Goal: Task Accomplishment & Management: Use online tool/utility

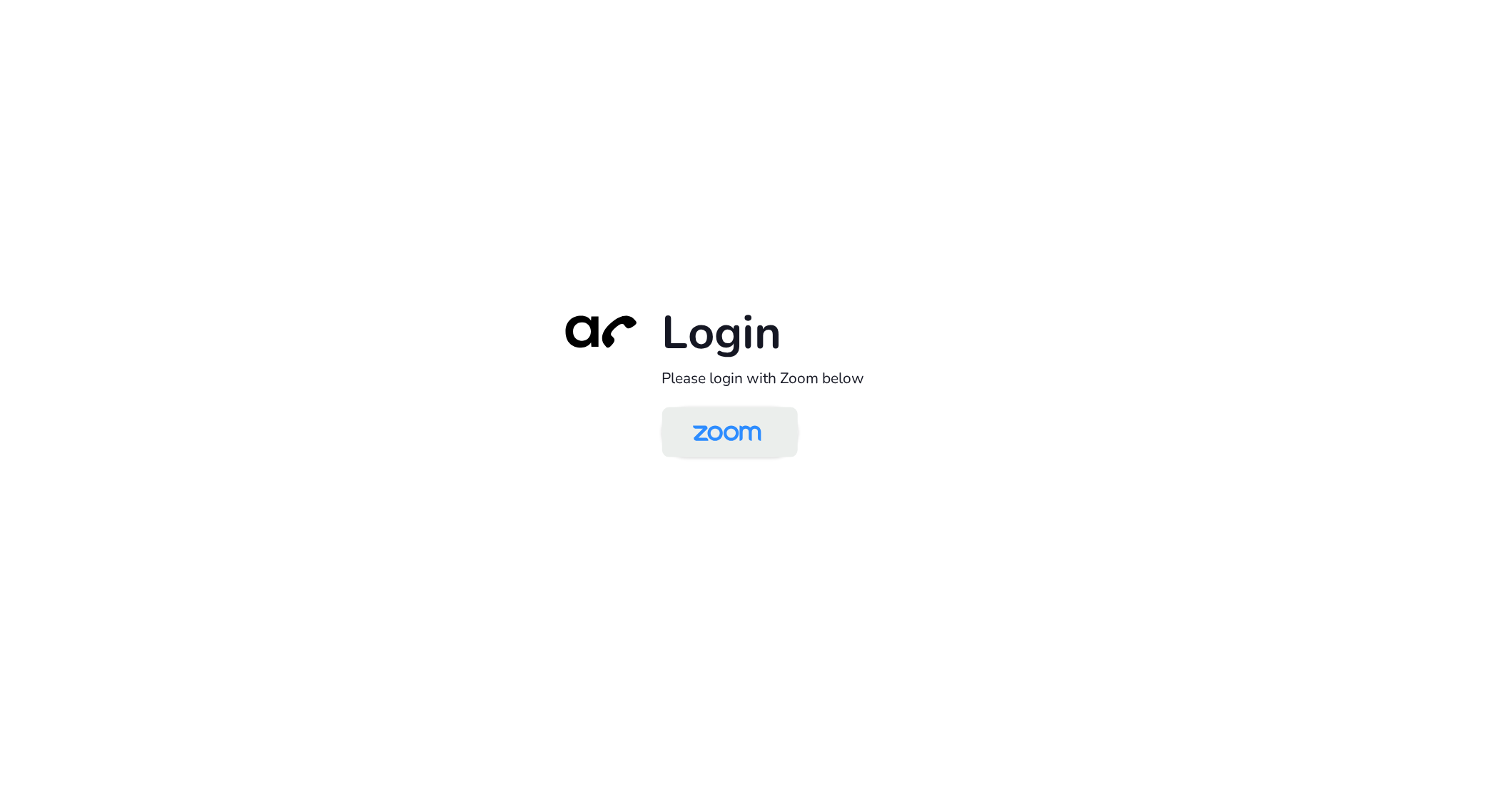
click at [724, 428] on img at bounding box center [726, 433] width 98 height 47
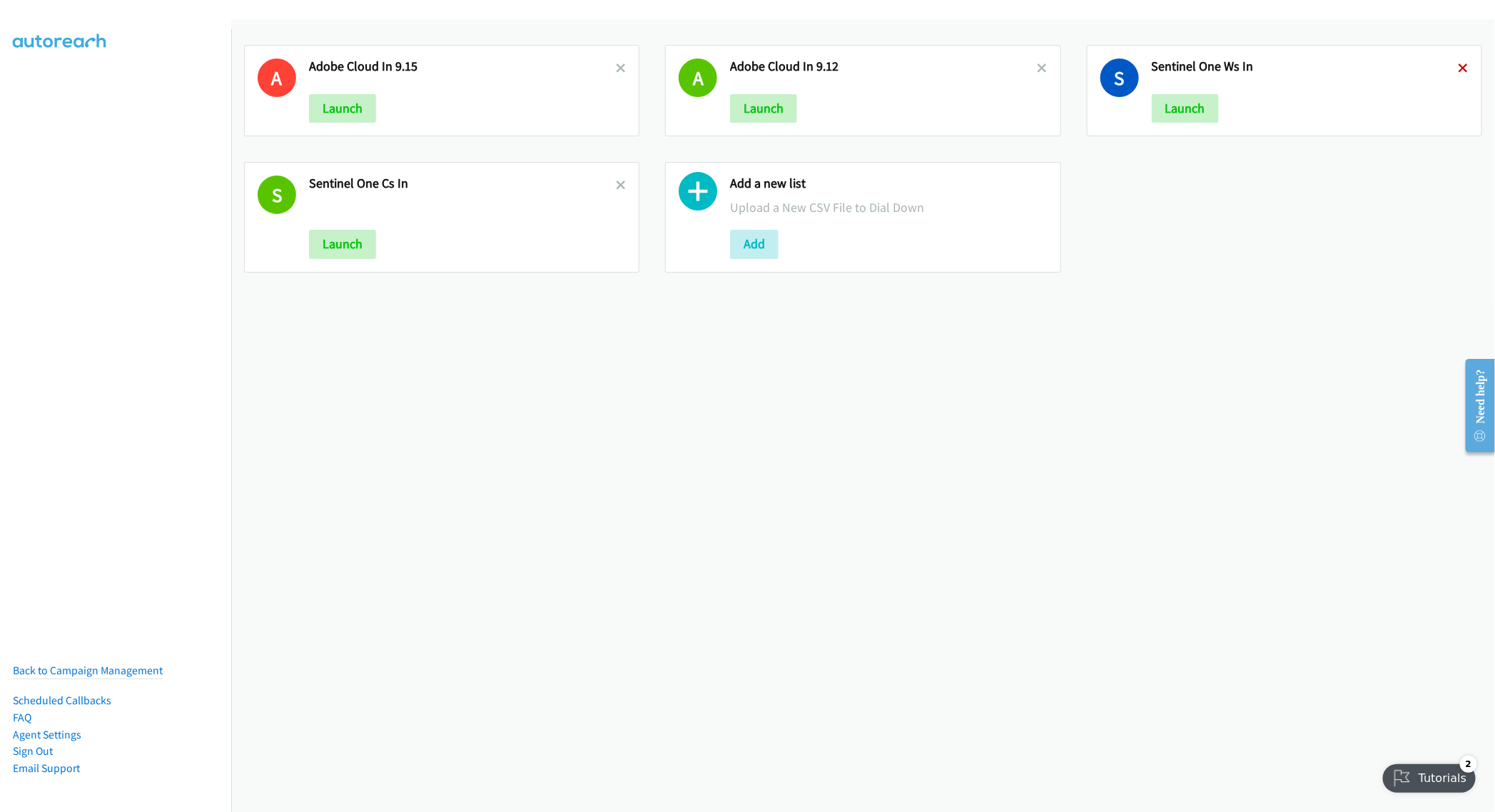
click at [1459, 69] on icon at bounding box center [1463, 69] width 10 height 10
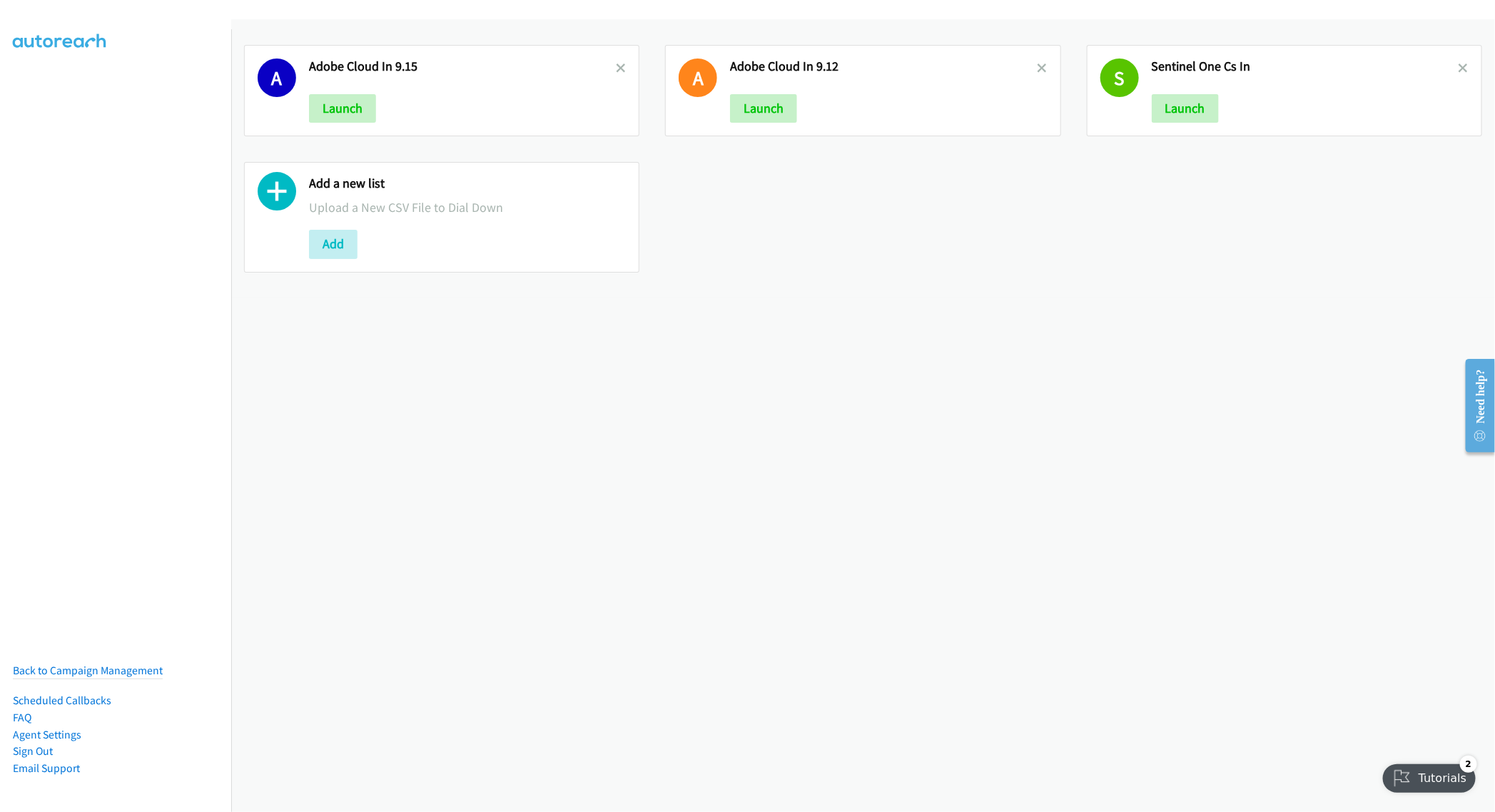
drag, startPoint x: 1448, startPoint y: 64, endPoint x: 1273, endPoint y: 92, distance: 177.2
click at [1459, 64] on icon at bounding box center [1463, 69] width 10 height 10
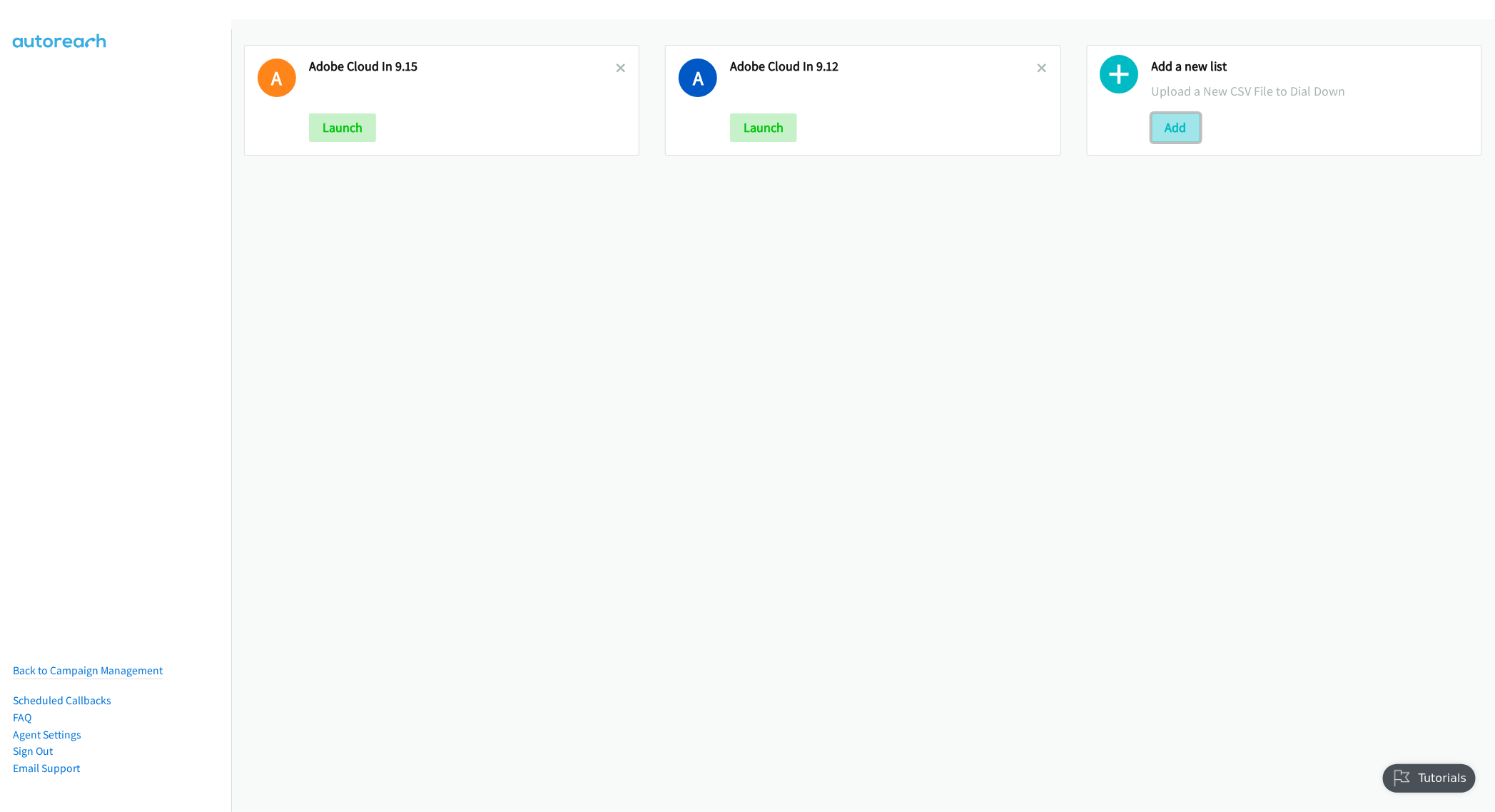
click at [1169, 120] on button "Add" at bounding box center [1176, 128] width 49 height 29
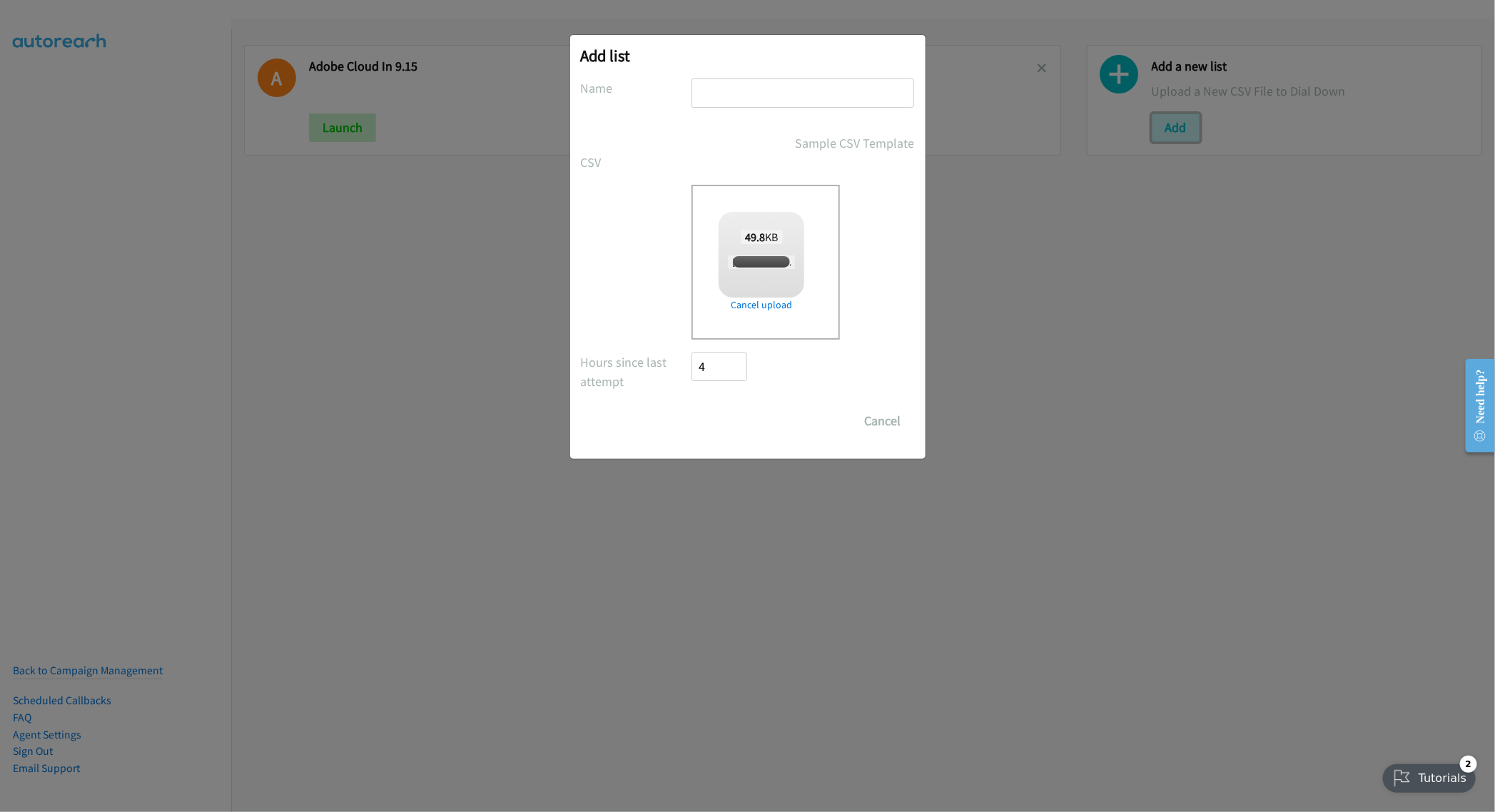
checkbox input "true"
click at [775, 98] on input "text" at bounding box center [802, 93] width 222 height 30
type input "Splunk HK 9.16"
click at [720, 414] on input "Save List" at bounding box center [729, 421] width 75 height 29
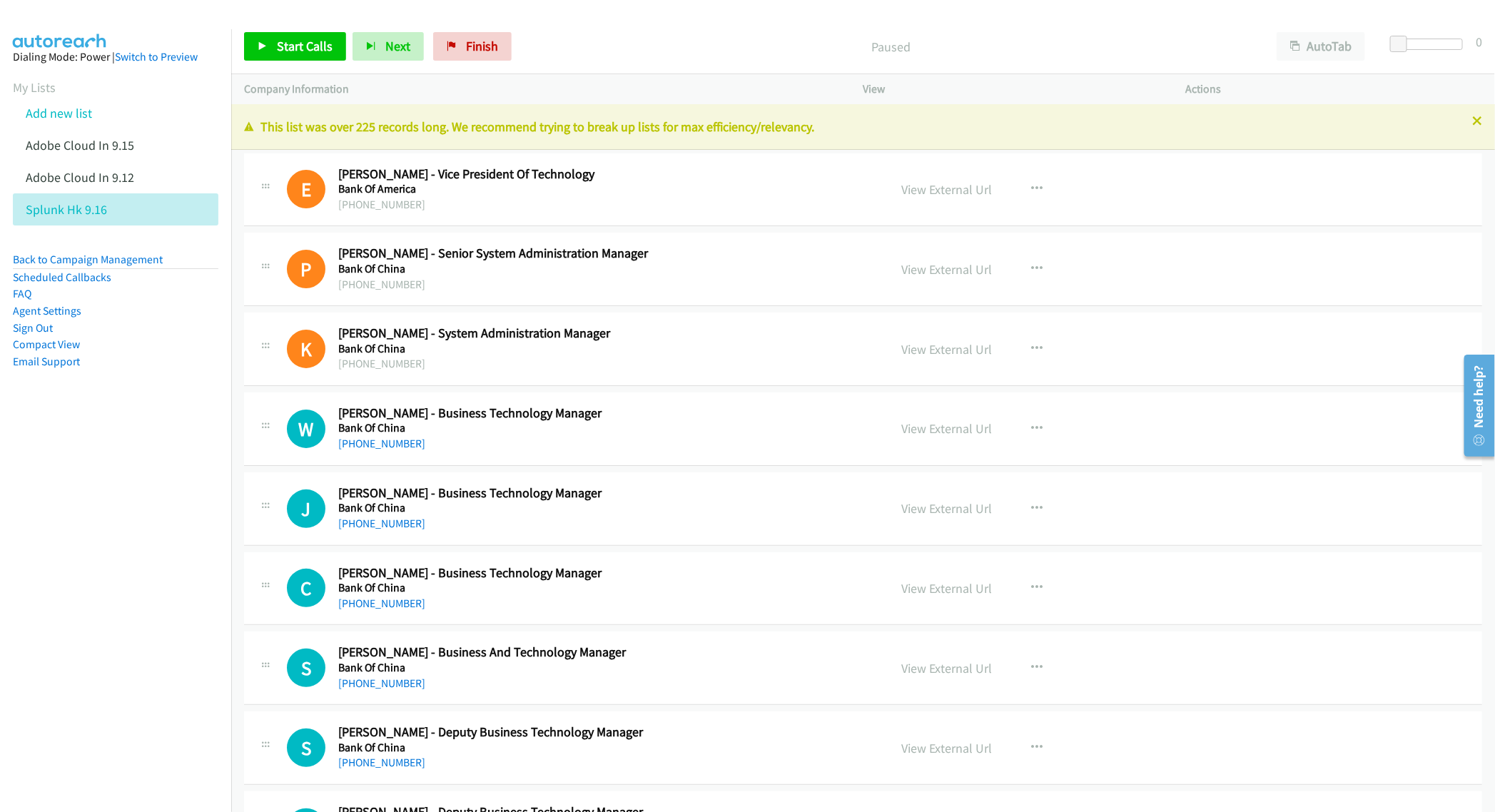
click at [1458, 112] on div "This list was over 225 records long. We recommend trying to break up lists for …" at bounding box center [863, 127] width 1264 height 46
click at [1456, 120] on p "This list was over 225 records long. We recommend trying to break up lists for …" at bounding box center [863, 127] width 1238 height 19
click at [1472, 124] on icon at bounding box center [1477, 122] width 10 height 10
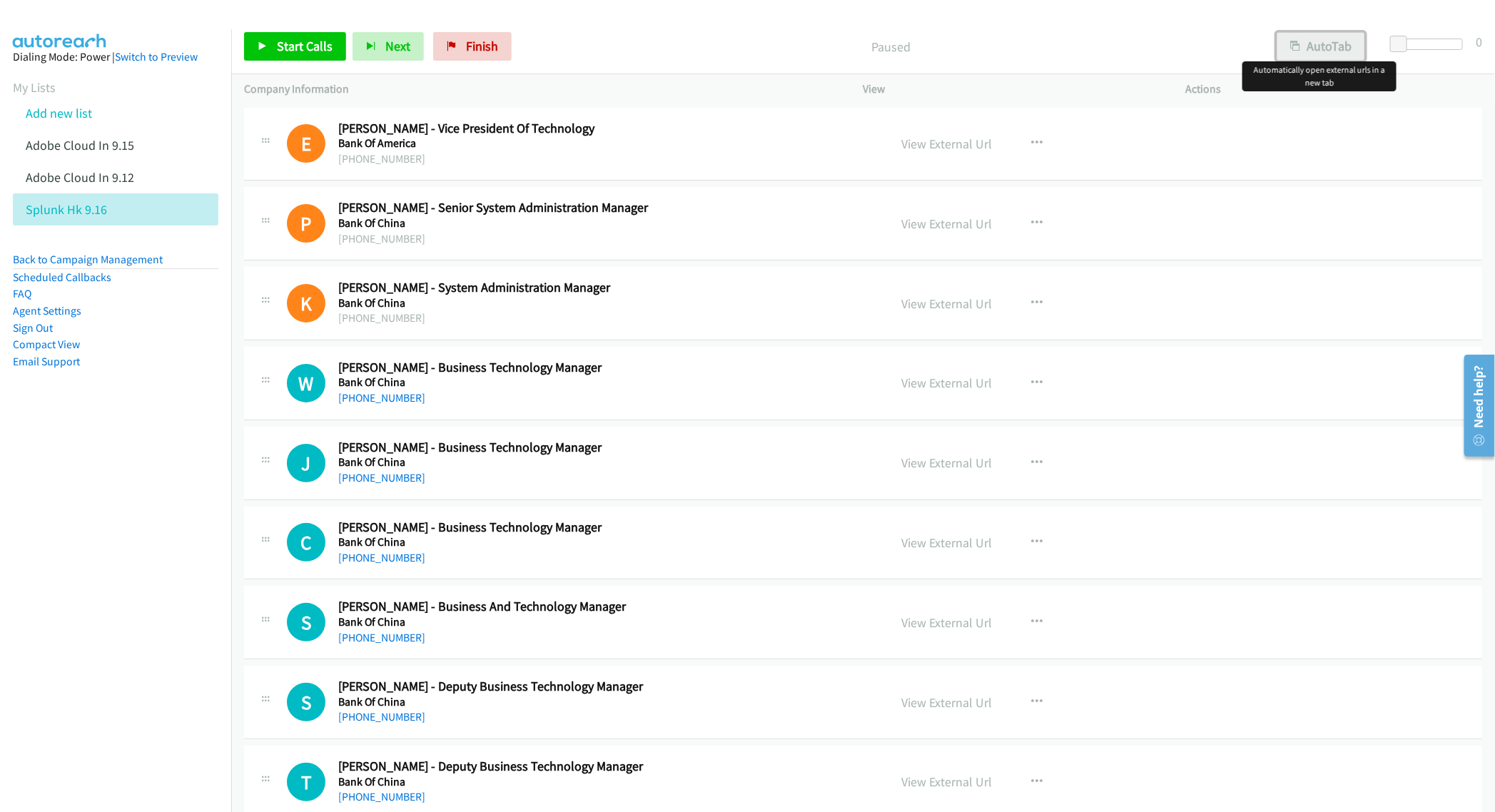
click at [1331, 45] on button "AutoTab" at bounding box center [1321, 47] width 89 height 29
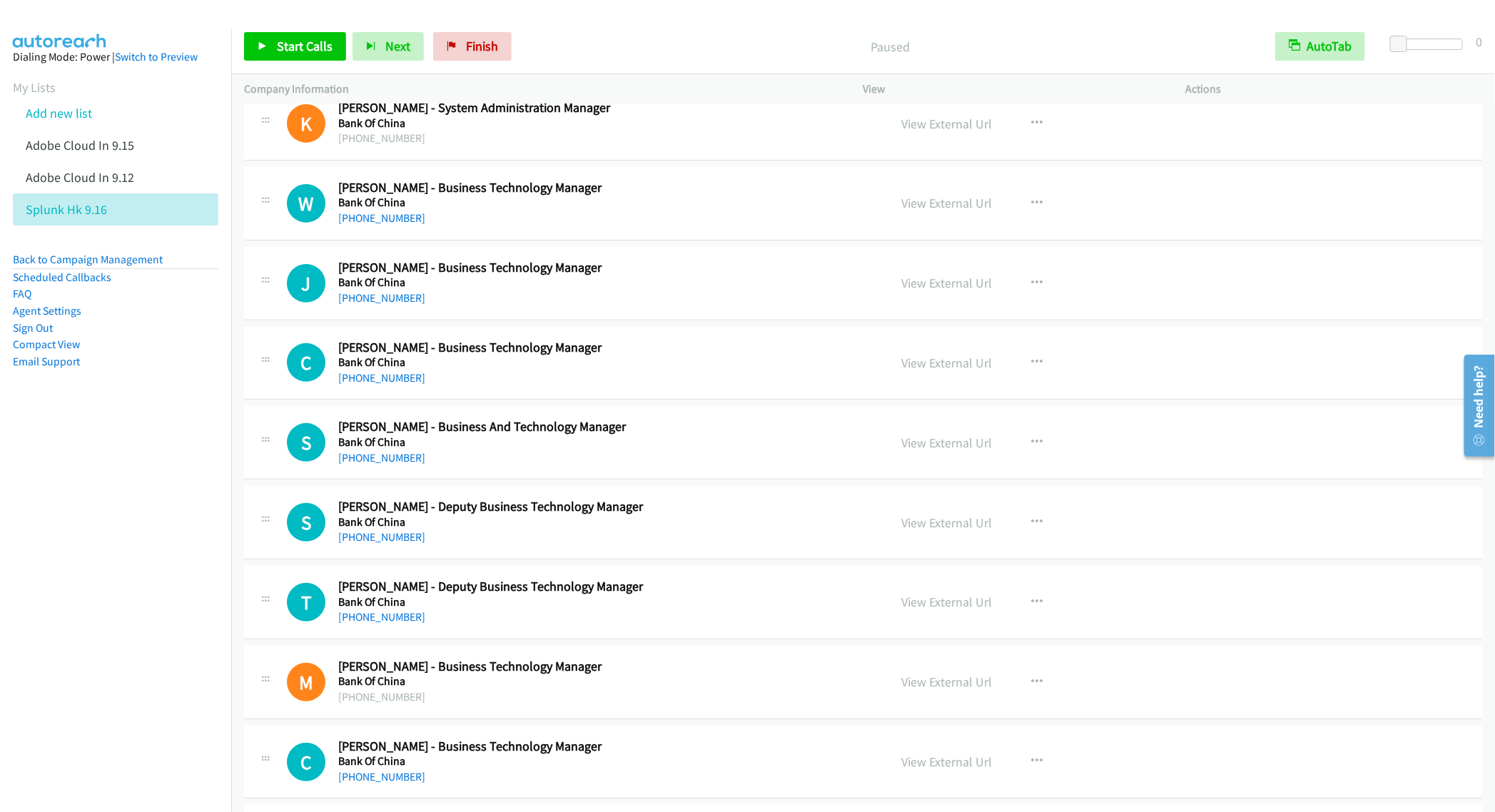
scroll to position [214, 0]
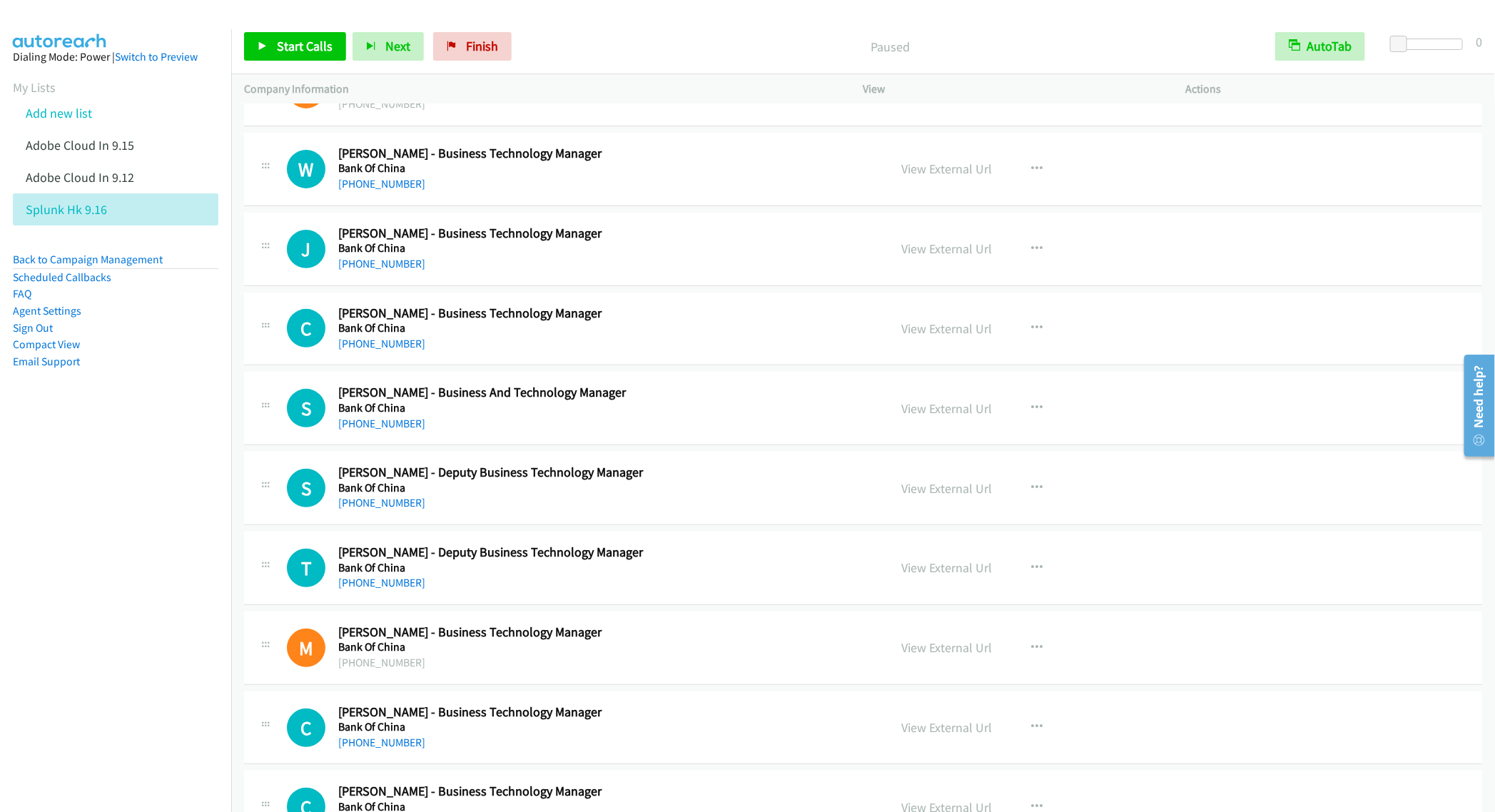
click at [62, 527] on nav "Dialing Mode: Power | Switch to Preview My Lists Add new list Adobe Cloud In 9.…" at bounding box center [116, 435] width 232 height 812
click at [163, 510] on nav "Dialing Mode: Power | Switch to Preview My Lists Add new list Adobe Cloud In 9.…" at bounding box center [116, 435] width 232 height 812
click at [36, 660] on nav "Dialing Mode: Power | Switch to Preview My Lists Add new list Adobe Cloud In 9.…" at bounding box center [116, 435] width 232 height 812
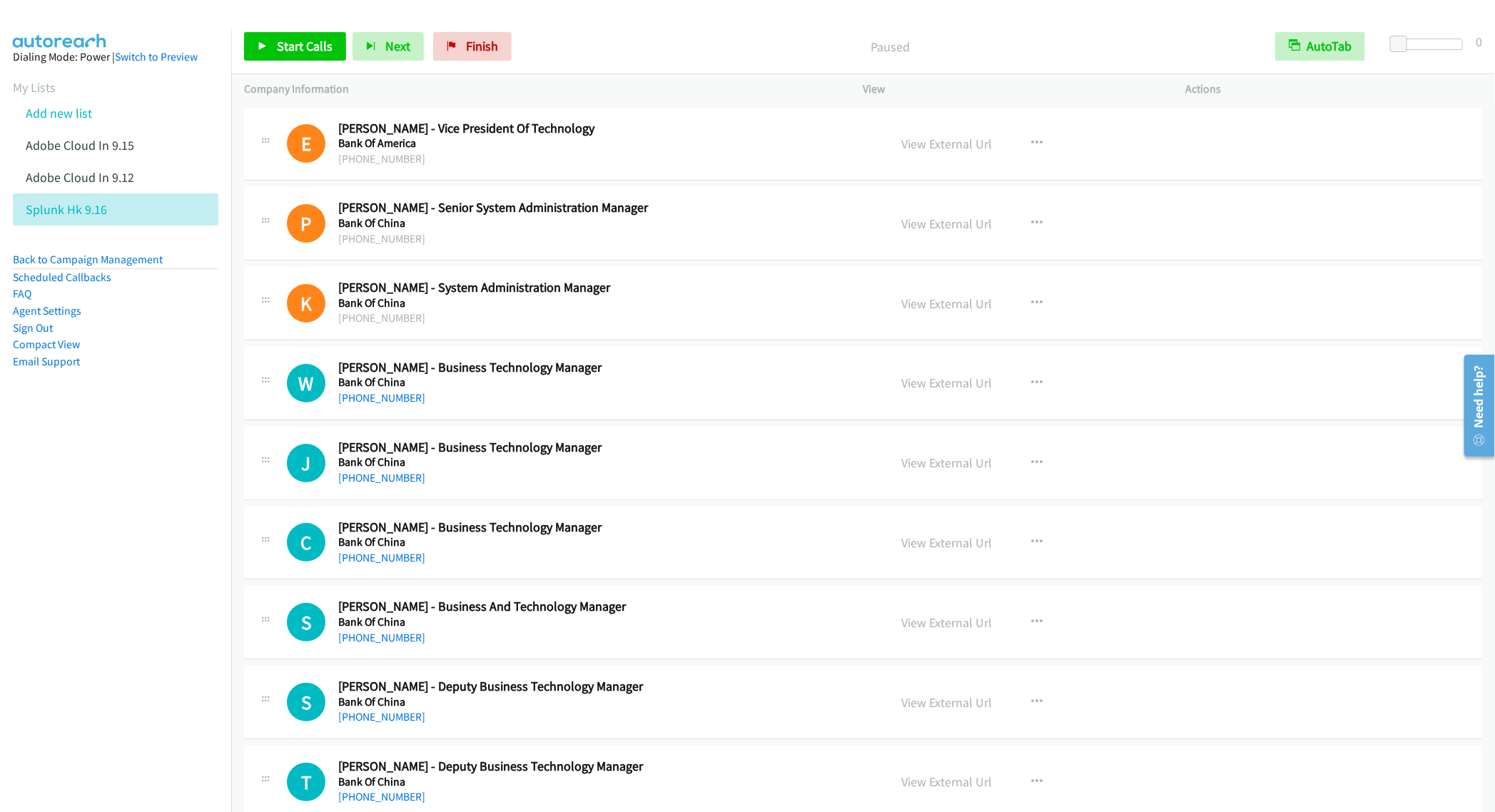
click at [134, 614] on nav "Dialing Mode: Power | Switch to Preview My Lists Add new list Adobe Cloud In 9.…" at bounding box center [116, 435] width 232 height 812
click at [440, 383] on h5 "Bank Of China" at bounding box center [603, 382] width 531 height 14
click at [294, 41] on span "Start Calls" at bounding box center [305, 46] width 55 height 16
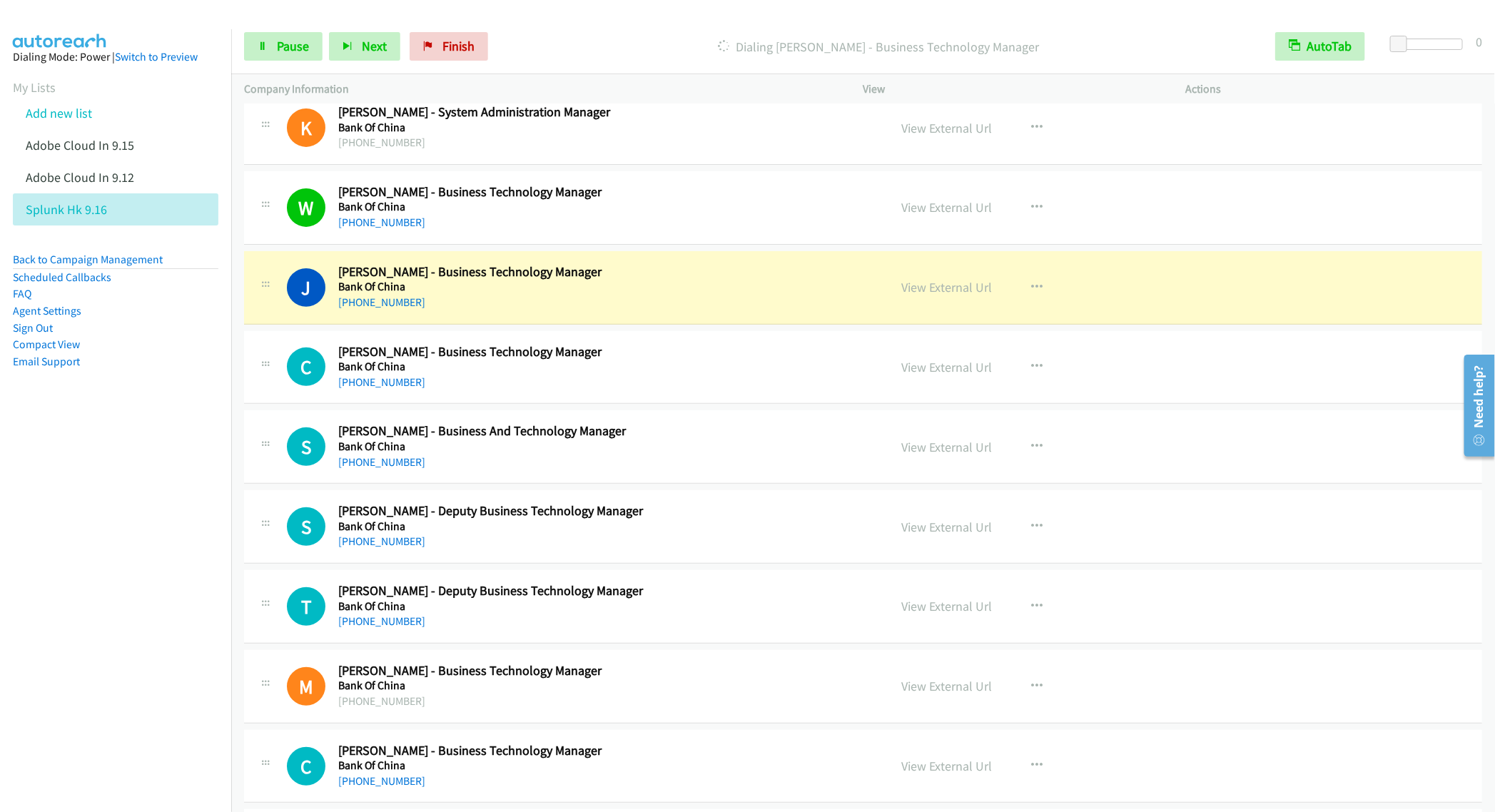
scroll to position [214, 0]
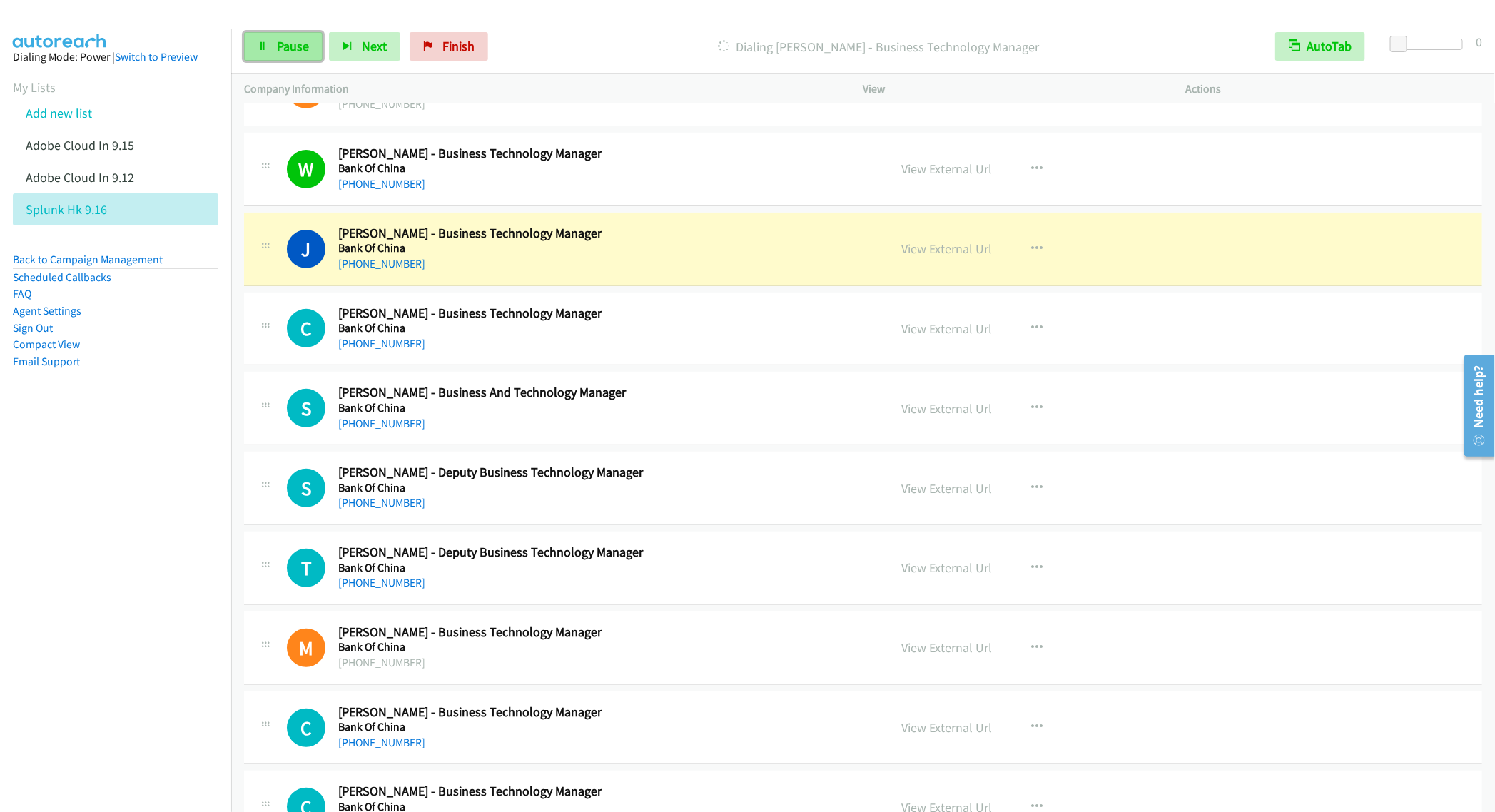
click at [293, 50] on span "Pause" at bounding box center [293, 46] width 32 height 16
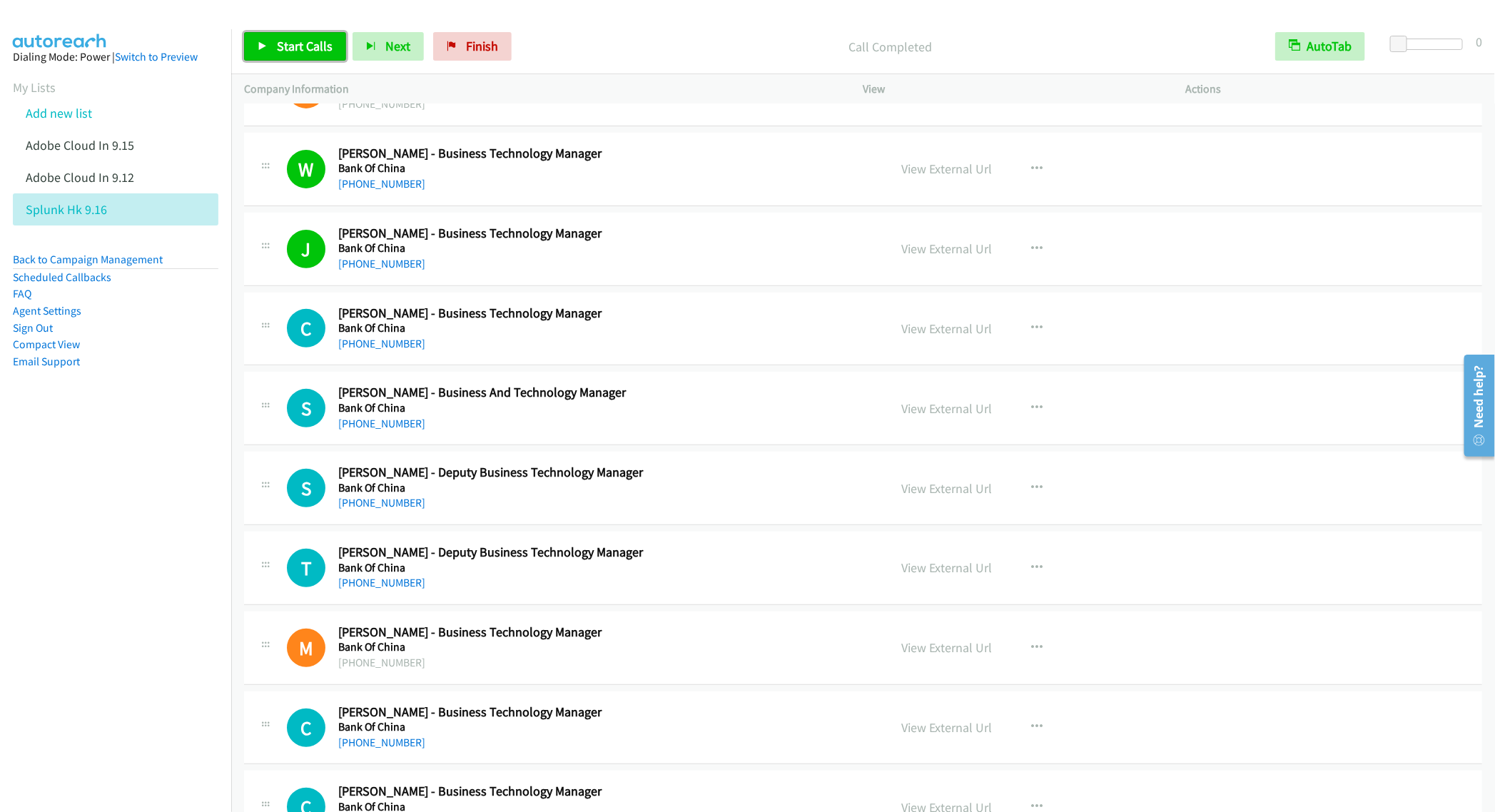
click at [296, 48] on span "Start Calls" at bounding box center [305, 46] width 55 height 16
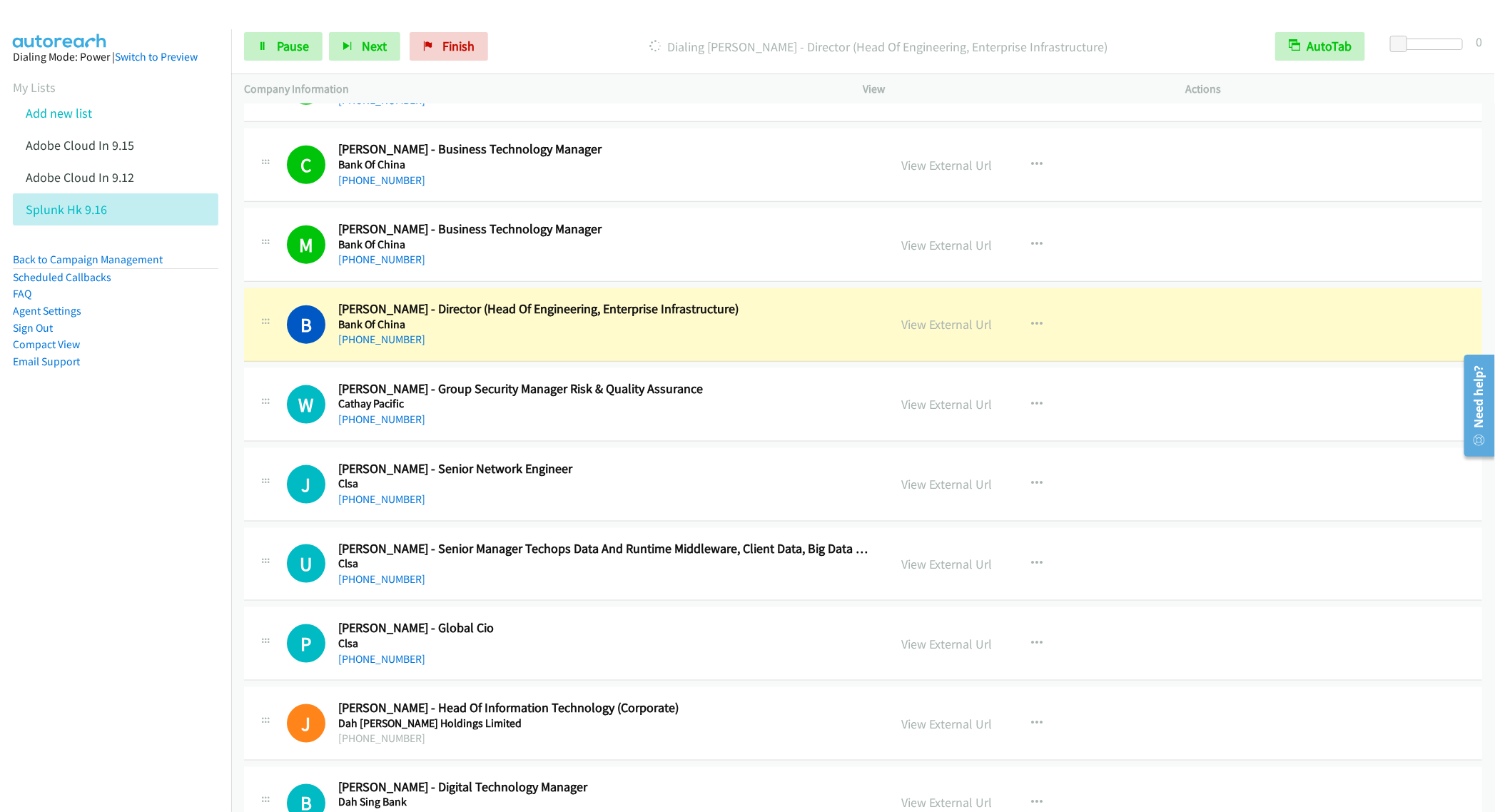
scroll to position [963, 0]
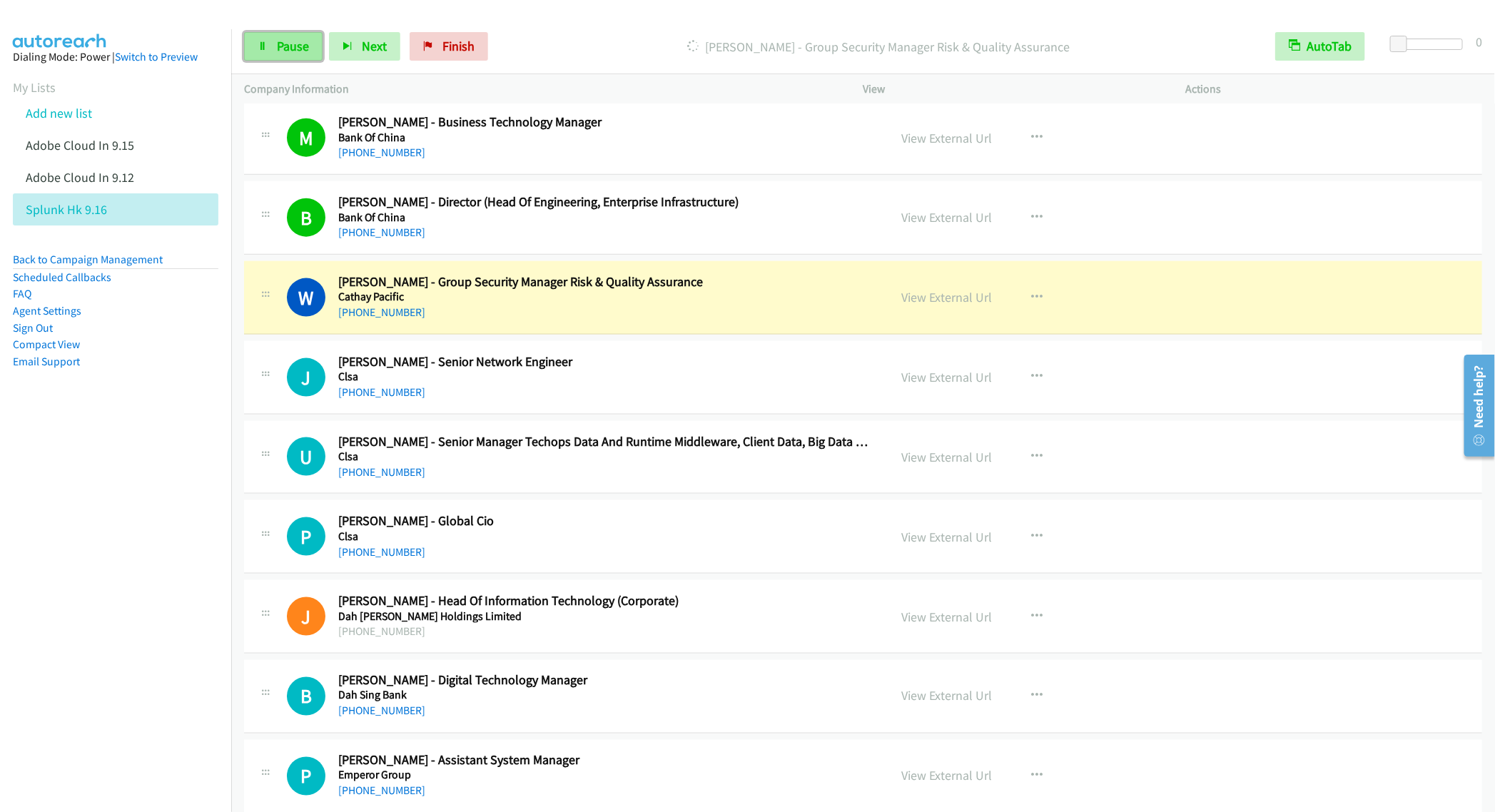
click at [289, 48] on span "Pause" at bounding box center [293, 46] width 32 height 16
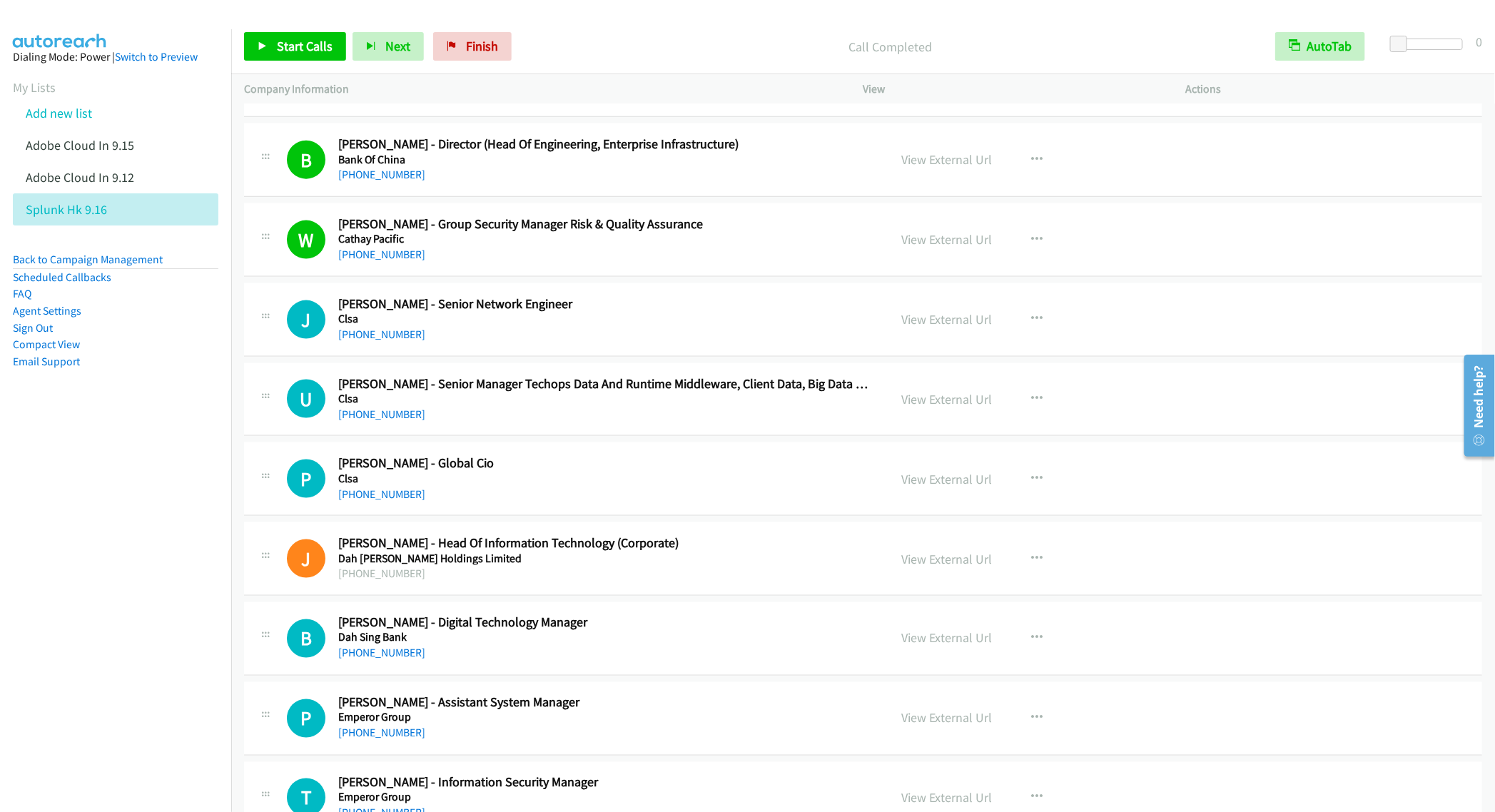
scroll to position [1070, 0]
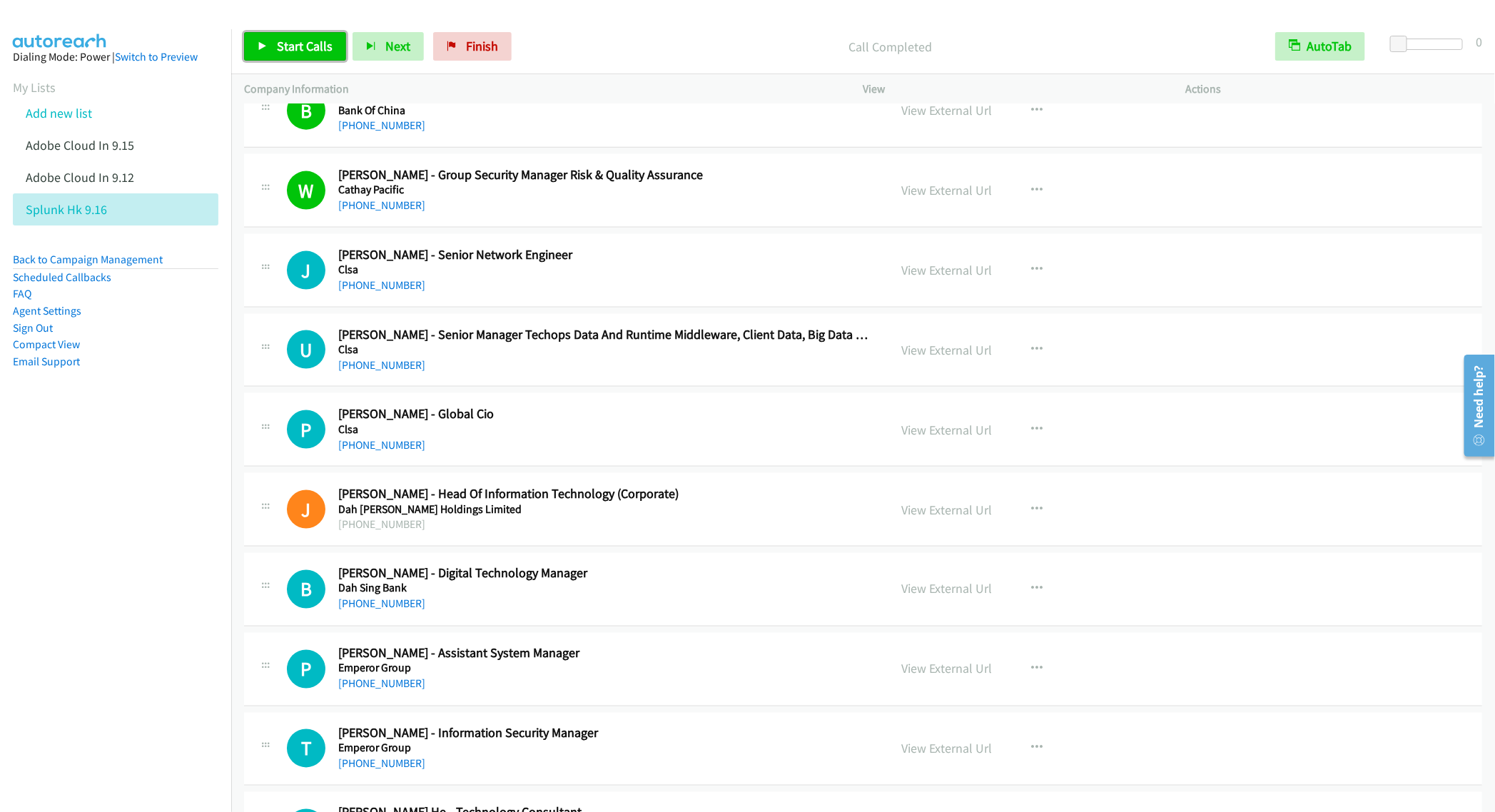
click at [291, 38] on span "Start Calls" at bounding box center [305, 46] width 55 height 16
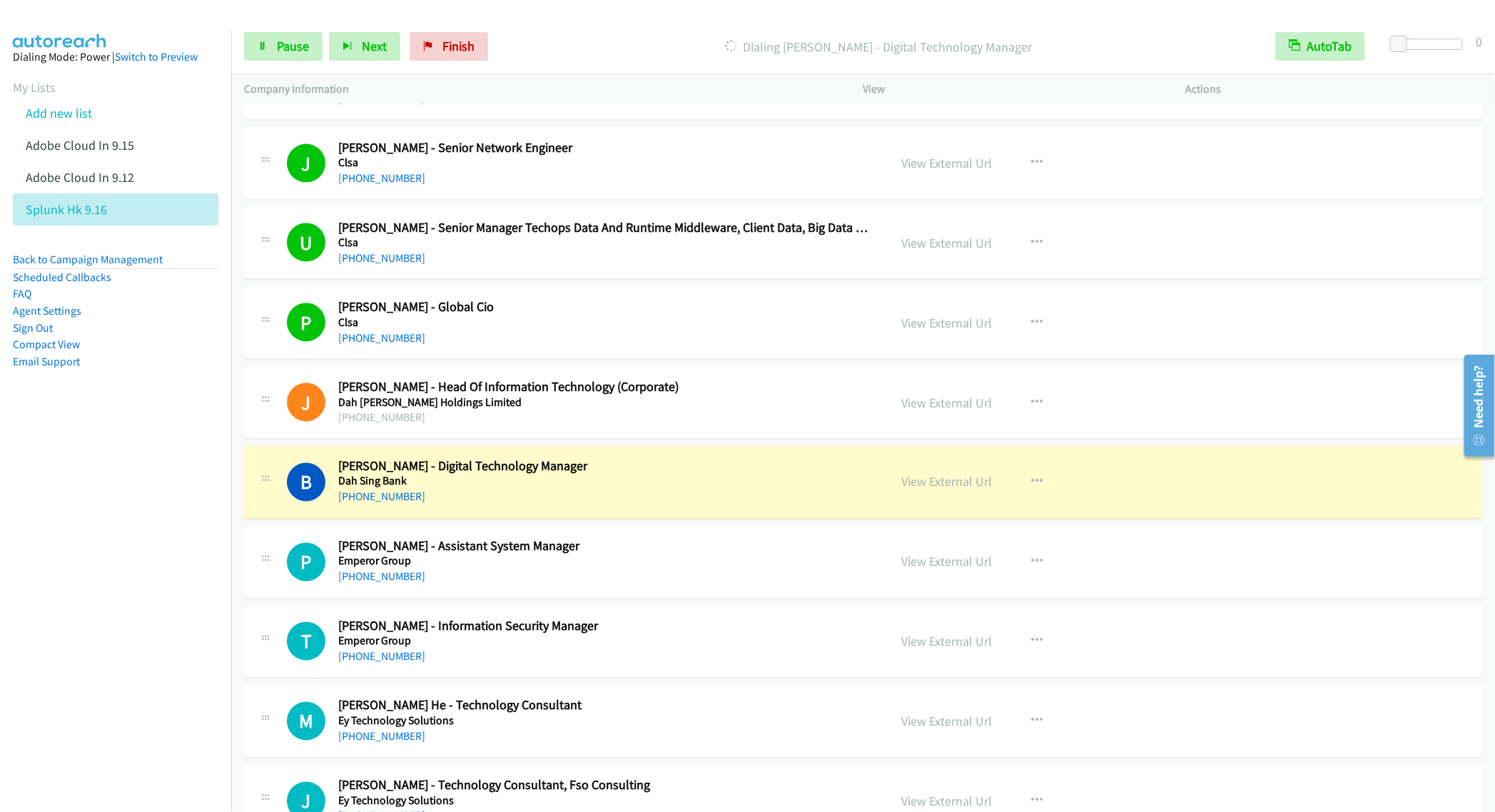
scroll to position [1284, 0]
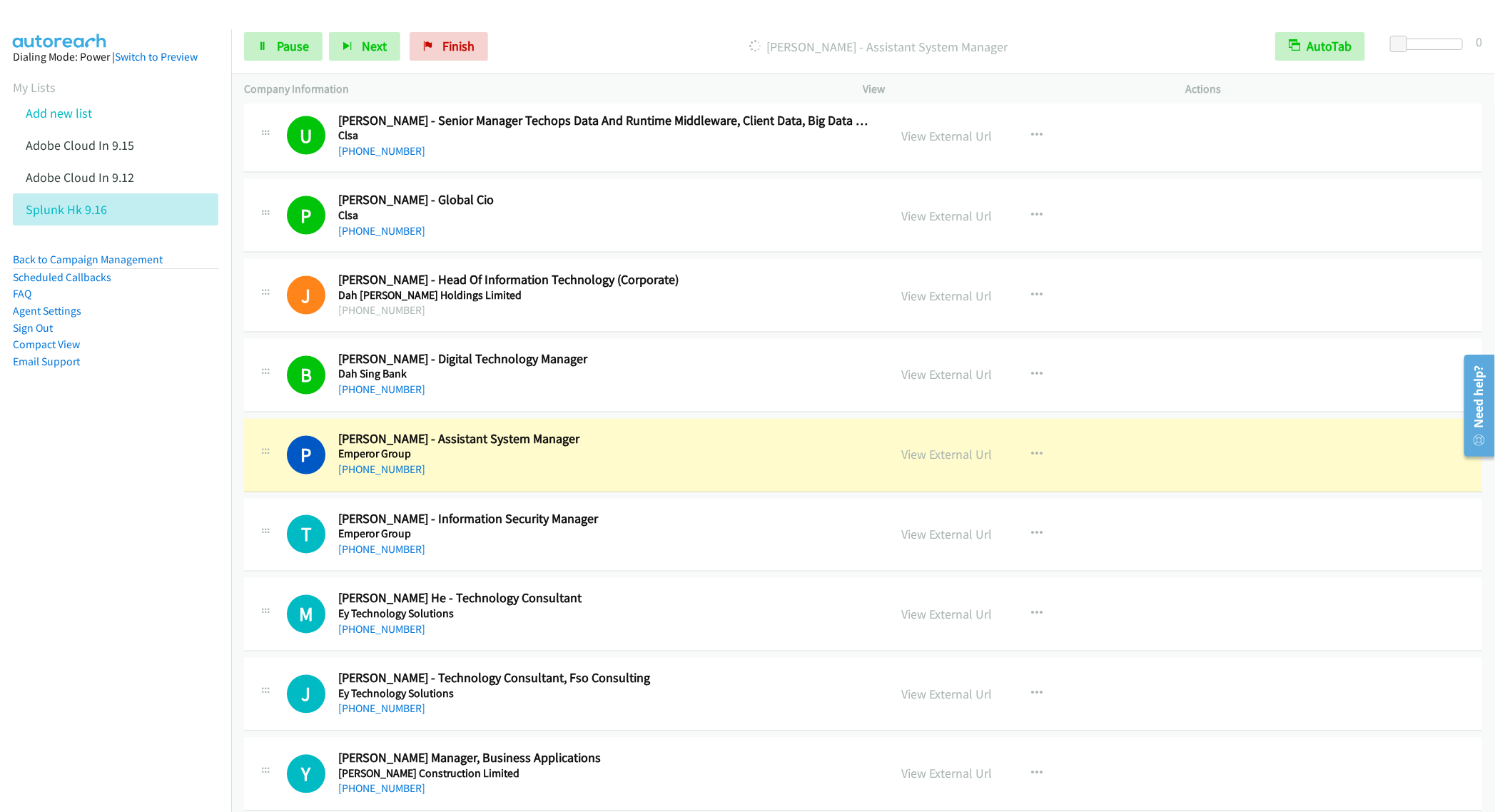
click at [131, 533] on nav "Dialing Mode: Power | Switch to Preview My Lists Add new list Adobe Cloud In 9.…" at bounding box center [116, 435] width 232 height 812
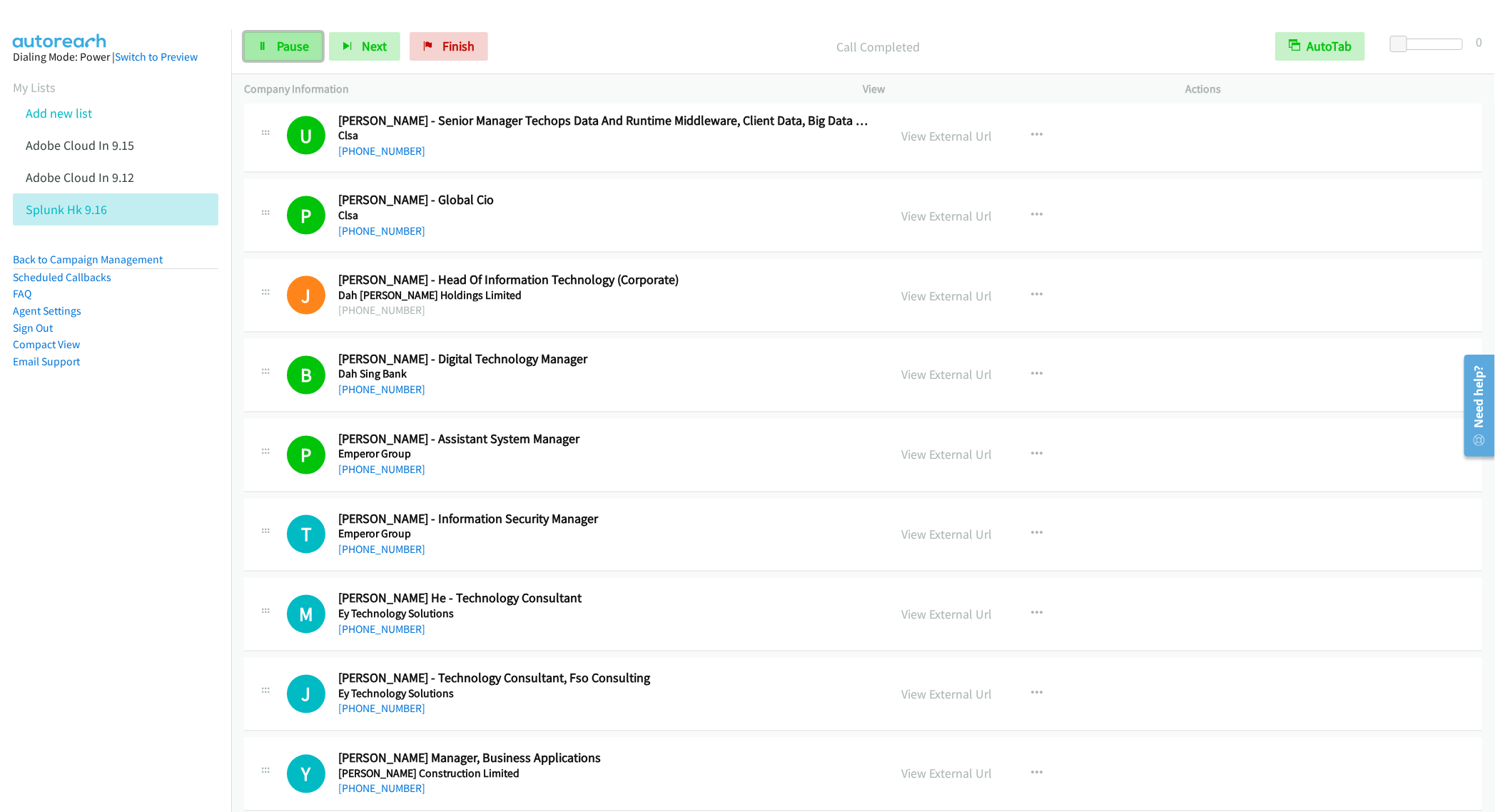
click at [257, 43] on link "Pause" at bounding box center [284, 47] width 78 height 29
click at [293, 43] on span "Start Calls" at bounding box center [305, 46] width 55 height 16
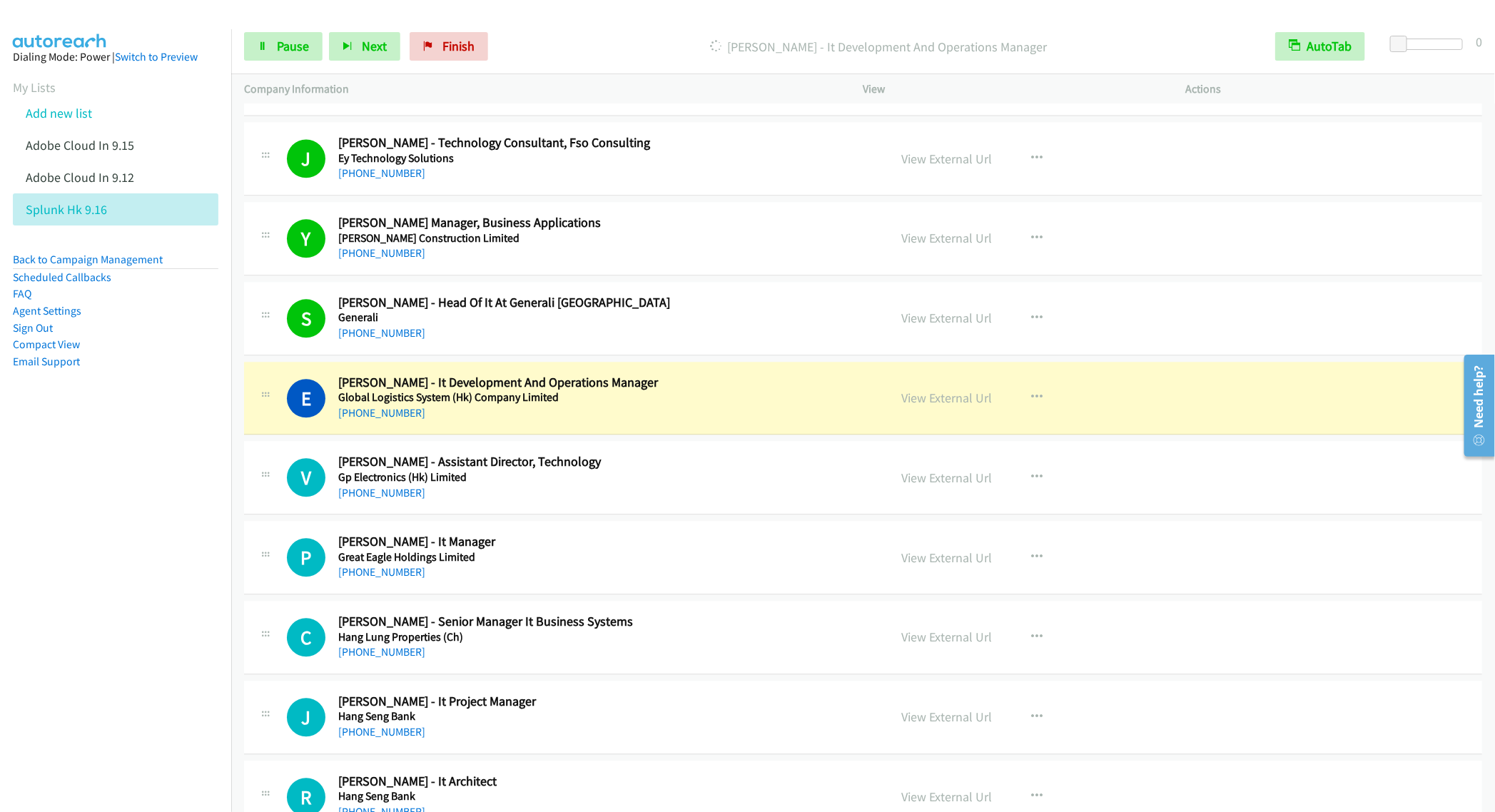
scroll to position [1926, 0]
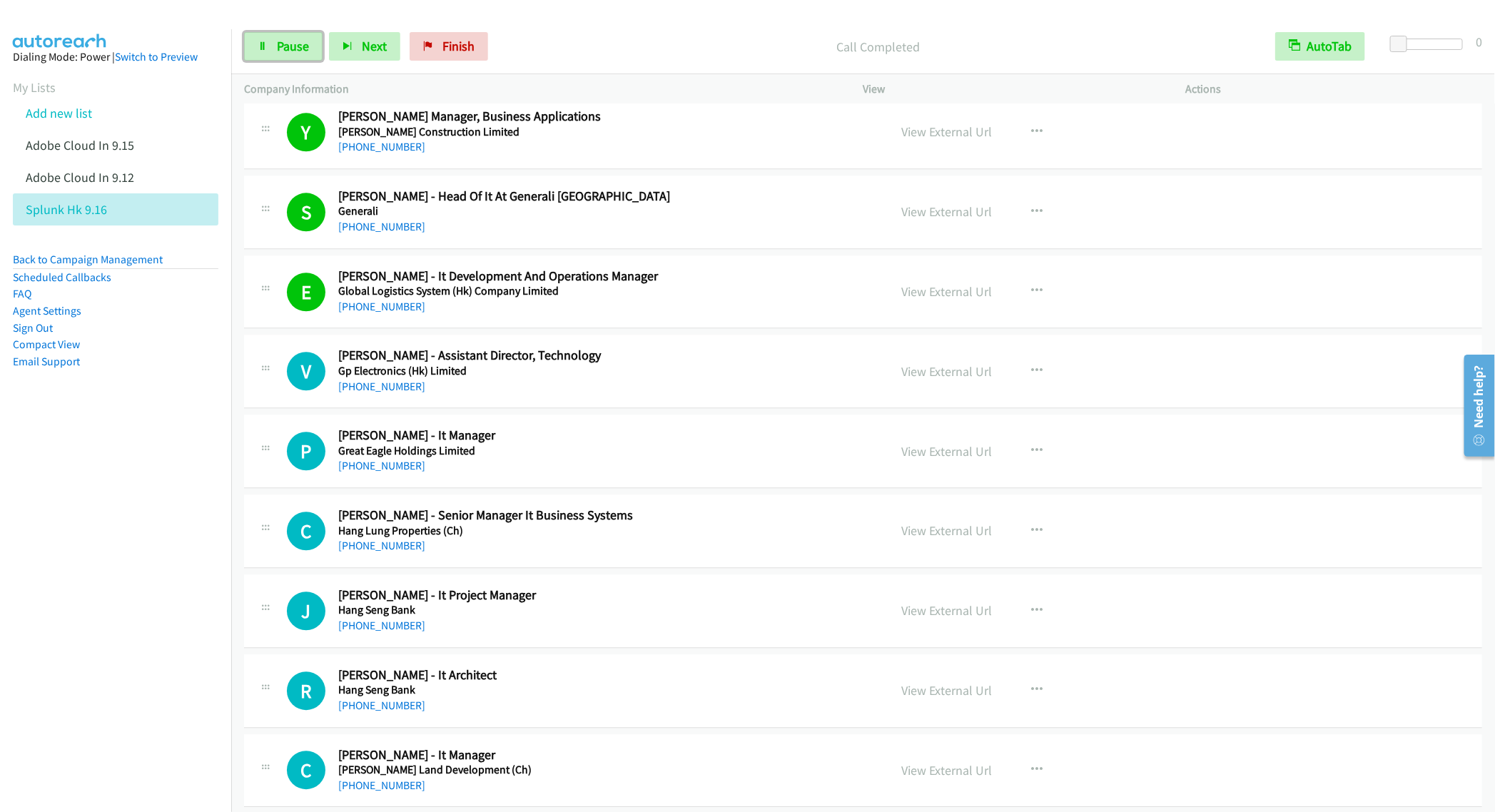
drag, startPoint x: 281, startPoint y: 45, endPoint x: 673, endPoint y: 142, distance: 403.8
click at [281, 45] on span "Pause" at bounding box center [293, 46] width 32 height 16
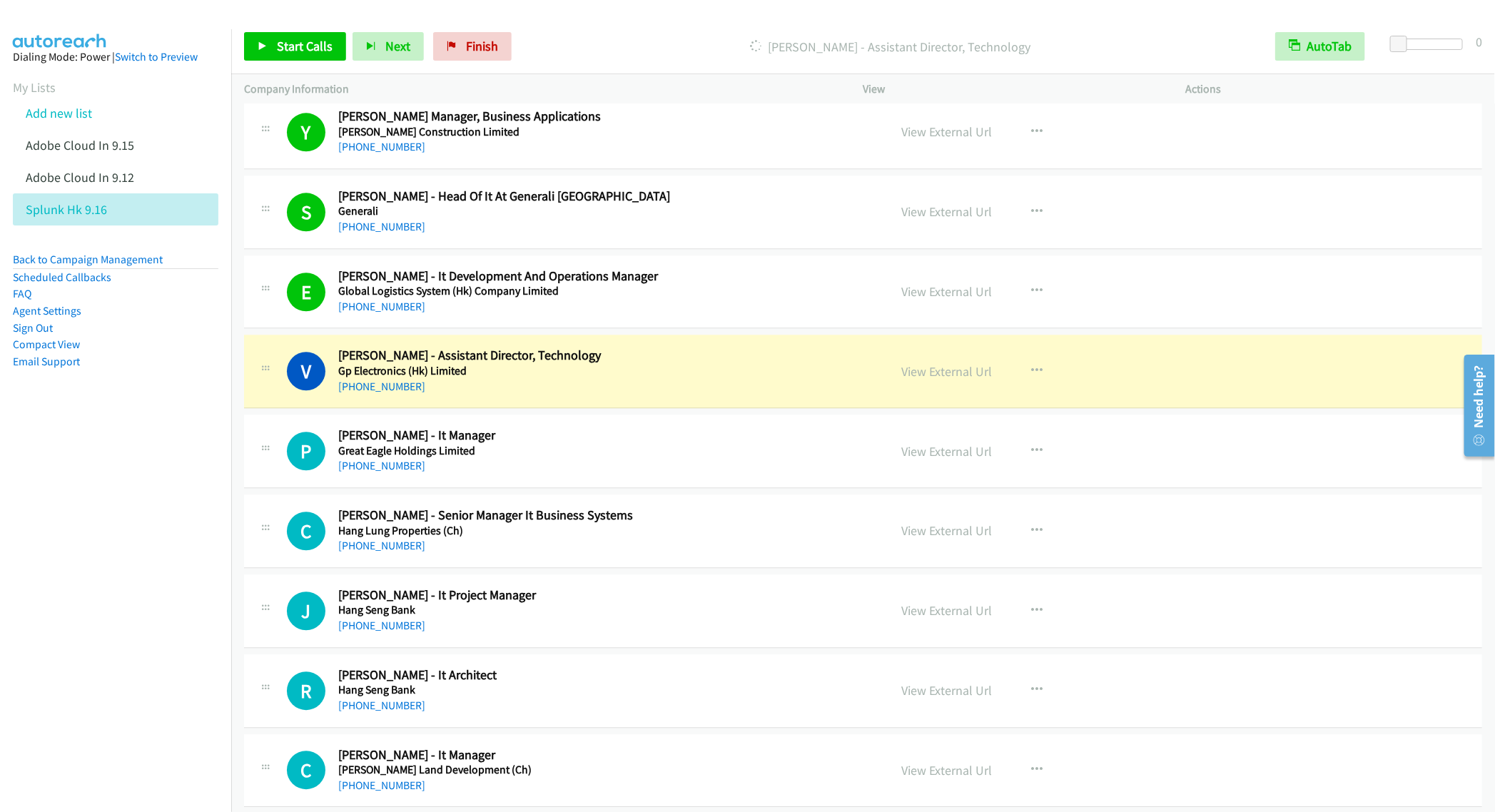
click at [688, 284] on h2 "[PERSON_NAME] - It Development And Operations Manager" at bounding box center [603, 276] width 531 height 16
click at [934, 300] on link "View External Url" at bounding box center [947, 291] width 91 height 16
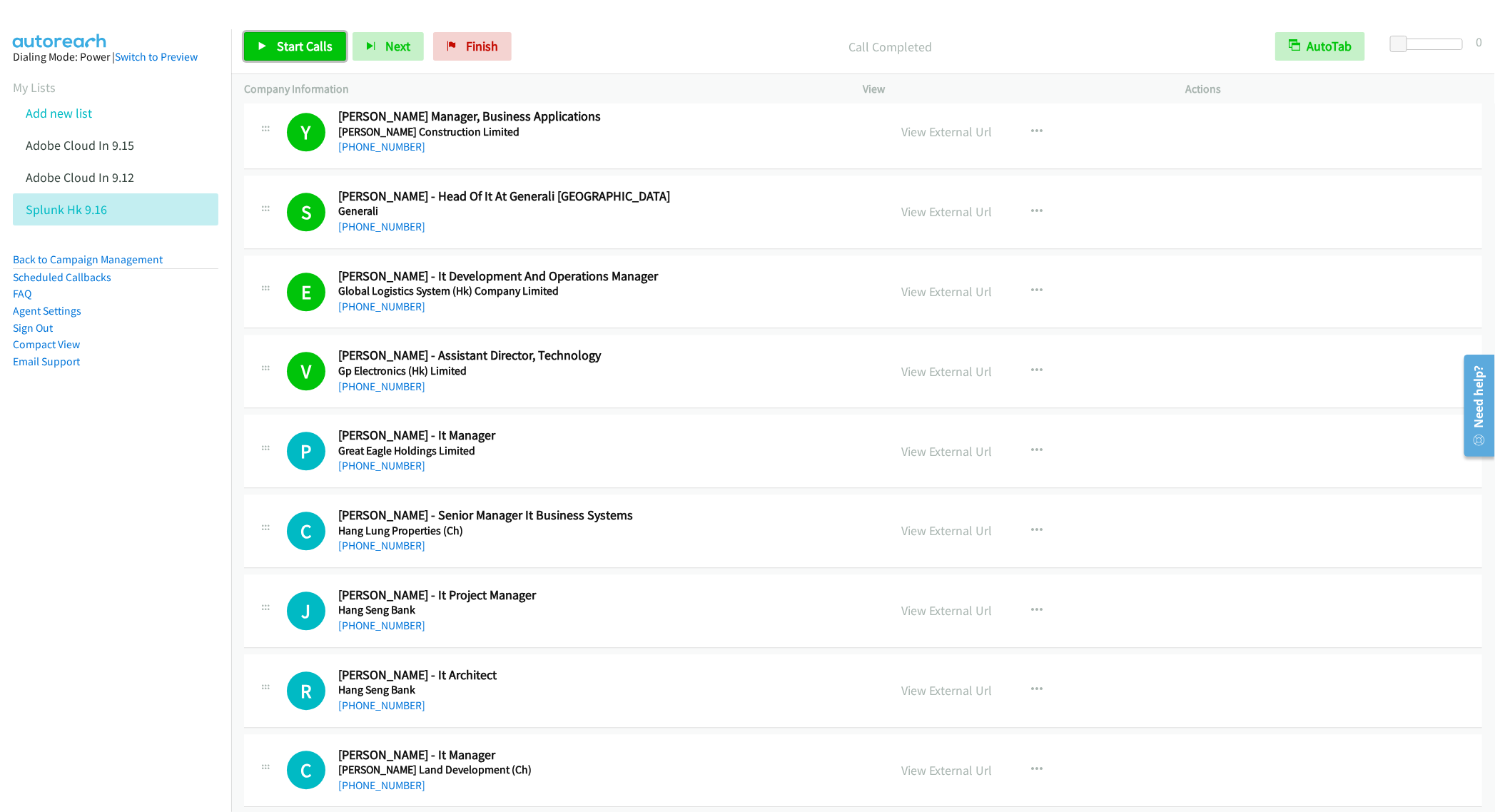
click at [282, 55] on link "Start Calls" at bounding box center [295, 47] width 102 height 29
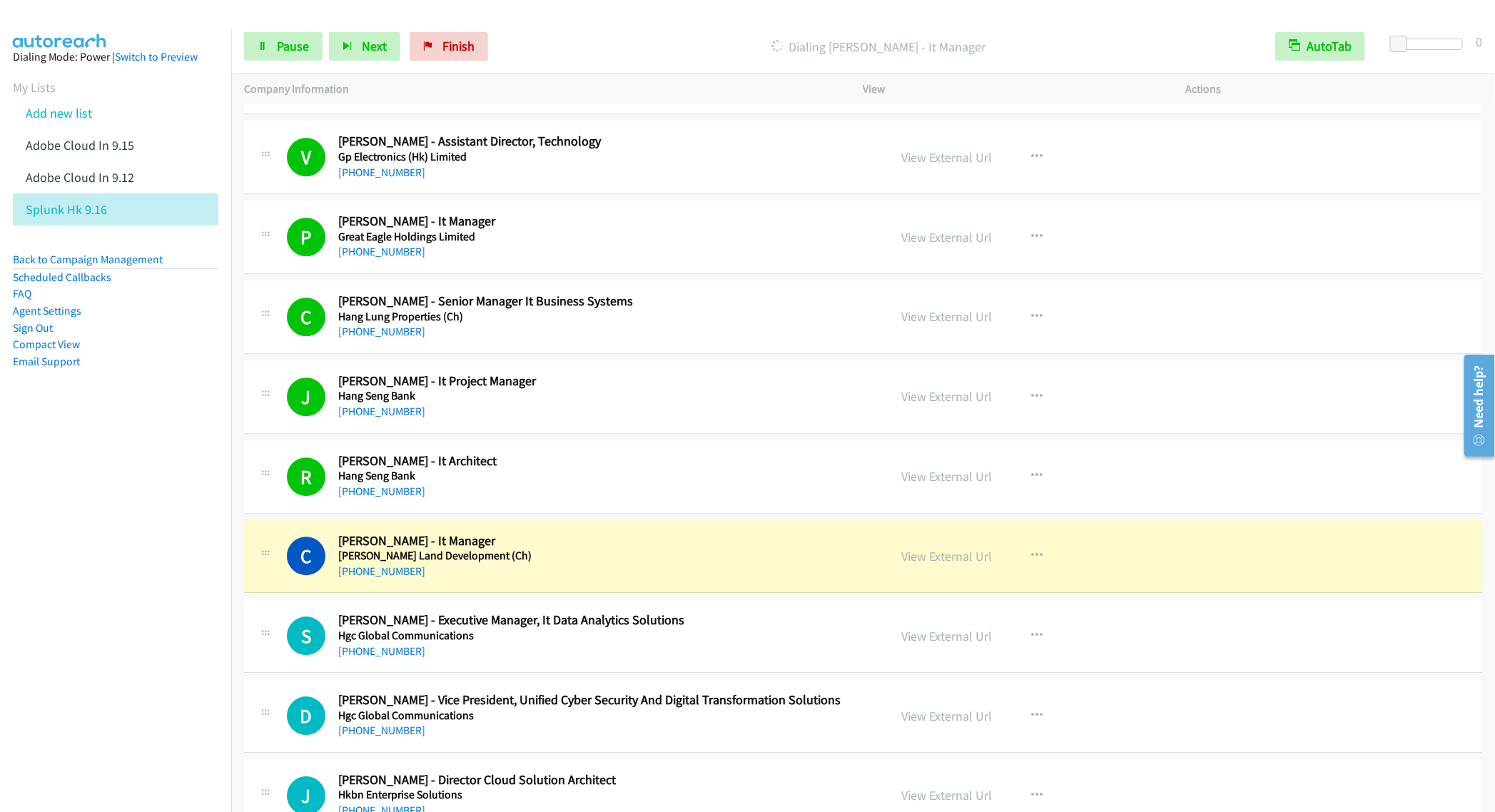
scroll to position [2247, 0]
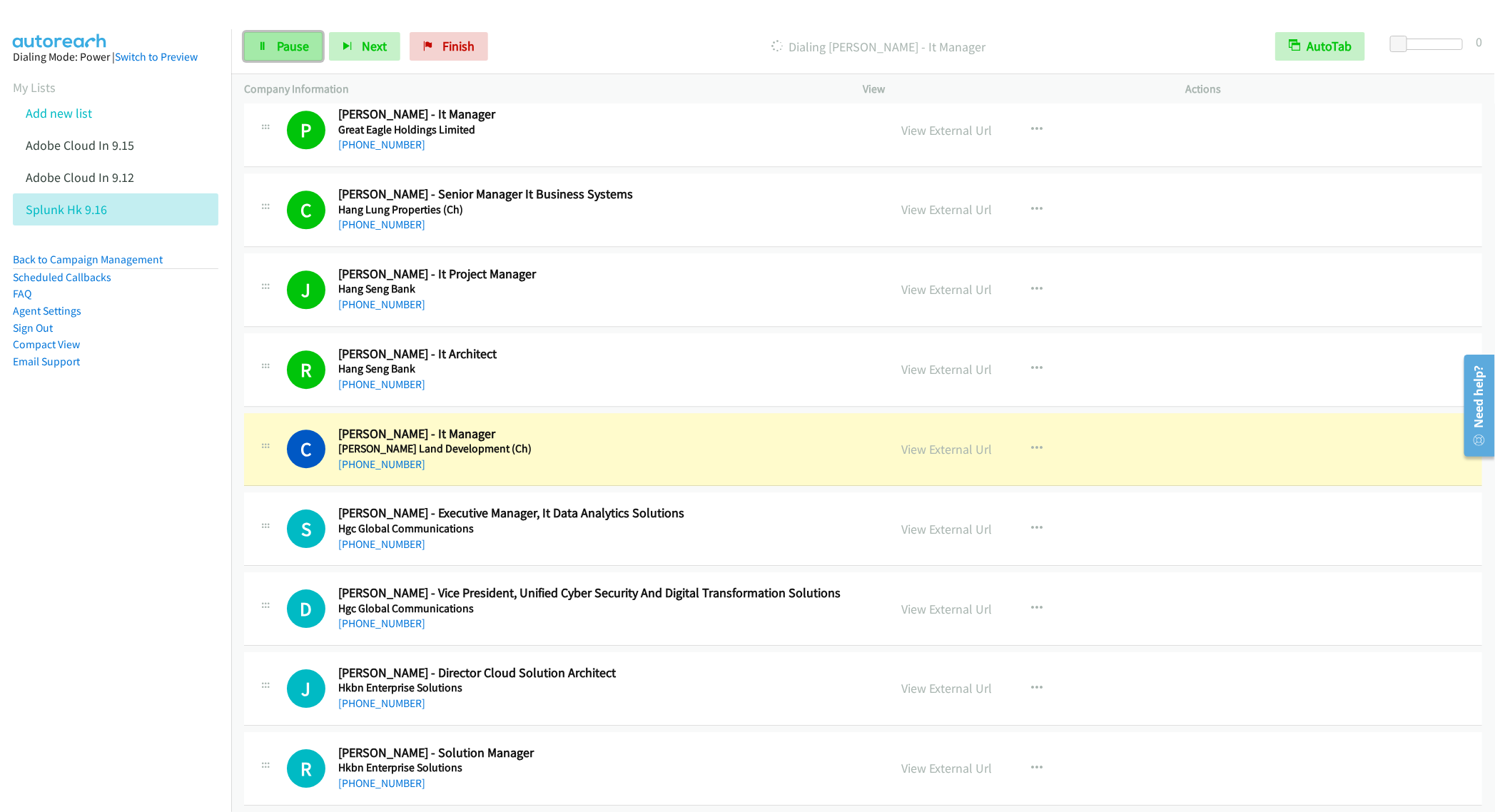
click at [292, 50] on span "Pause" at bounding box center [293, 46] width 32 height 16
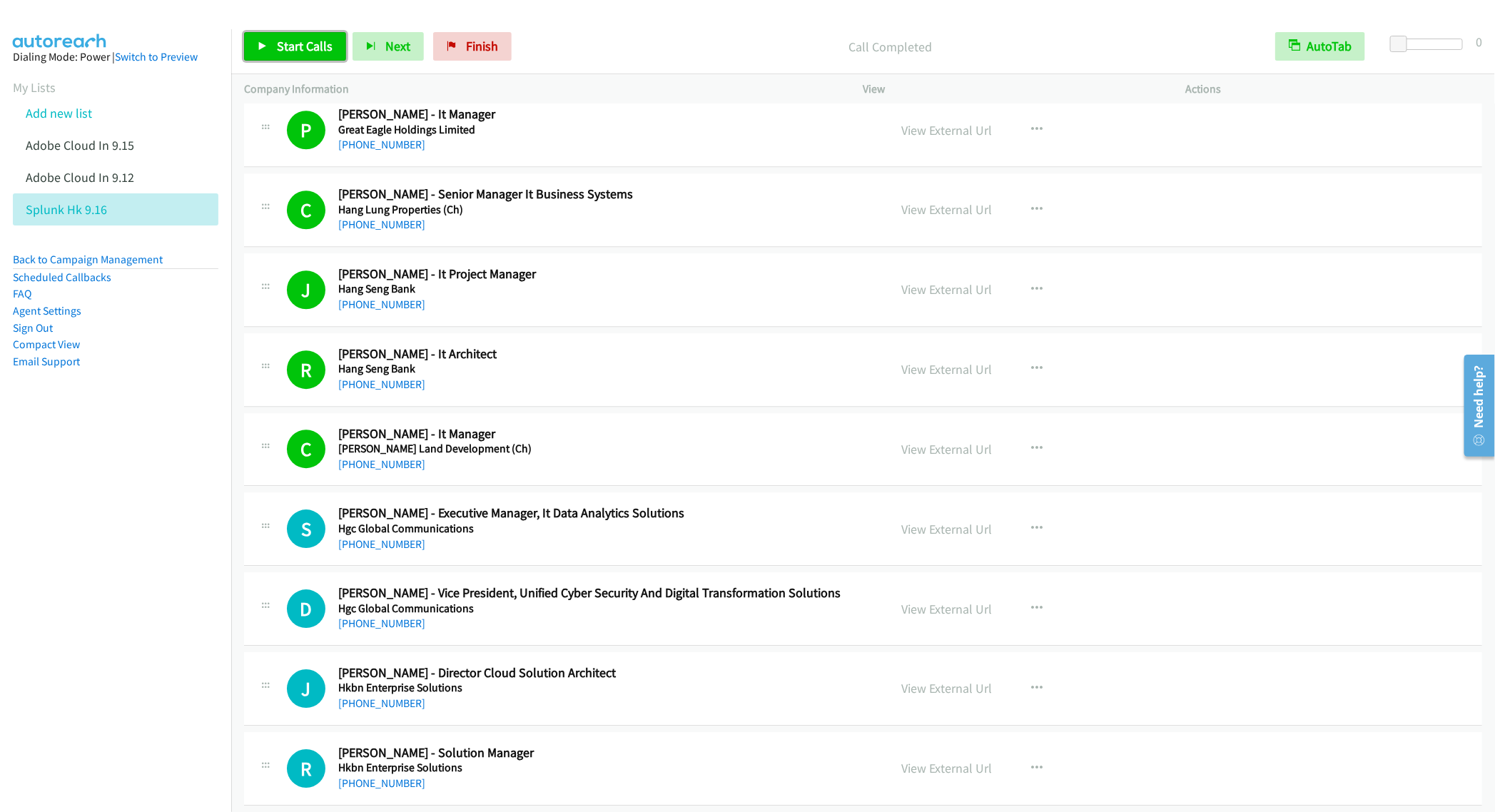
click at [294, 47] on span "Start Calls" at bounding box center [305, 46] width 55 height 16
click at [291, 55] on link "Pause" at bounding box center [284, 47] width 78 height 29
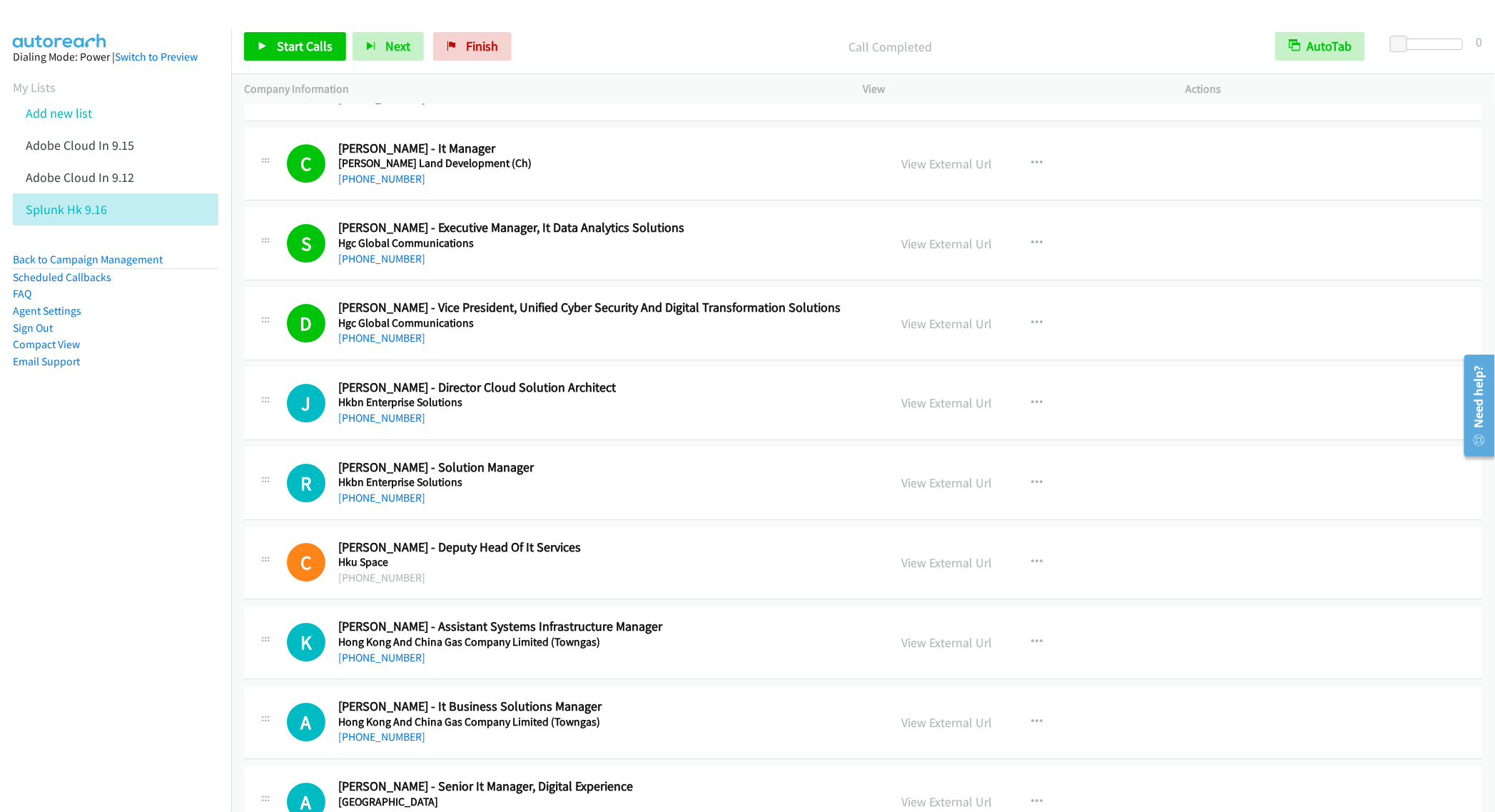
scroll to position [2569, 0]
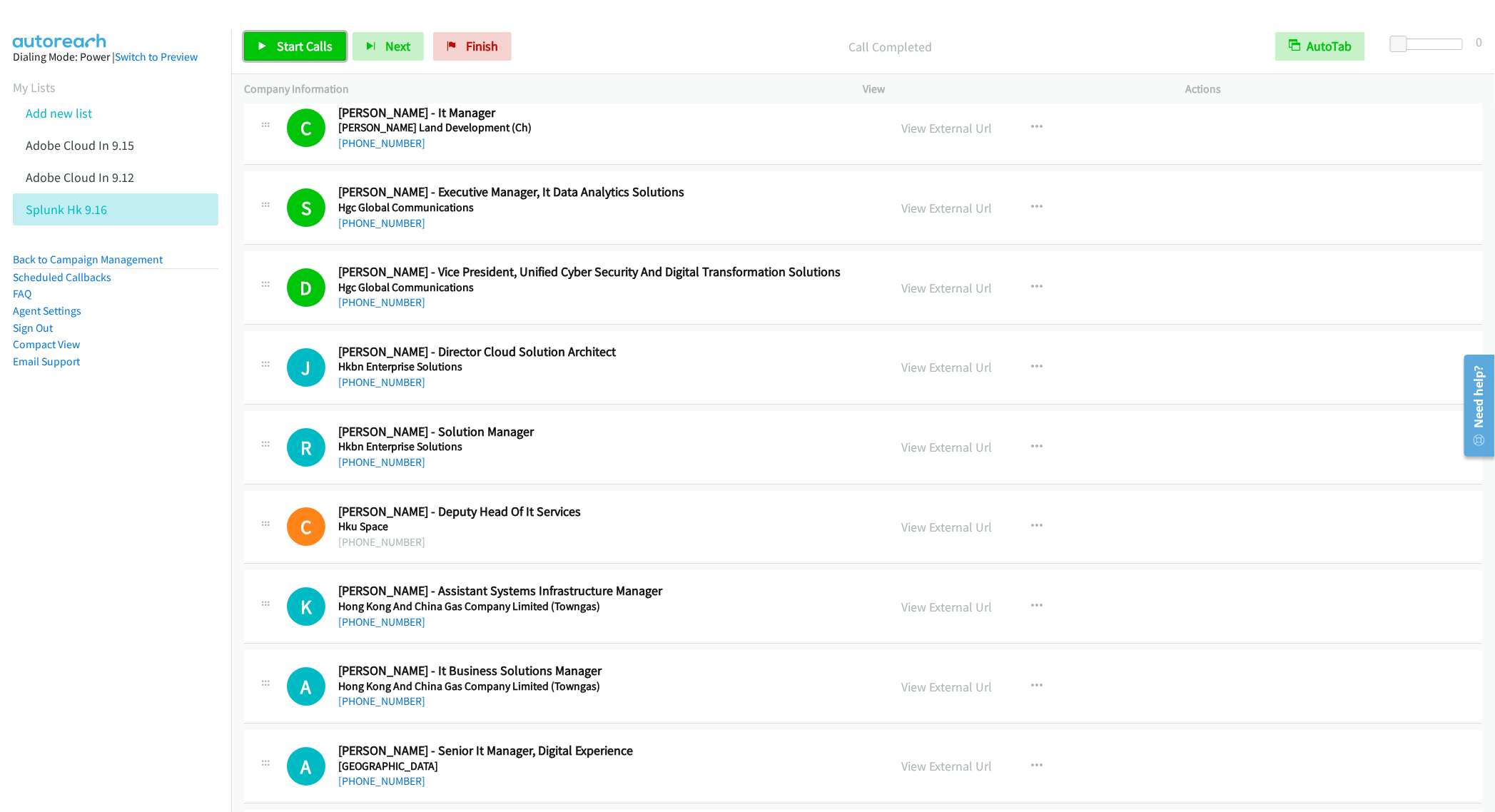
drag, startPoint x: 294, startPoint y: 43, endPoint x: 284, endPoint y: 60, distance: 19.7
click at [293, 43] on span "Start Calls" at bounding box center [305, 46] width 55 height 16
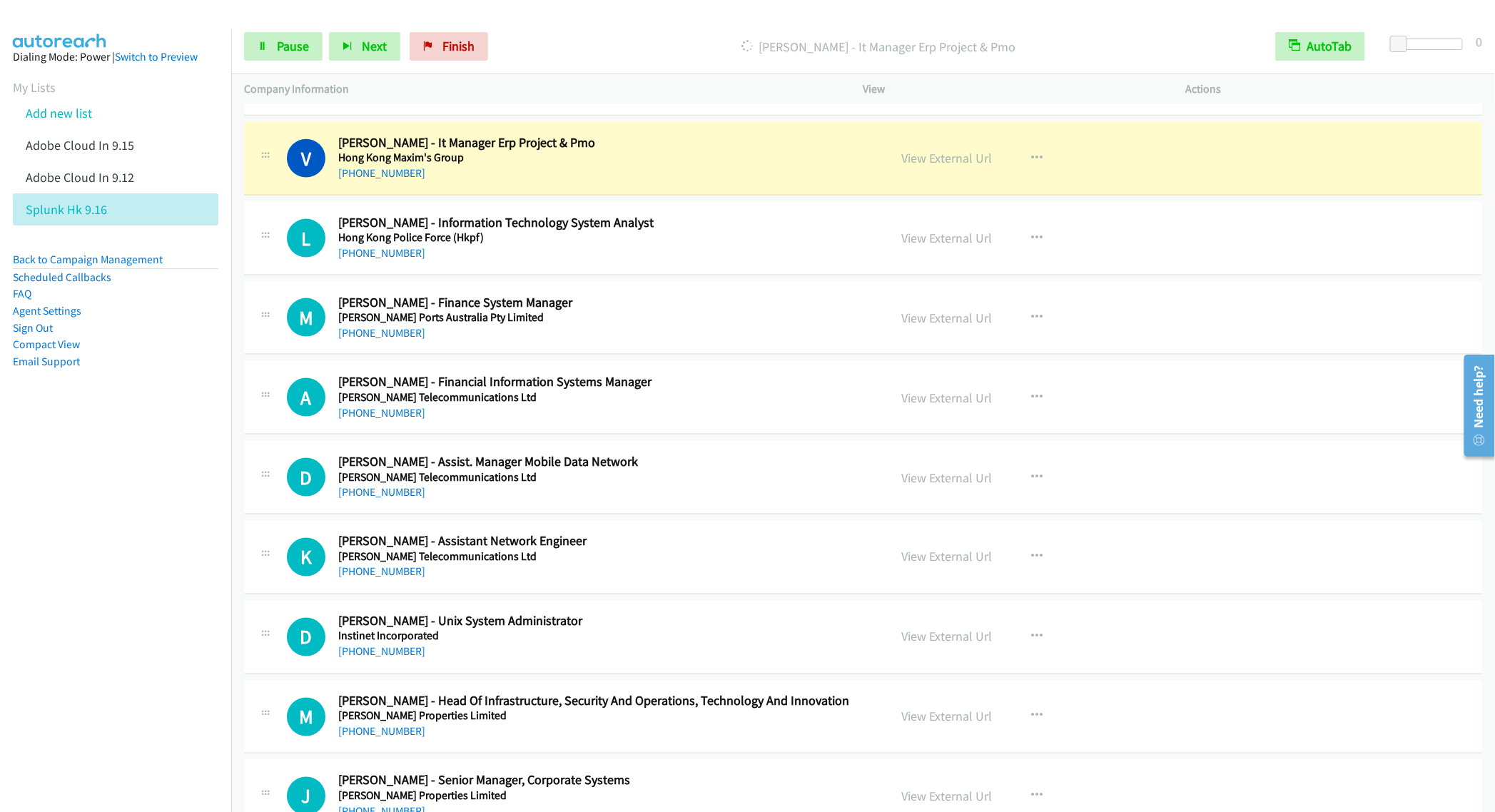
scroll to position [4067, 0]
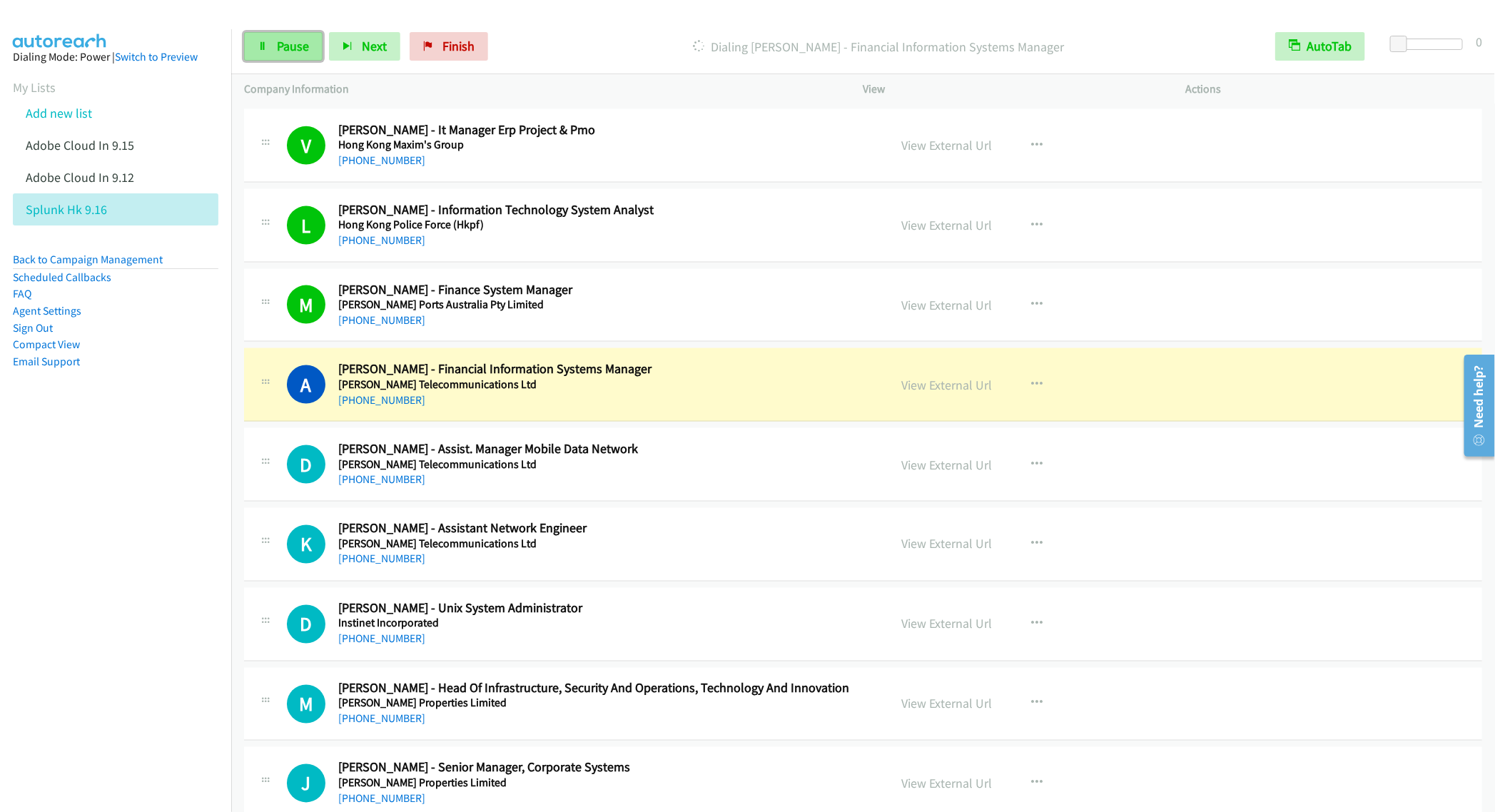
click at [285, 52] on span "Pause" at bounding box center [293, 46] width 32 height 16
click at [1229, 150] on div "V Callback Scheduled [PERSON_NAME] - It Manager Erp Project & Pmo Hong Kong Max…" at bounding box center [863, 145] width 1238 height 73
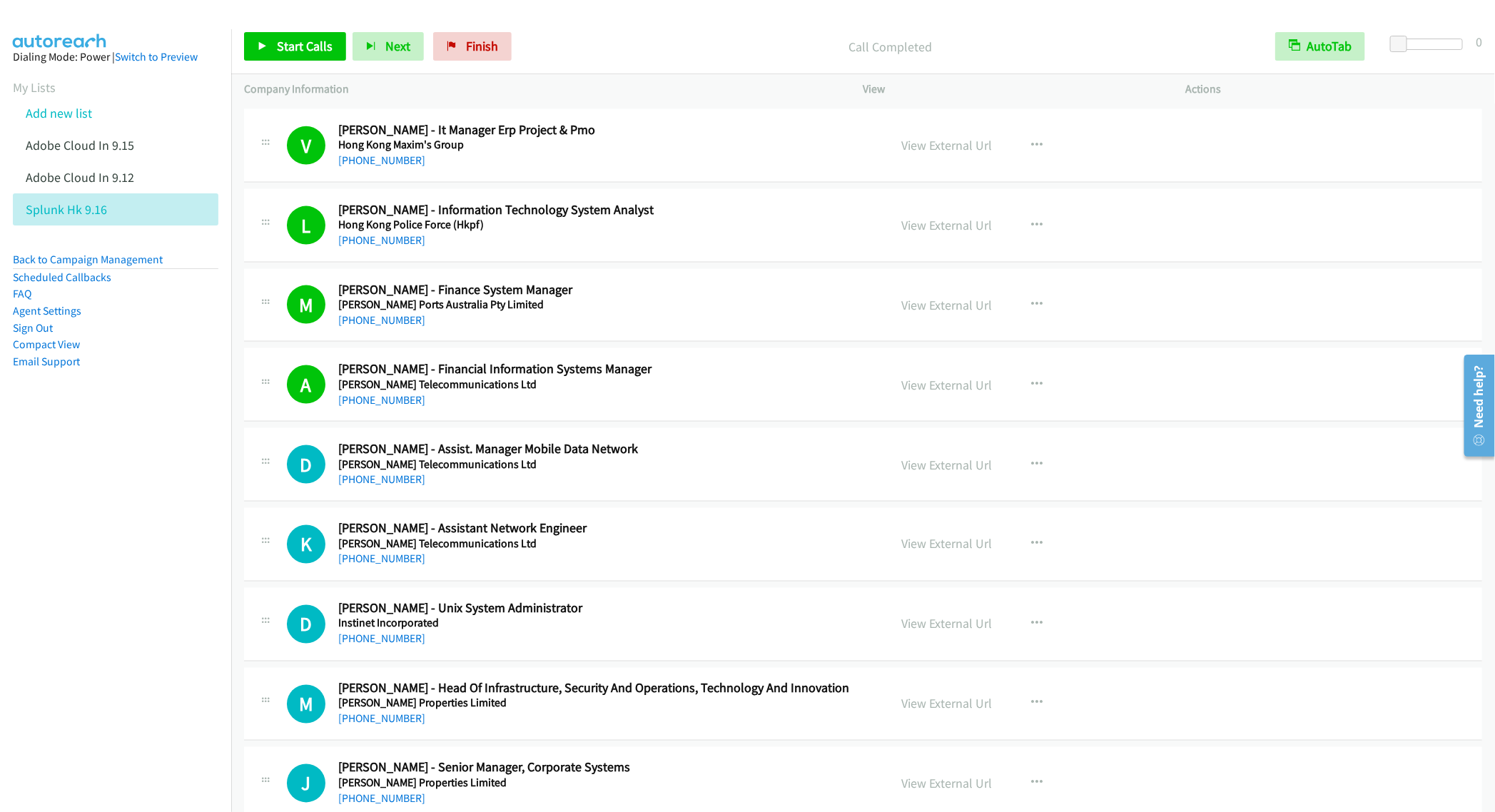
scroll to position [4174, 0]
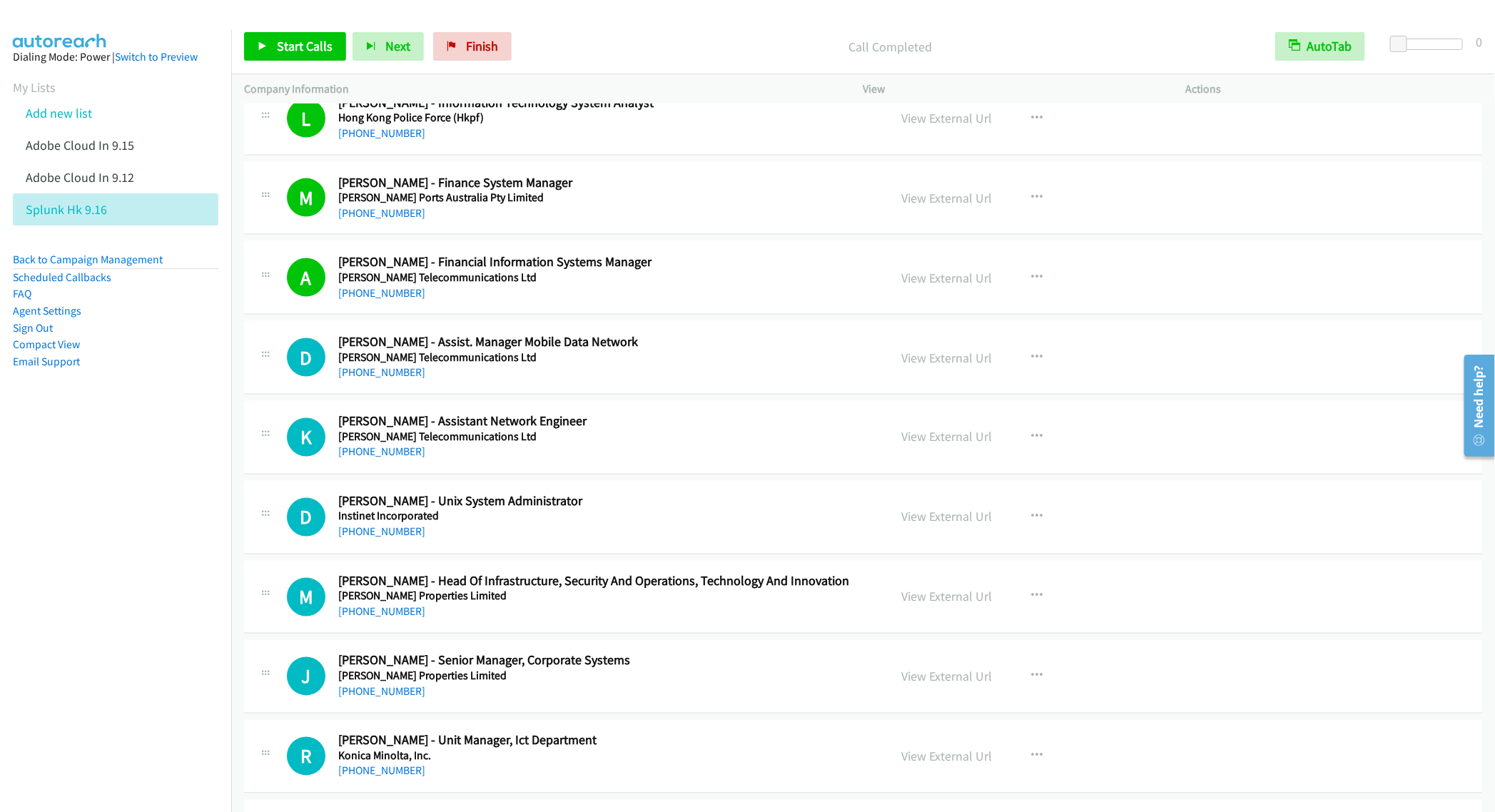
click at [122, 609] on nav "Dialing Mode: Power | Switch to Preview My Lists Add new list Adobe Cloud In 9.…" at bounding box center [116, 435] width 232 height 812
click at [294, 52] on span "Start Calls" at bounding box center [305, 46] width 55 height 16
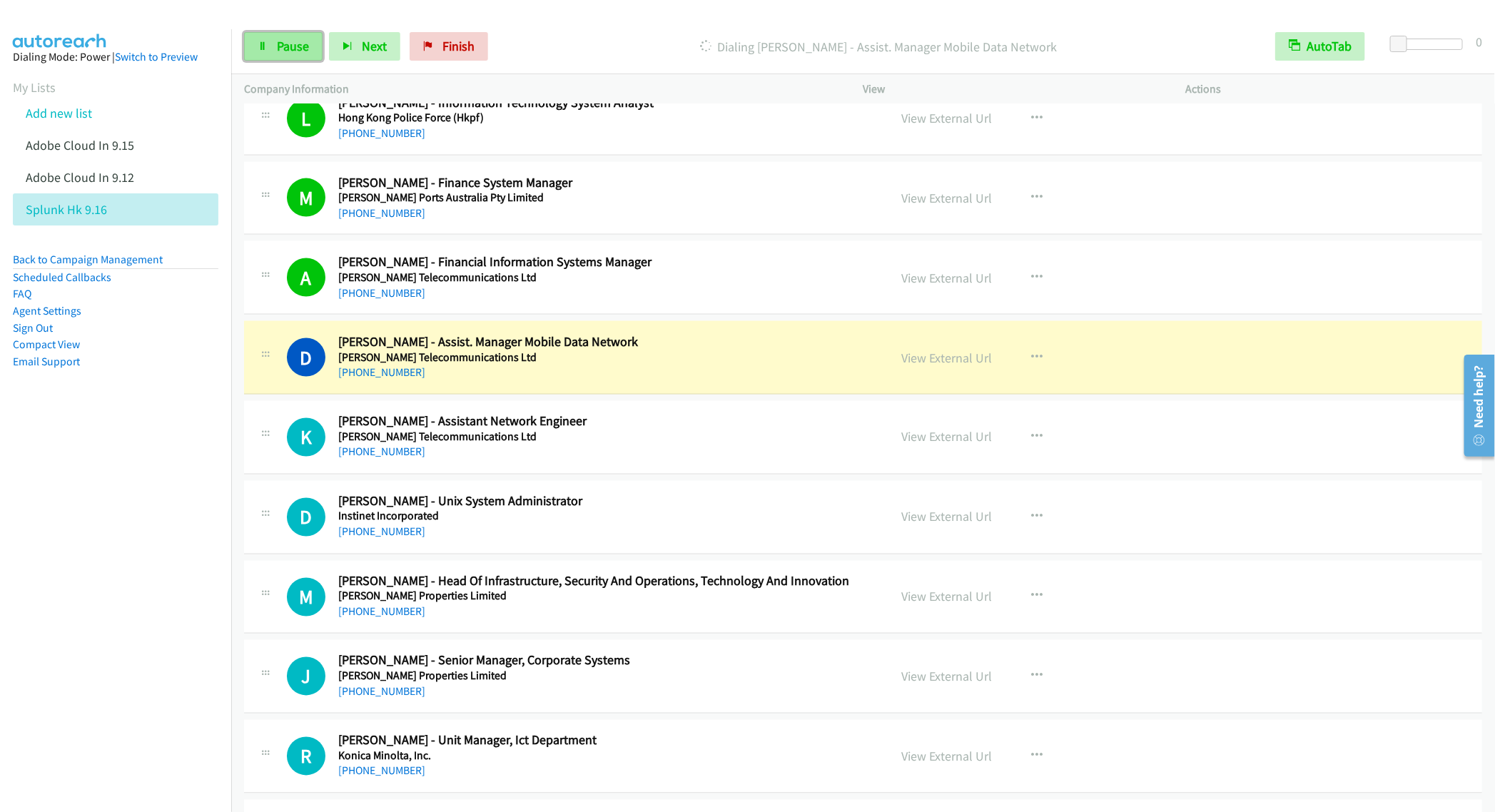
click at [292, 45] on span "Pause" at bounding box center [293, 46] width 32 height 16
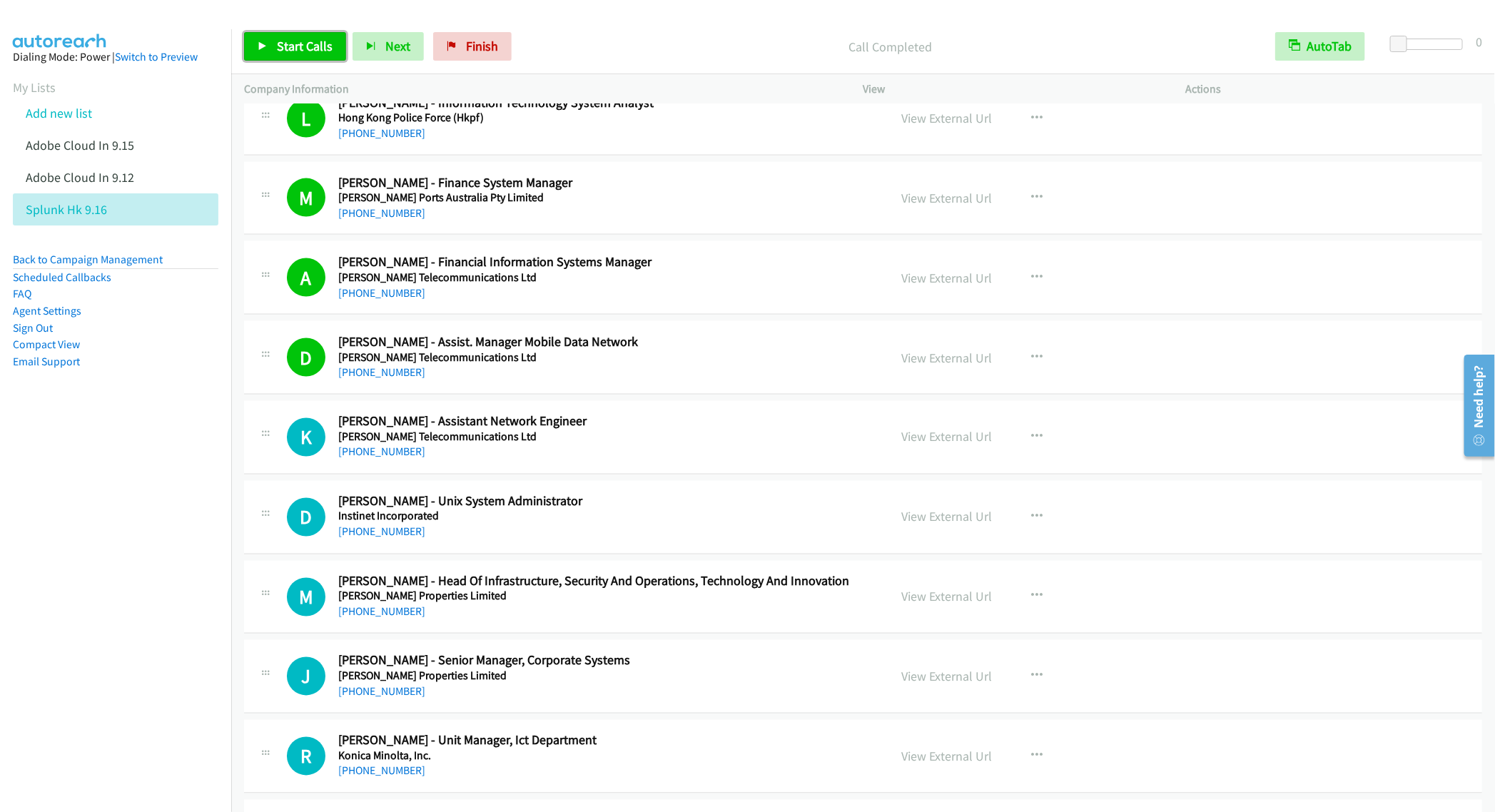
click at [292, 55] on link "Start Calls" at bounding box center [295, 47] width 102 height 29
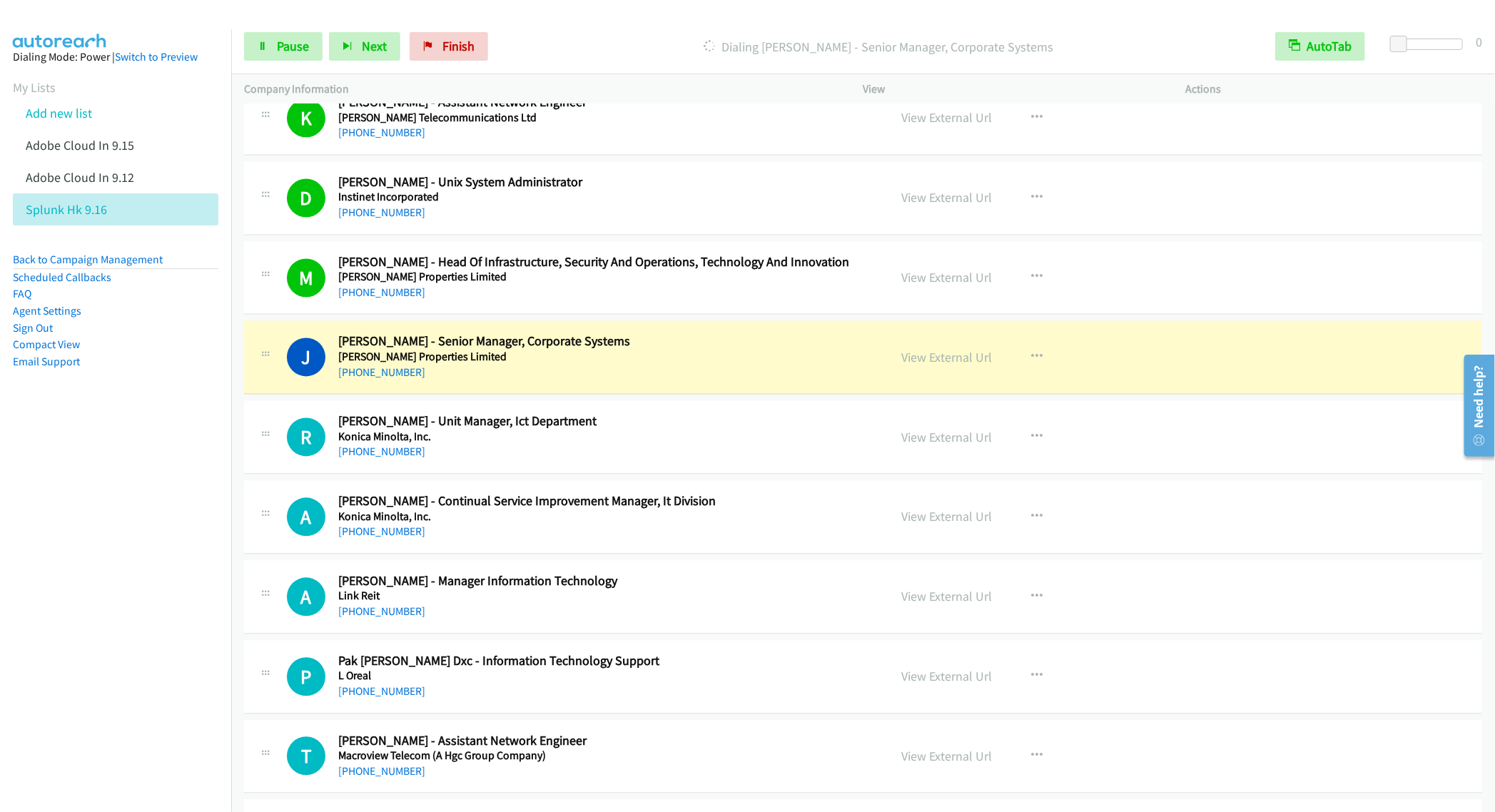
scroll to position [4494, 0]
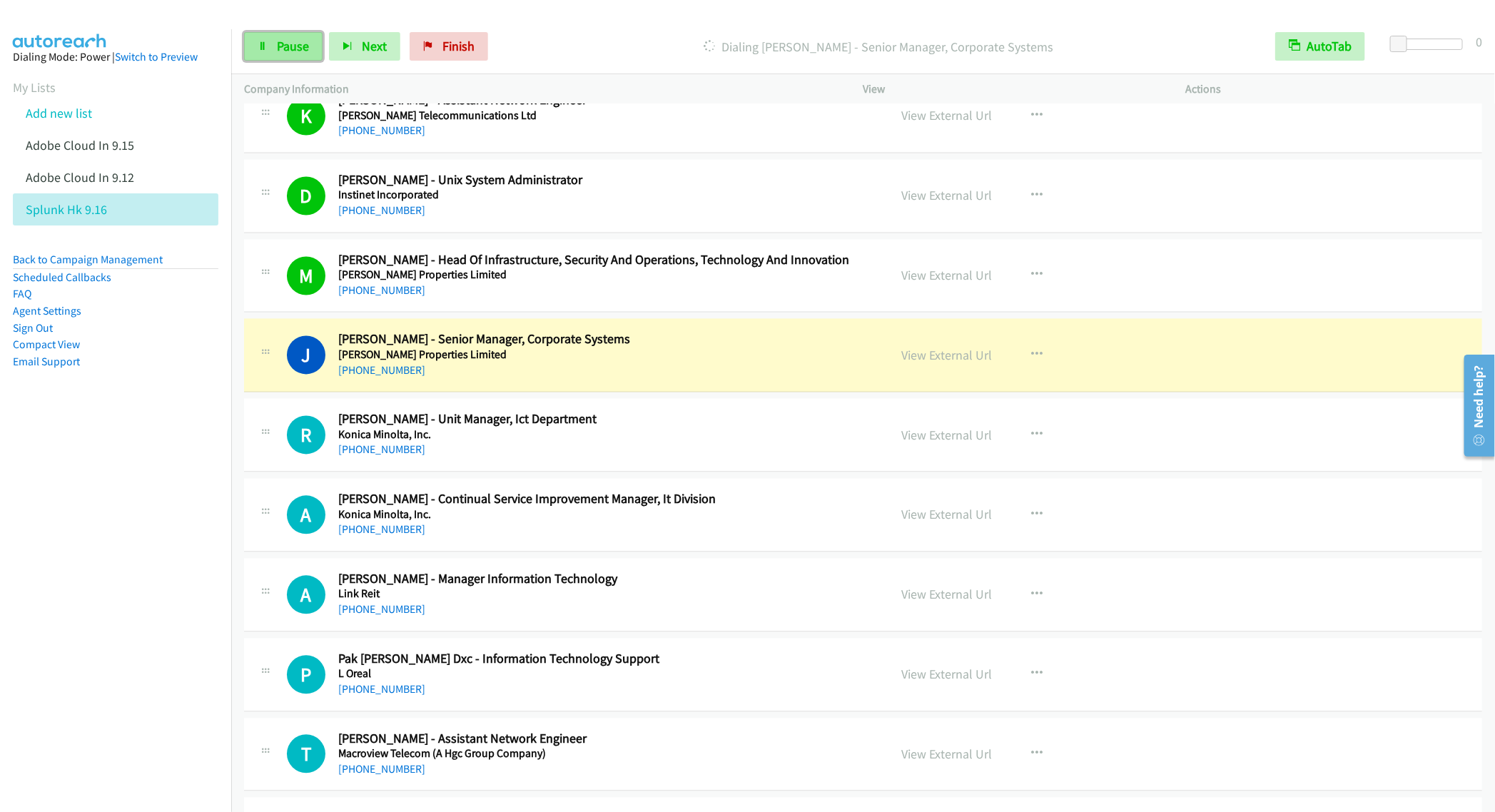
click at [282, 46] on span "Pause" at bounding box center [293, 46] width 32 height 16
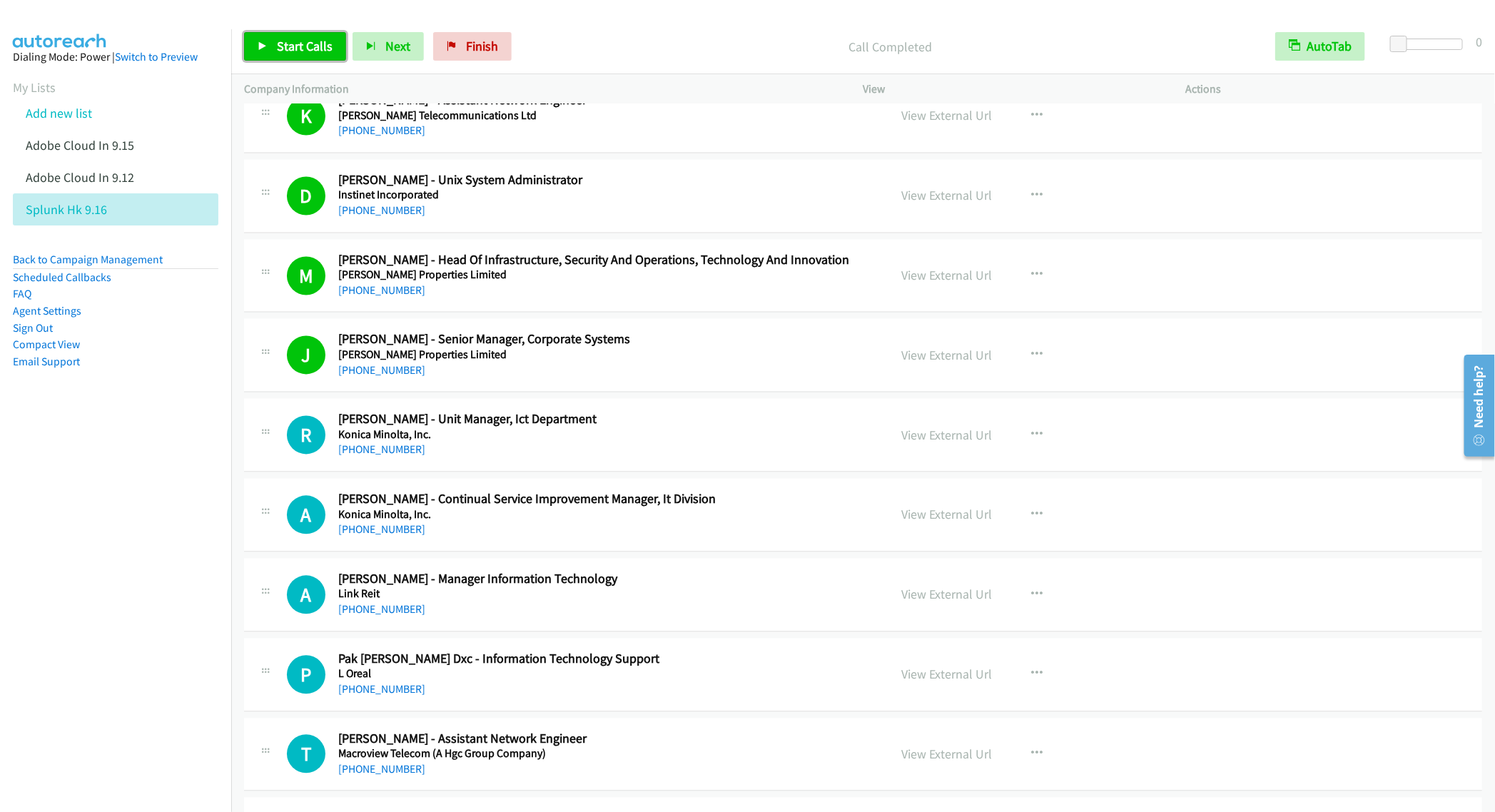
click at [290, 45] on span "Start Calls" at bounding box center [305, 46] width 55 height 16
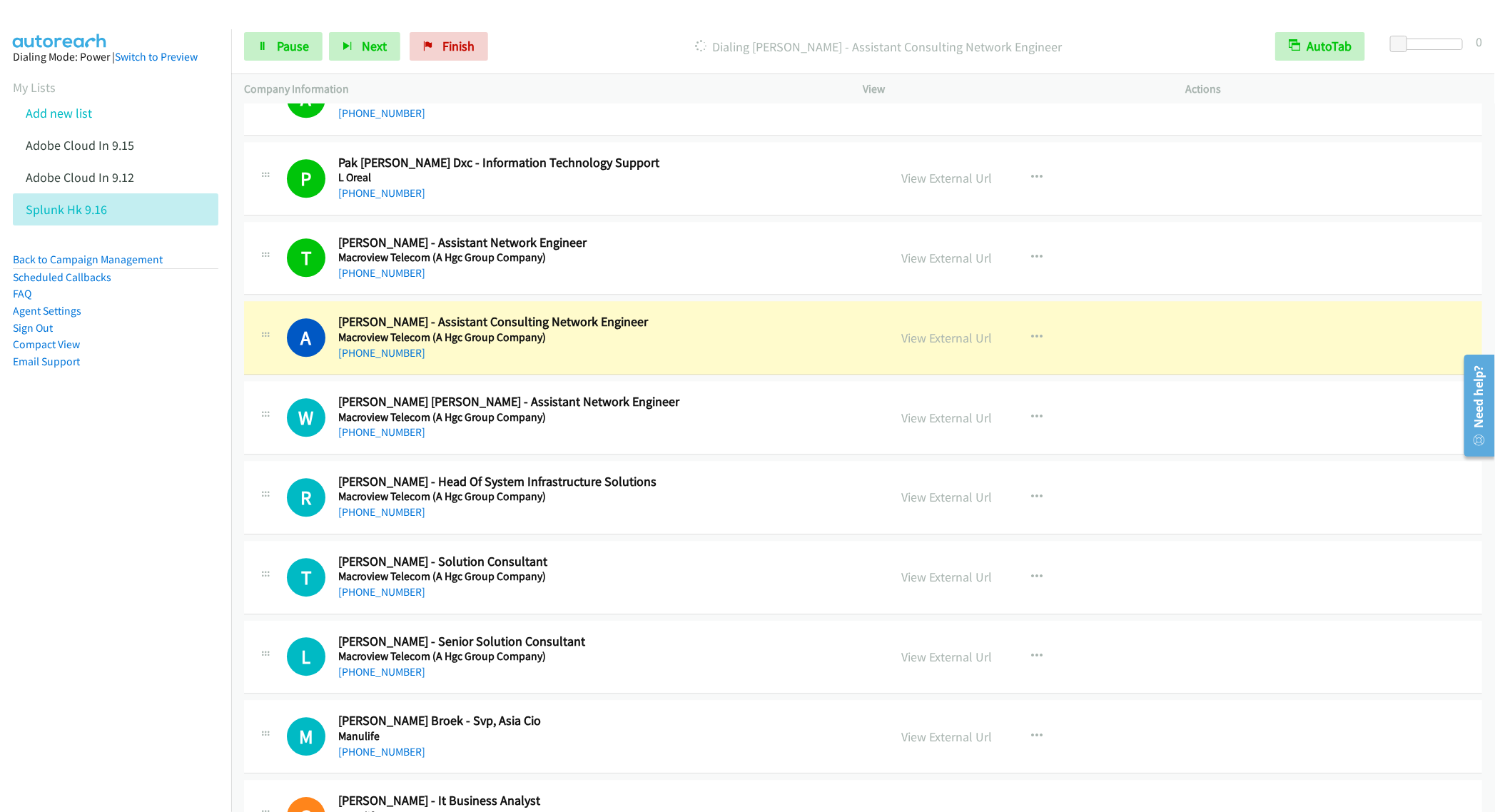
scroll to position [5029, 0]
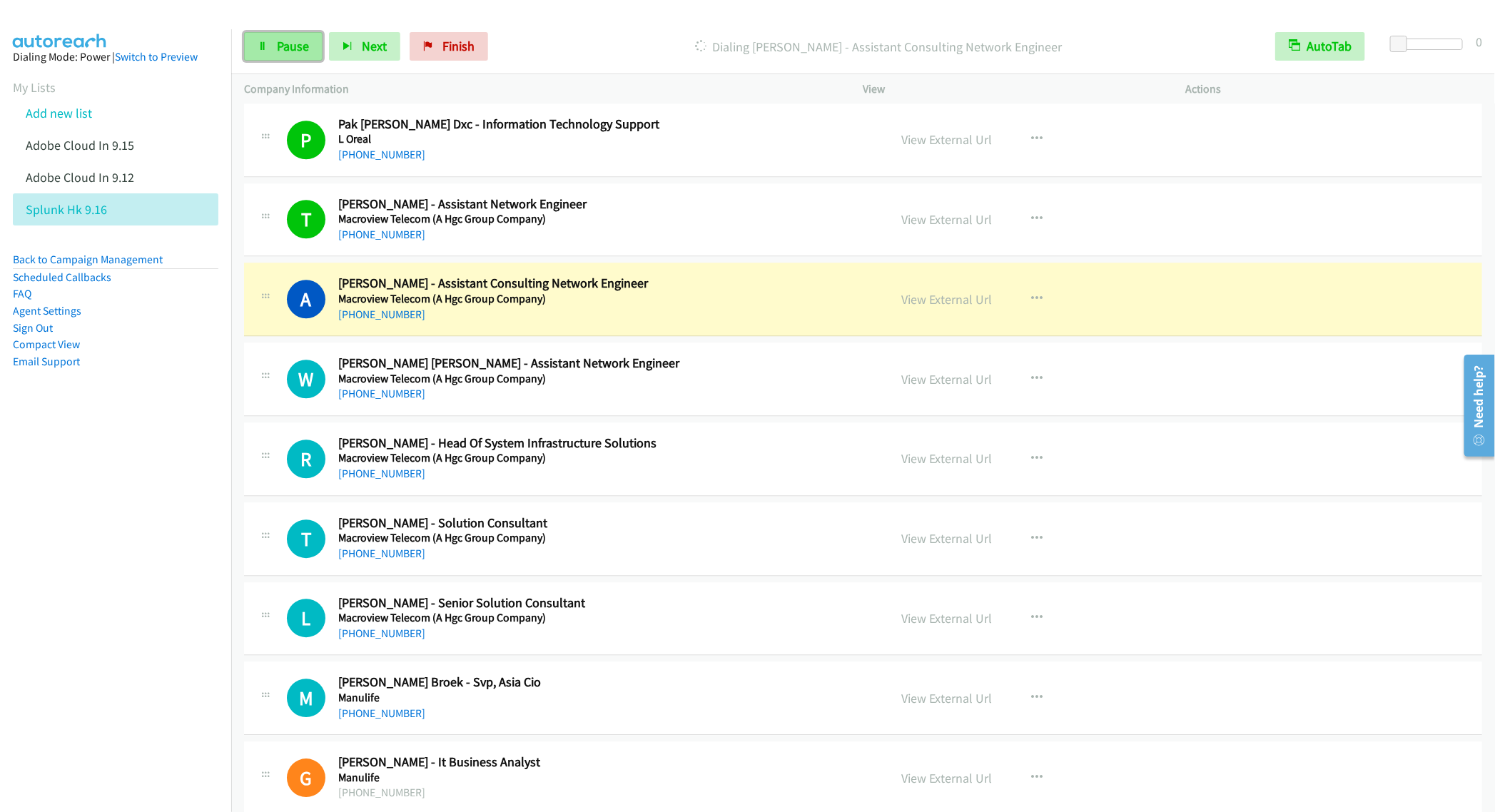
click at [282, 46] on span "Pause" at bounding box center [293, 46] width 32 height 16
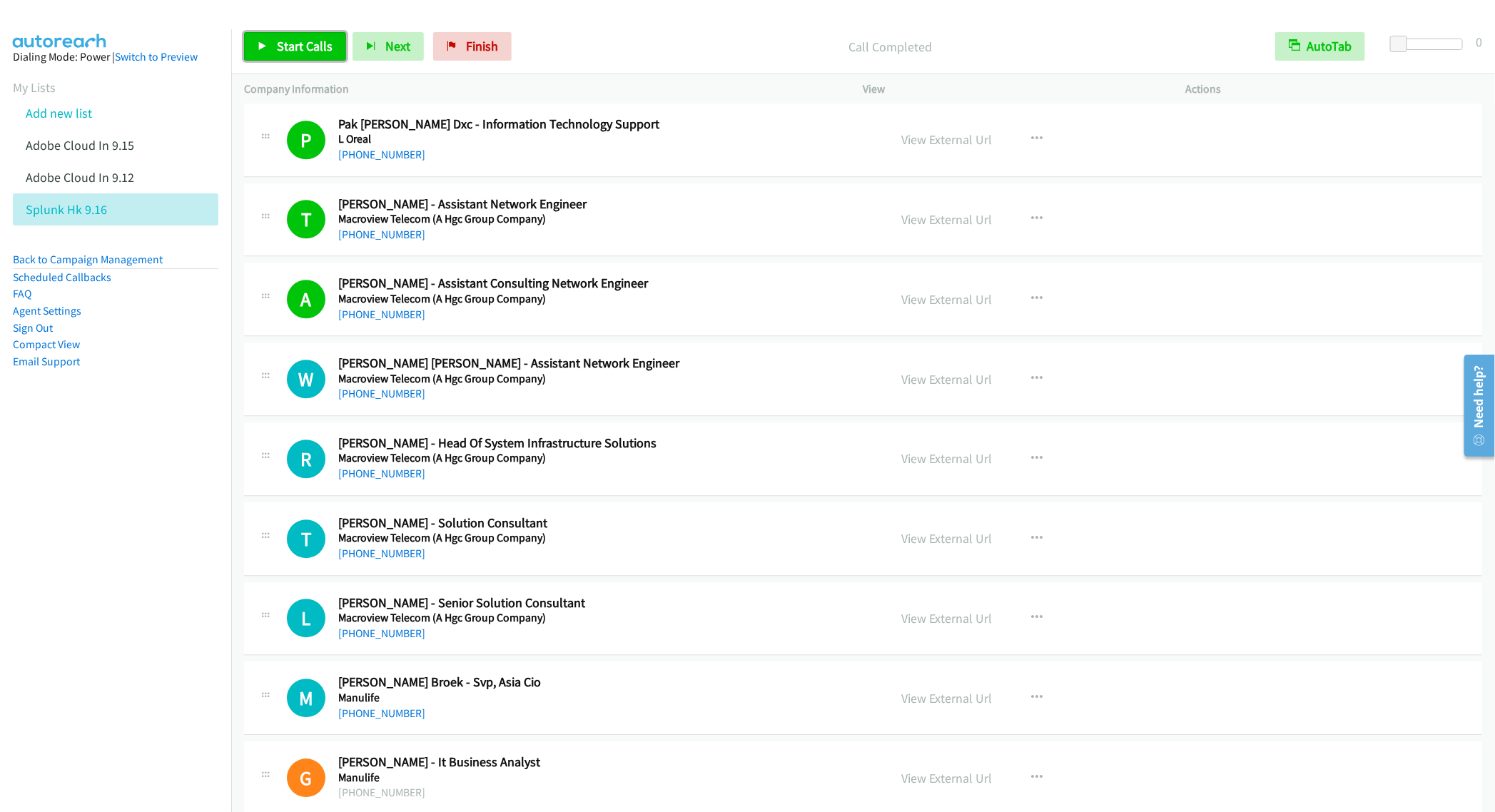
click at [268, 50] on link "Start Calls" at bounding box center [295, 47] width 102 height 29
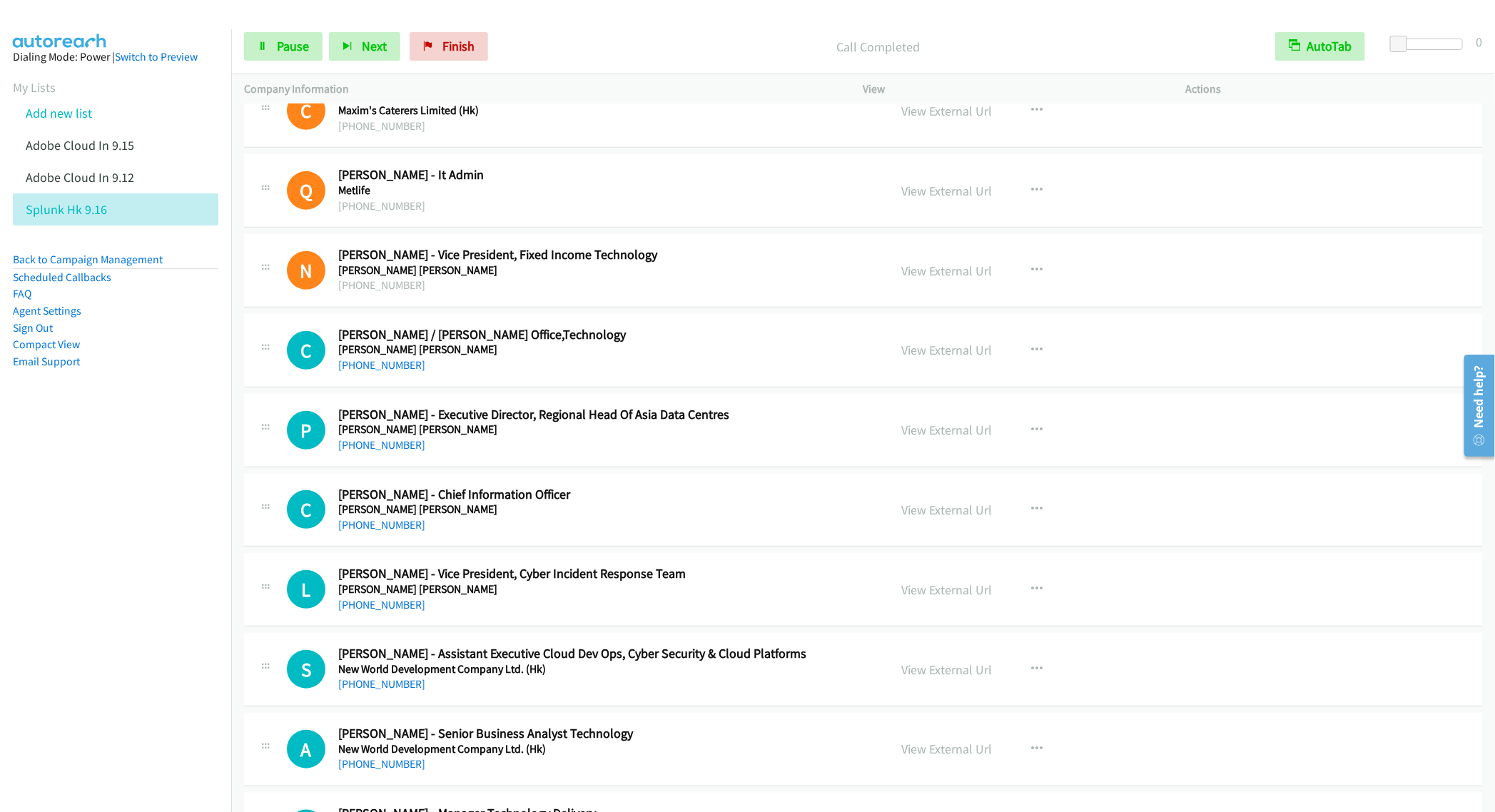
scroll to position [6421, 0]
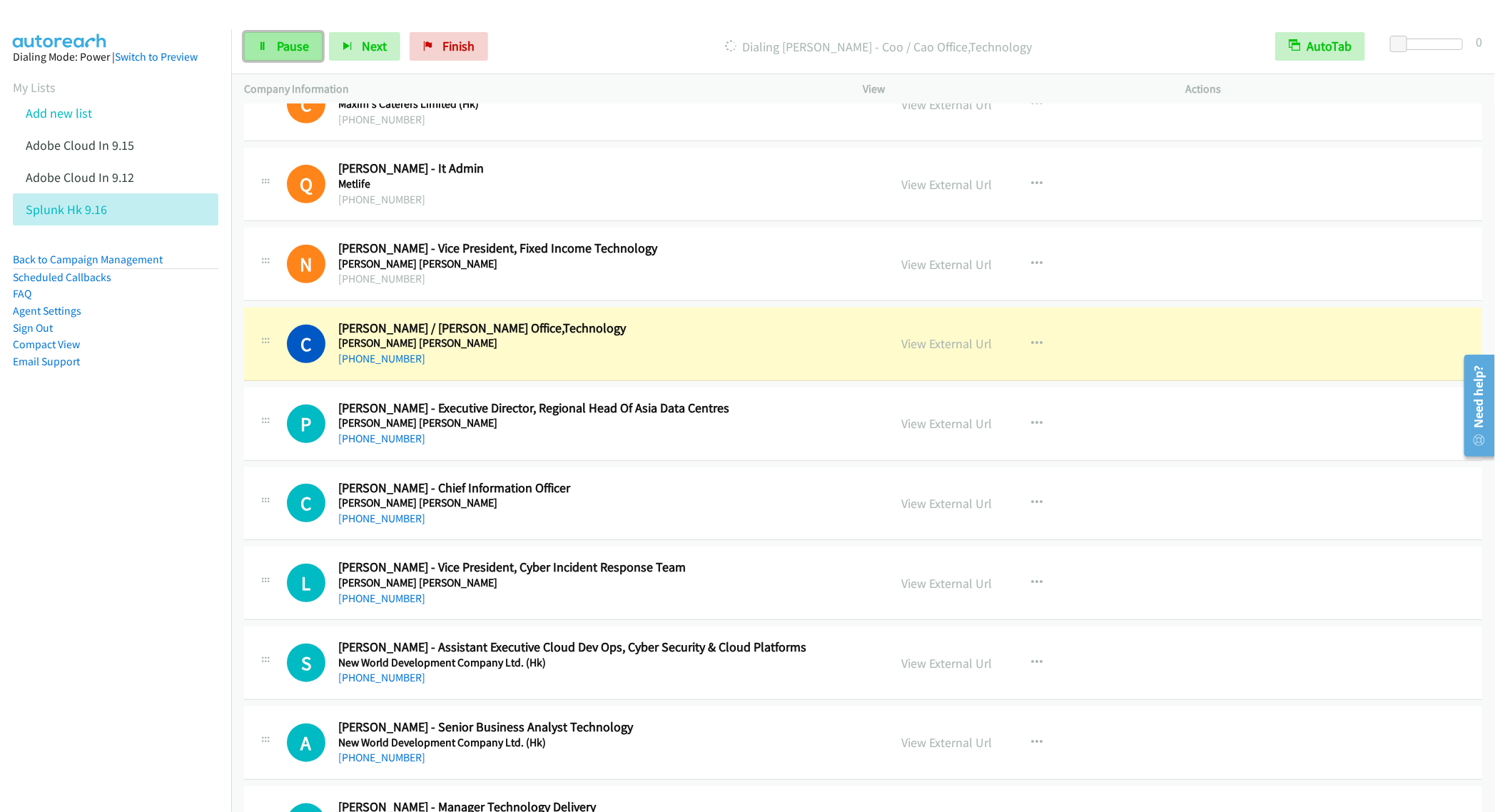
click at [264, 47] on icon at bounding box center [263, 47] width 10 height 10
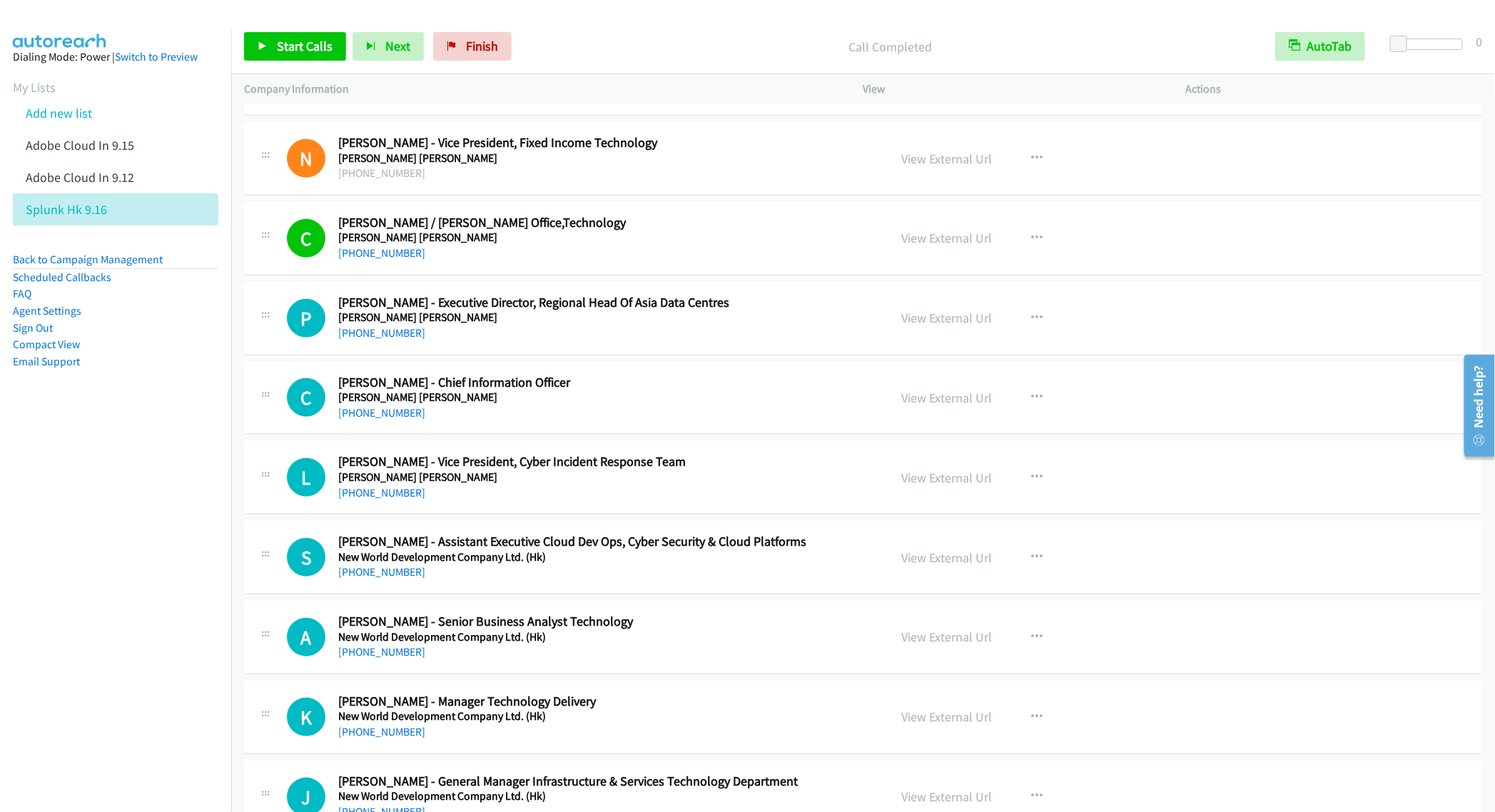
scroll to position [6527, 0]
click at [279, 43] on span "Start Calls" at bounding box center [305, 46] width 55 height 16
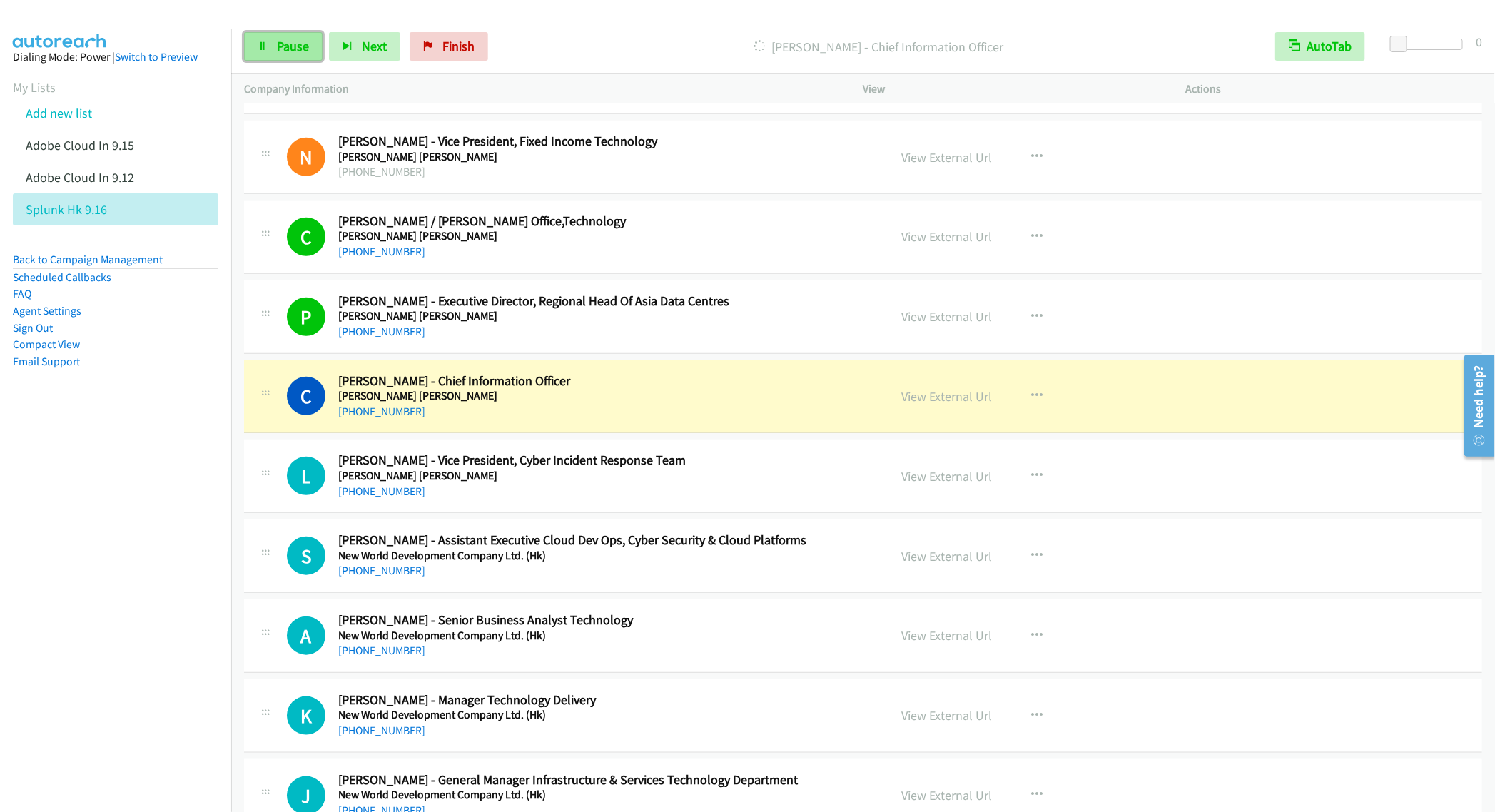
click at [287, 52] on span "Pause" at bounding box center [293, 46] width 32 height 16
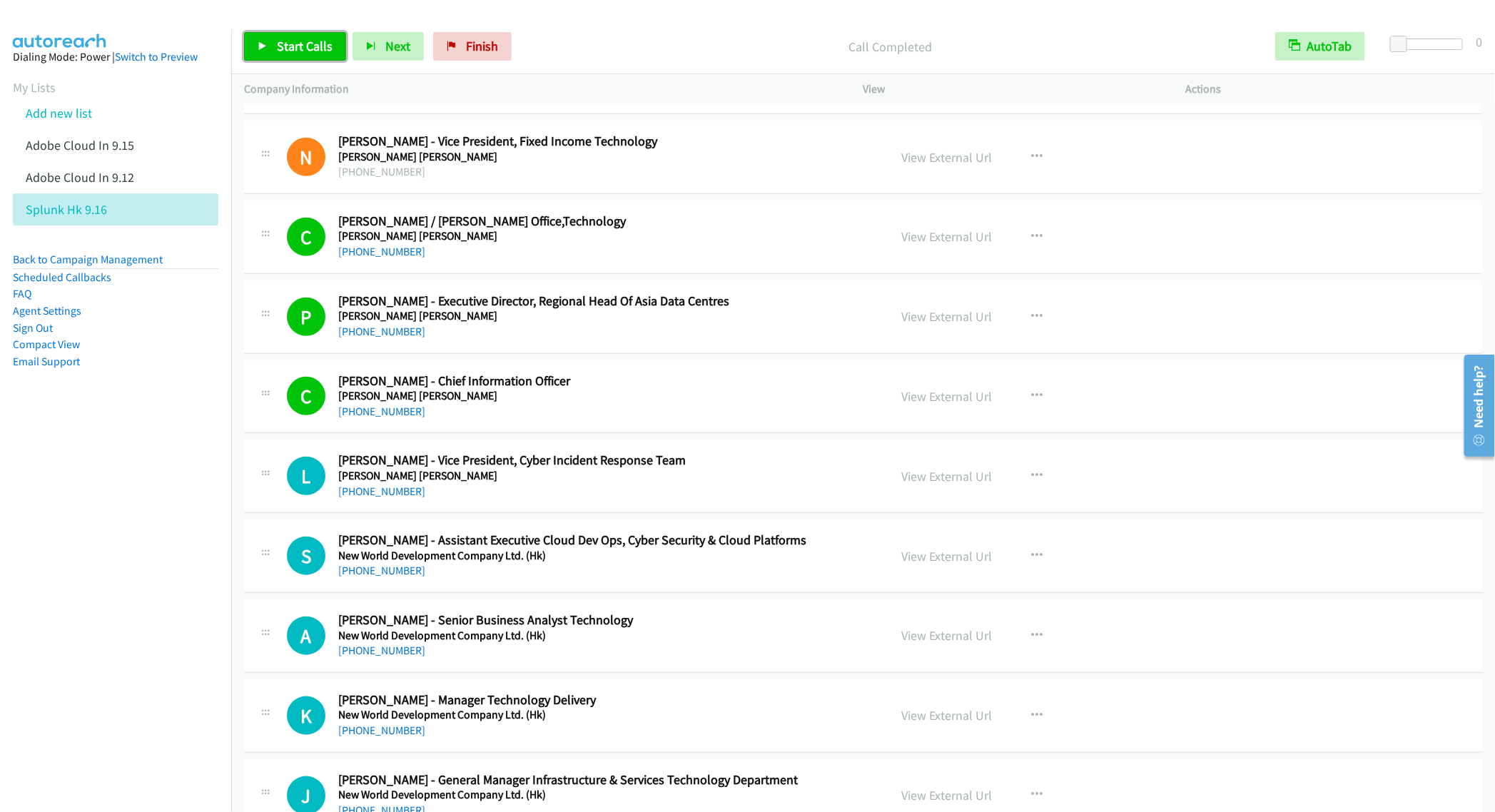
click at [298, 45] on span "Start Calls" at bounding box center [305, 46] width 55 height 16
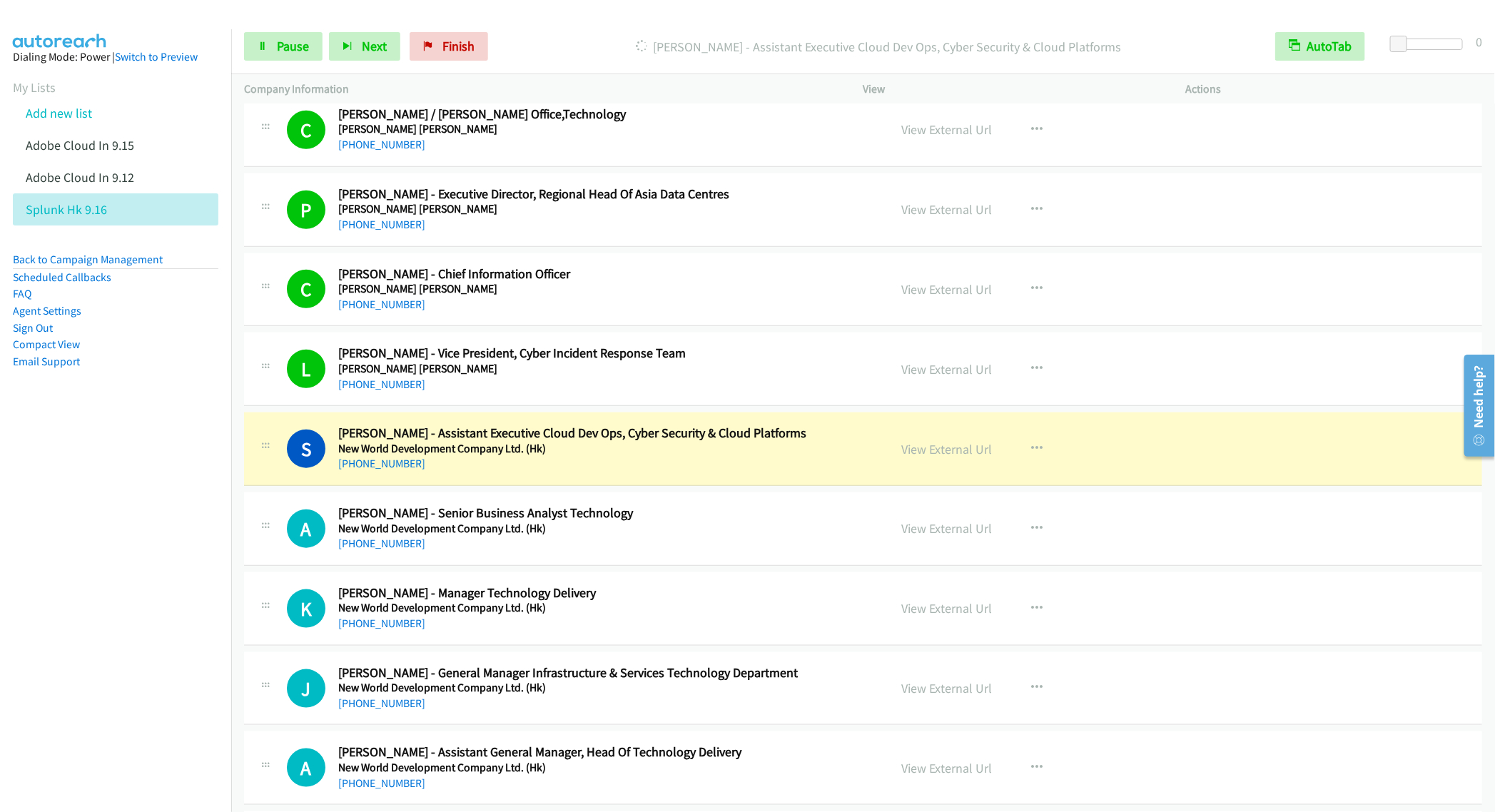
scroll to position [6848, 0]
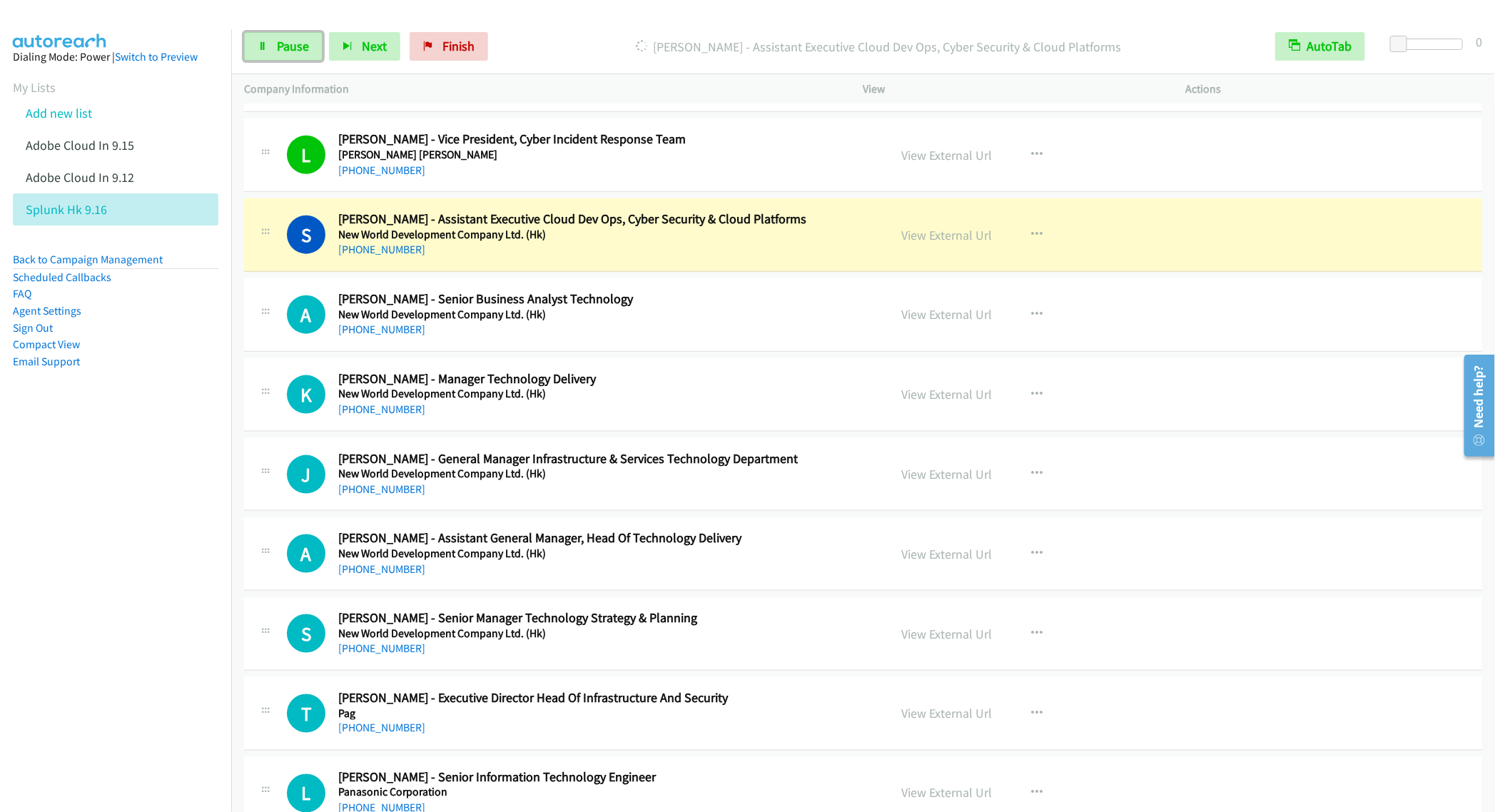
drag, startPoint x: 275, startPoint y: 50, endPoint x: 344, endPoint y: 110, distance: 91.4
click at [275, 50] on link "Pause" at bounding box center [284, 47] width 78 height 29
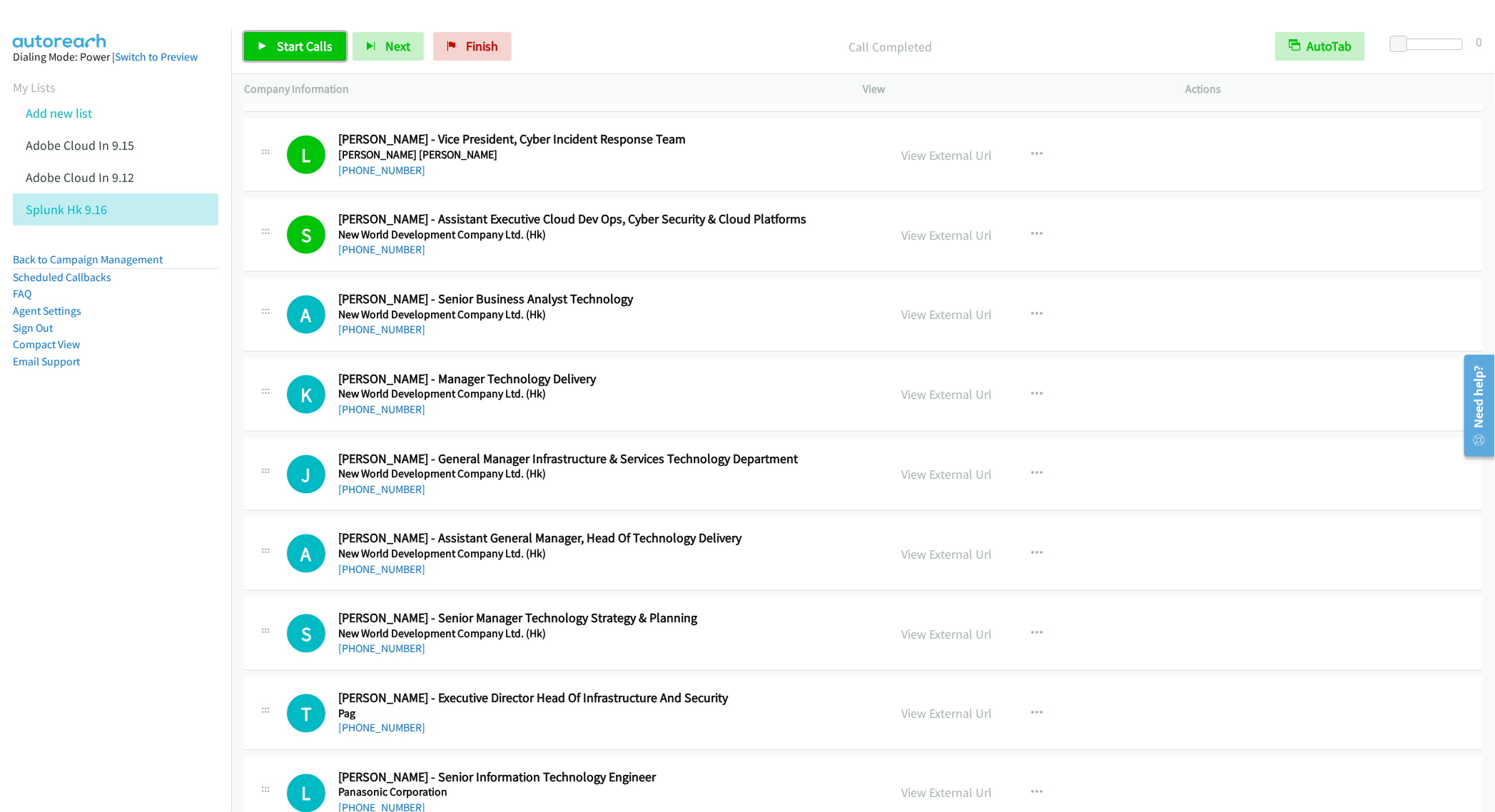
click at [281, 50] on span "Start Calls" at bounding box center [305, 46] width 55 height 16
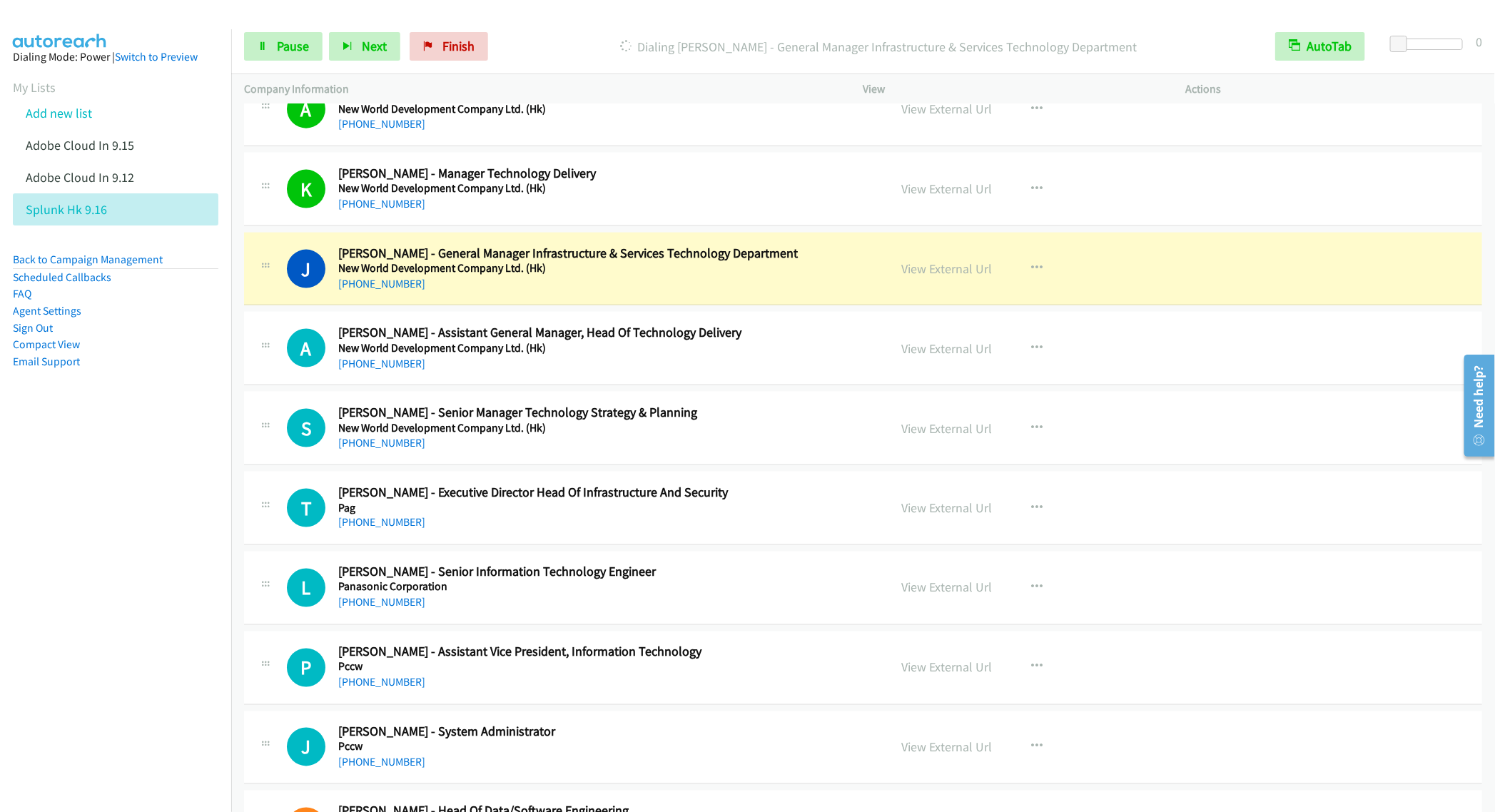
scroll to position [7063, 0]
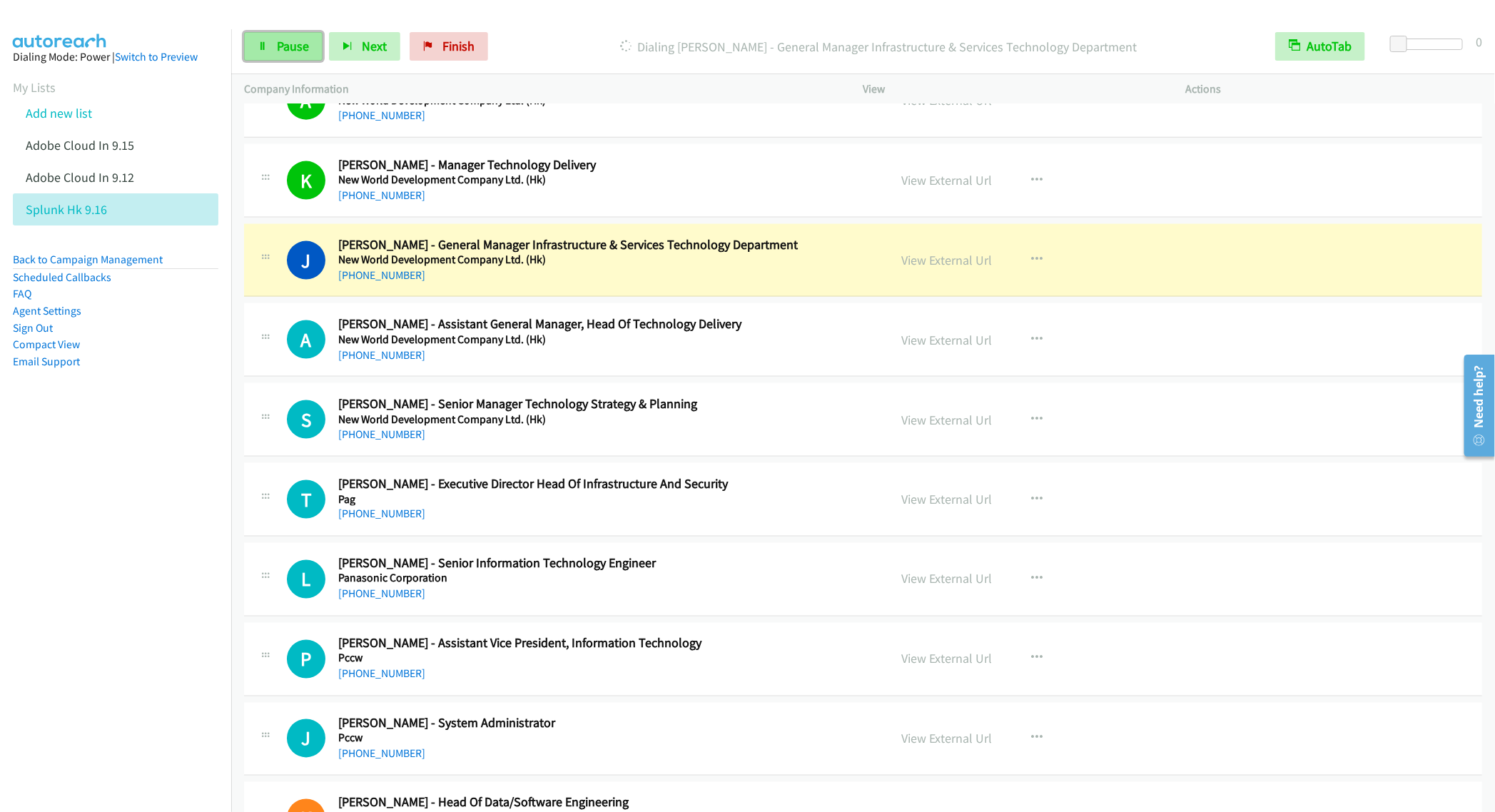
click at [270, 50] on link "Pause" at bounding box center [284, 47] width 78 height 29
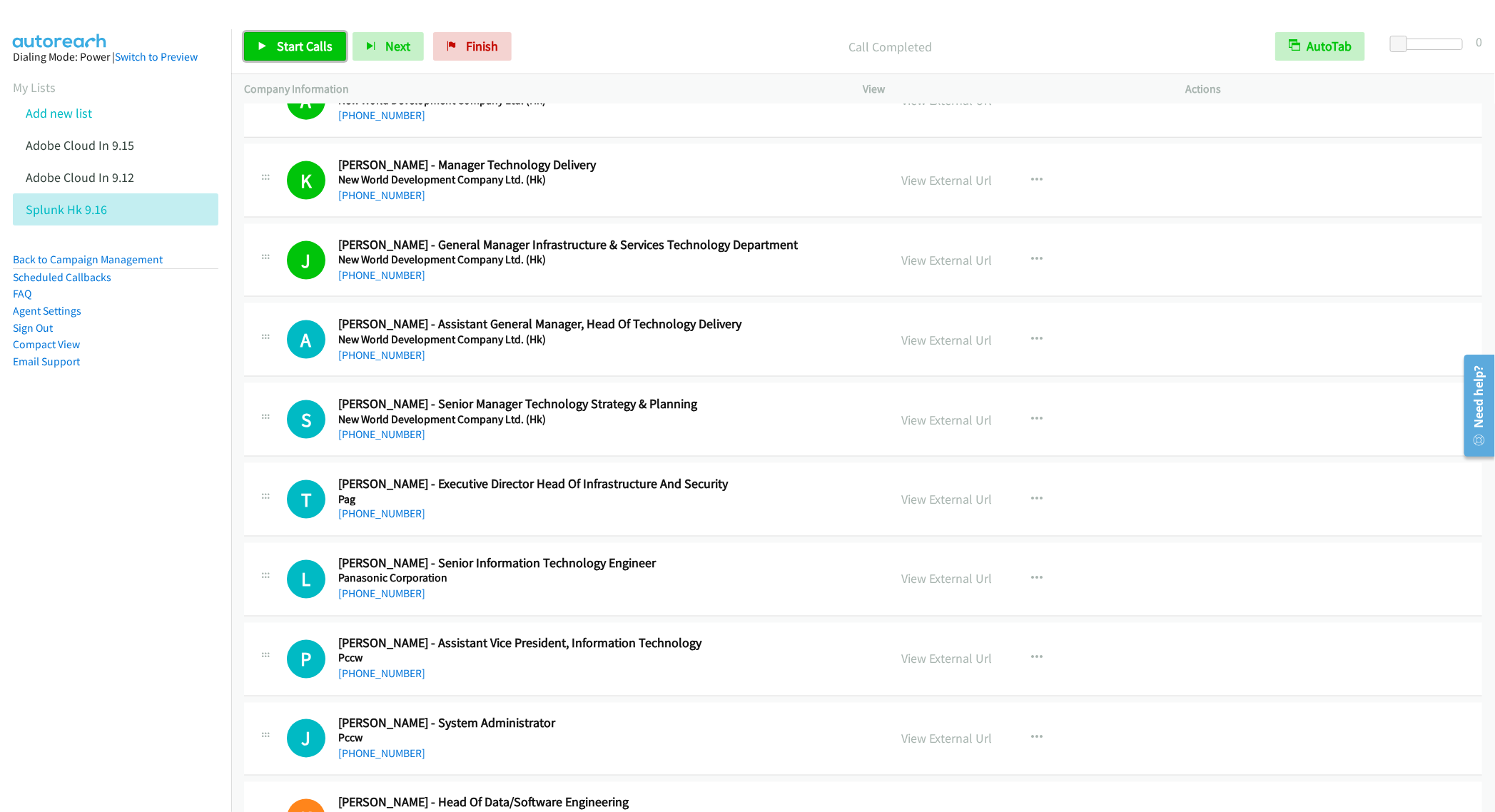
click at [301, 48] on span "Start Calls" at bounding box center [305, 46] width 55 height 16
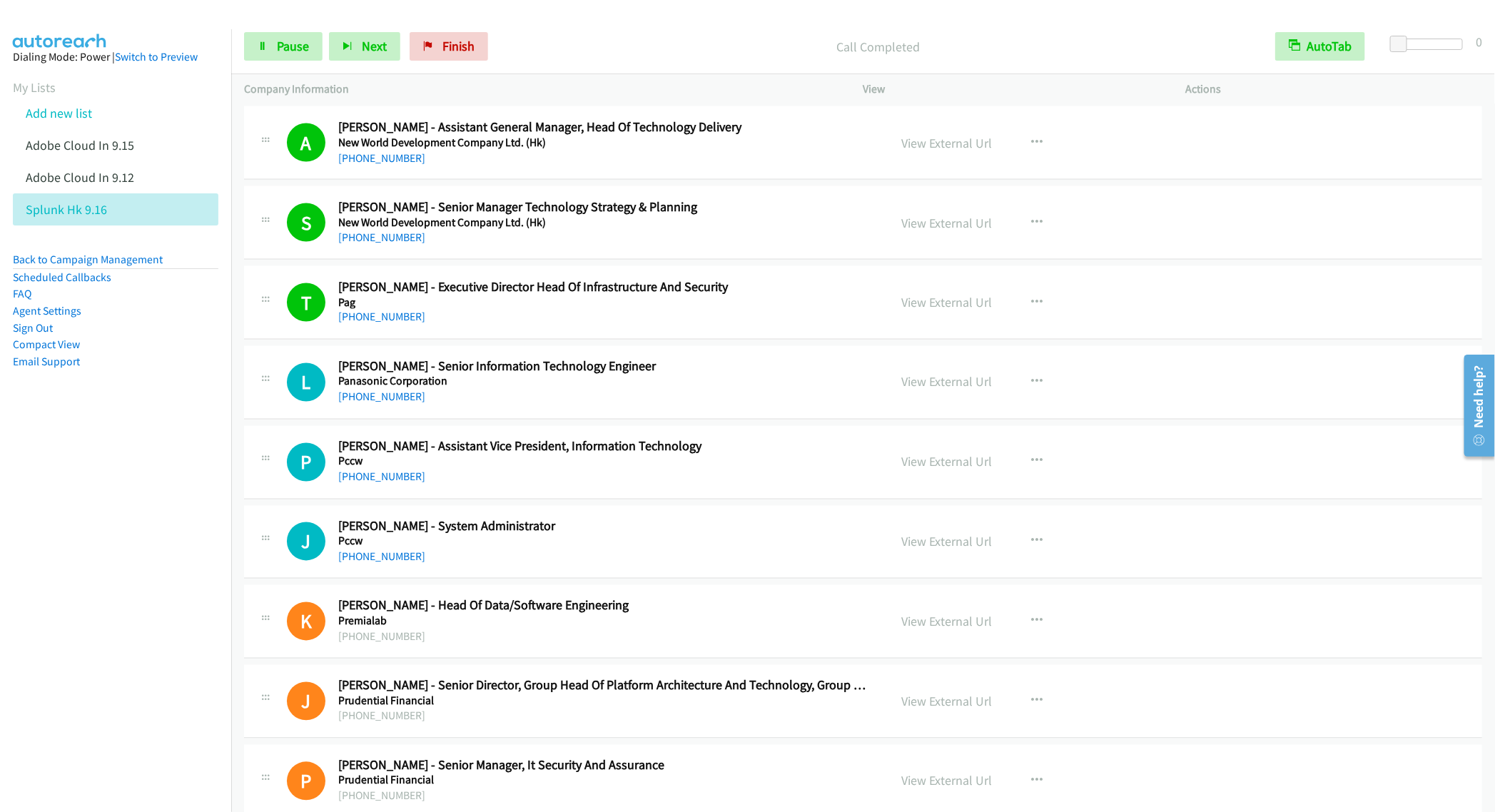
scroll to position [7277, 0]
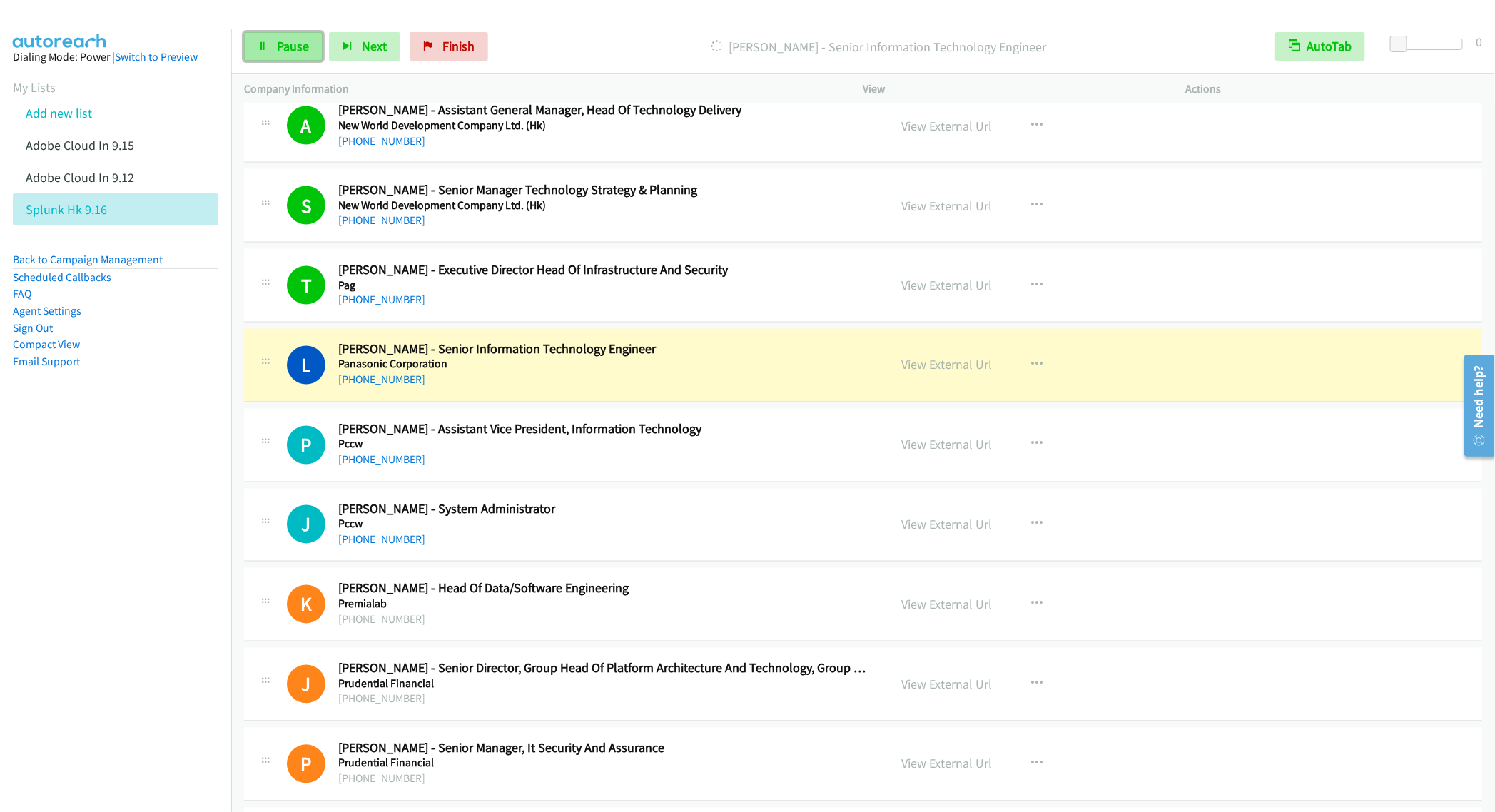
click at [290, 50] on span "Pause" at bounding box center [293, 46] width 32 height 16
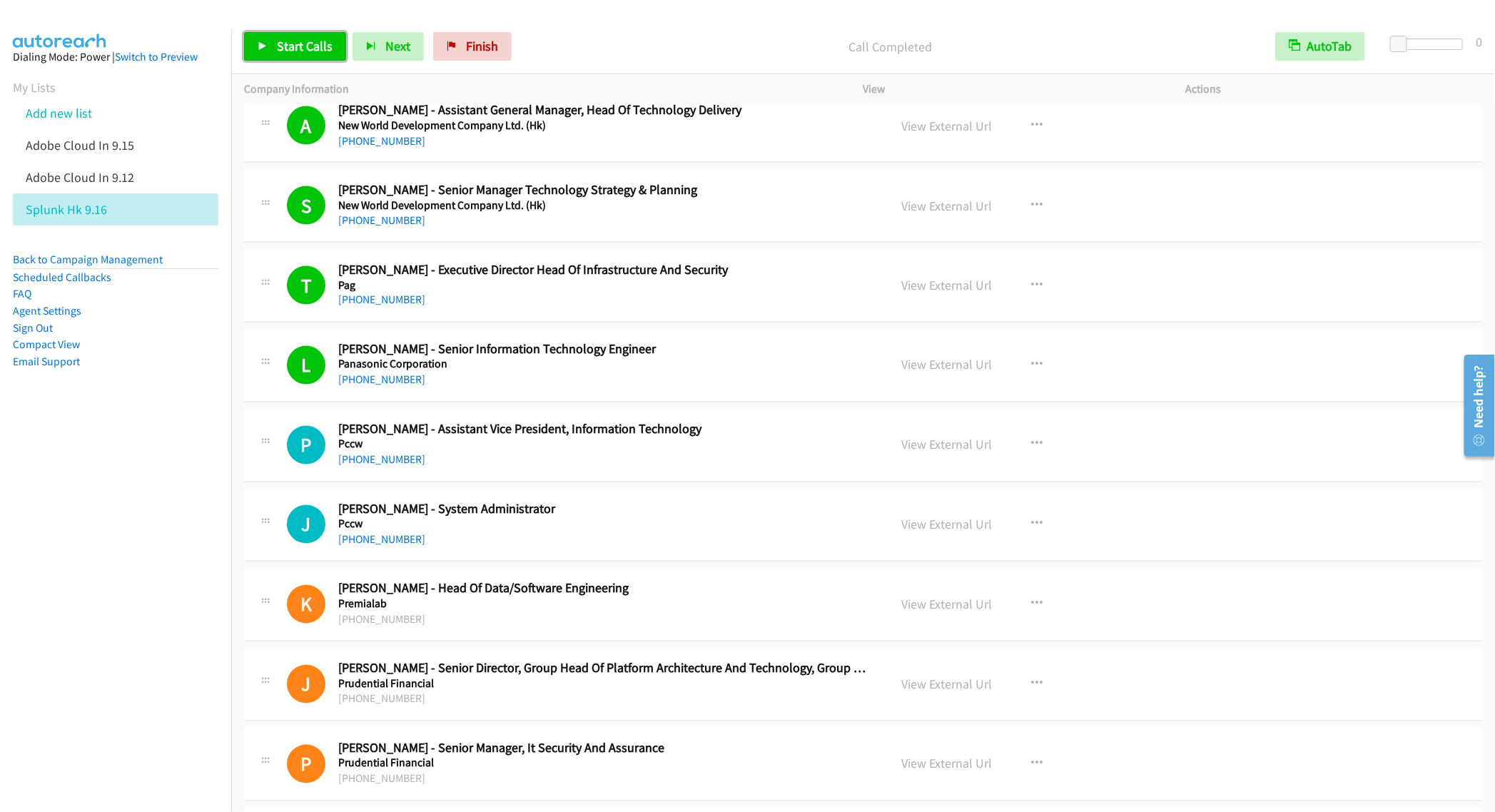
click at [291, 53] on span "Start Calls" at bounding box center [305, 46] width 55 height 16
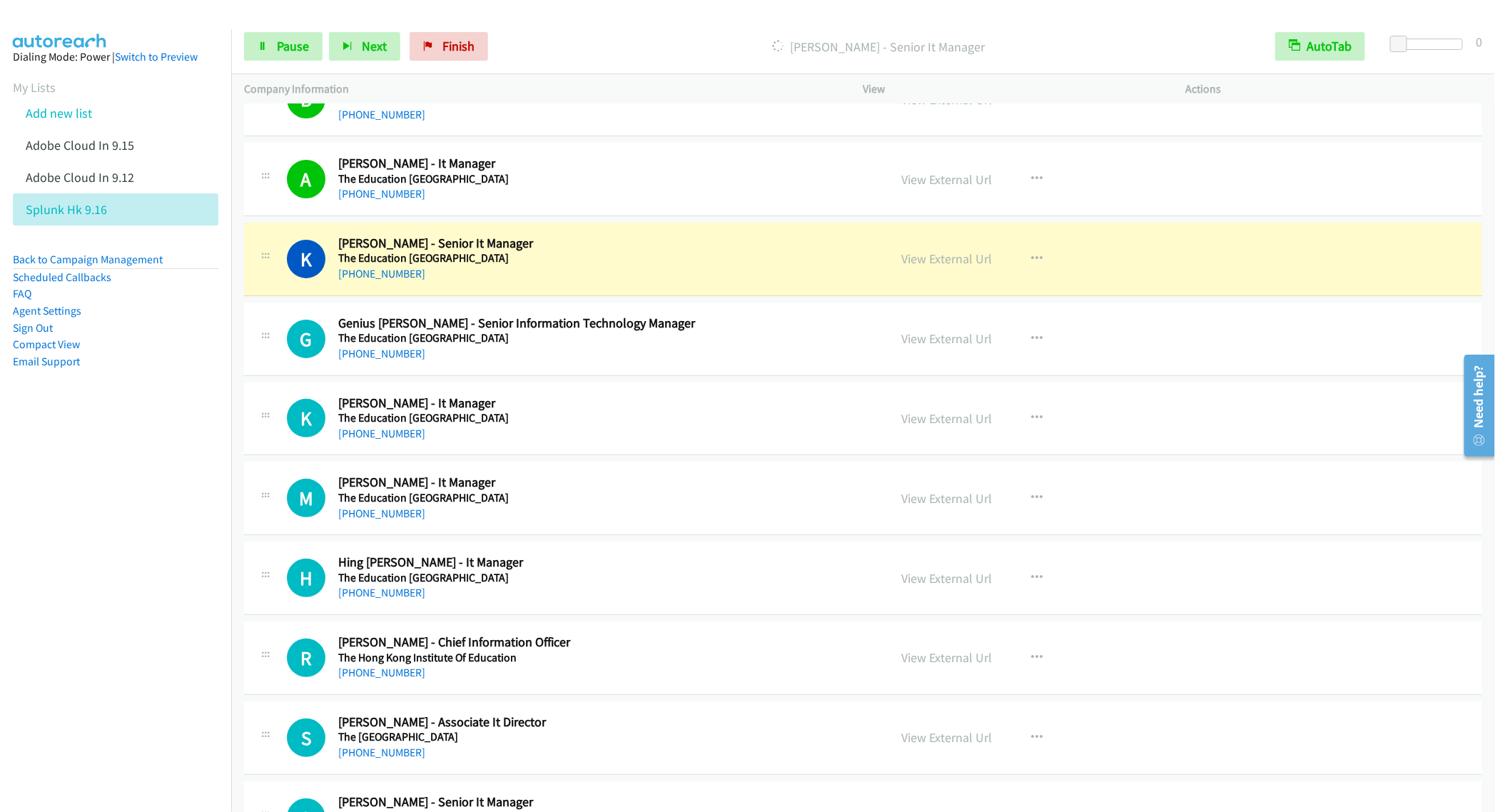
scroll to position [9096, 0]
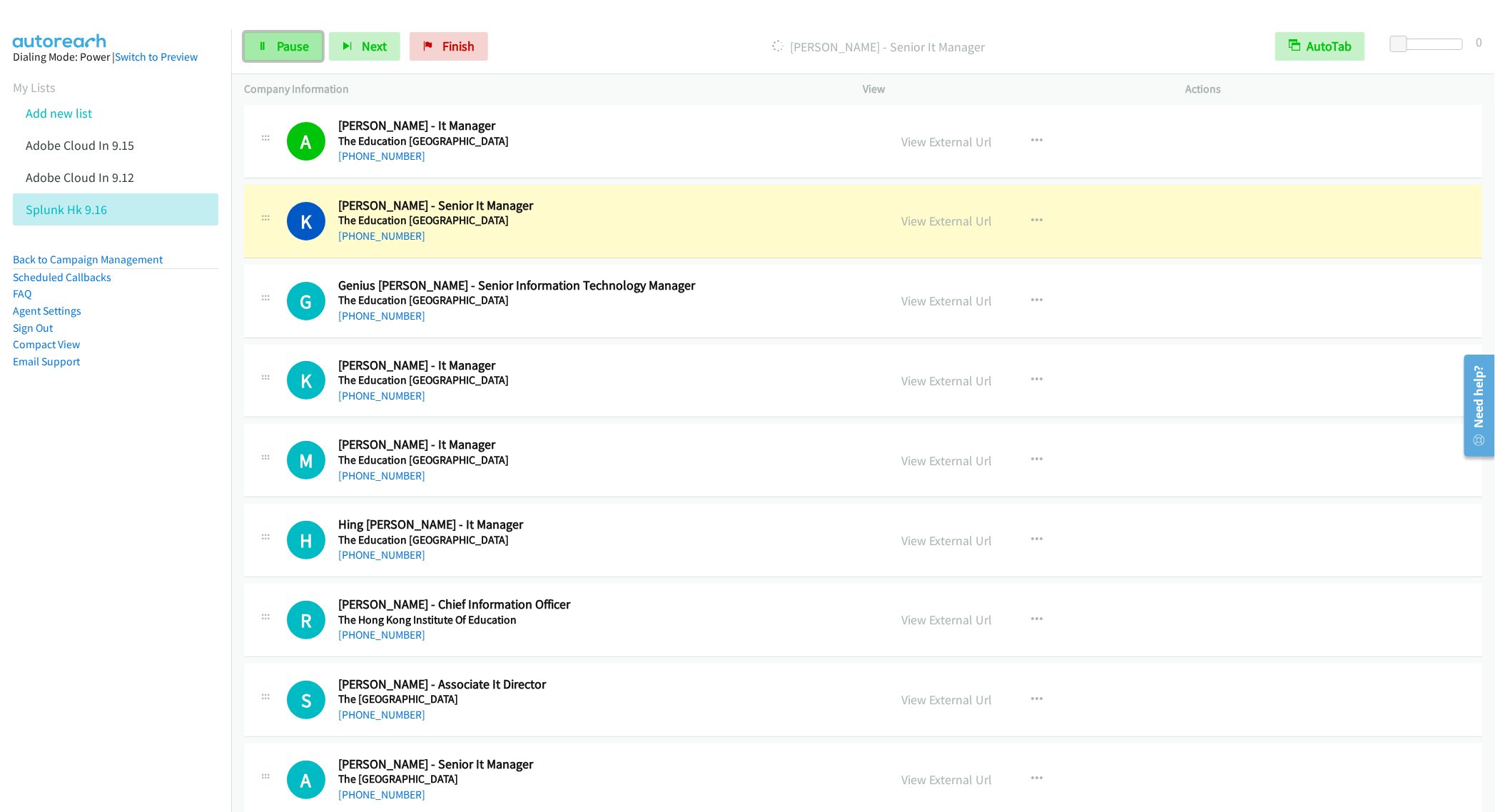
click at [270, 52] on link "Pause" at bounding box center [284, 47] width 78 height 29
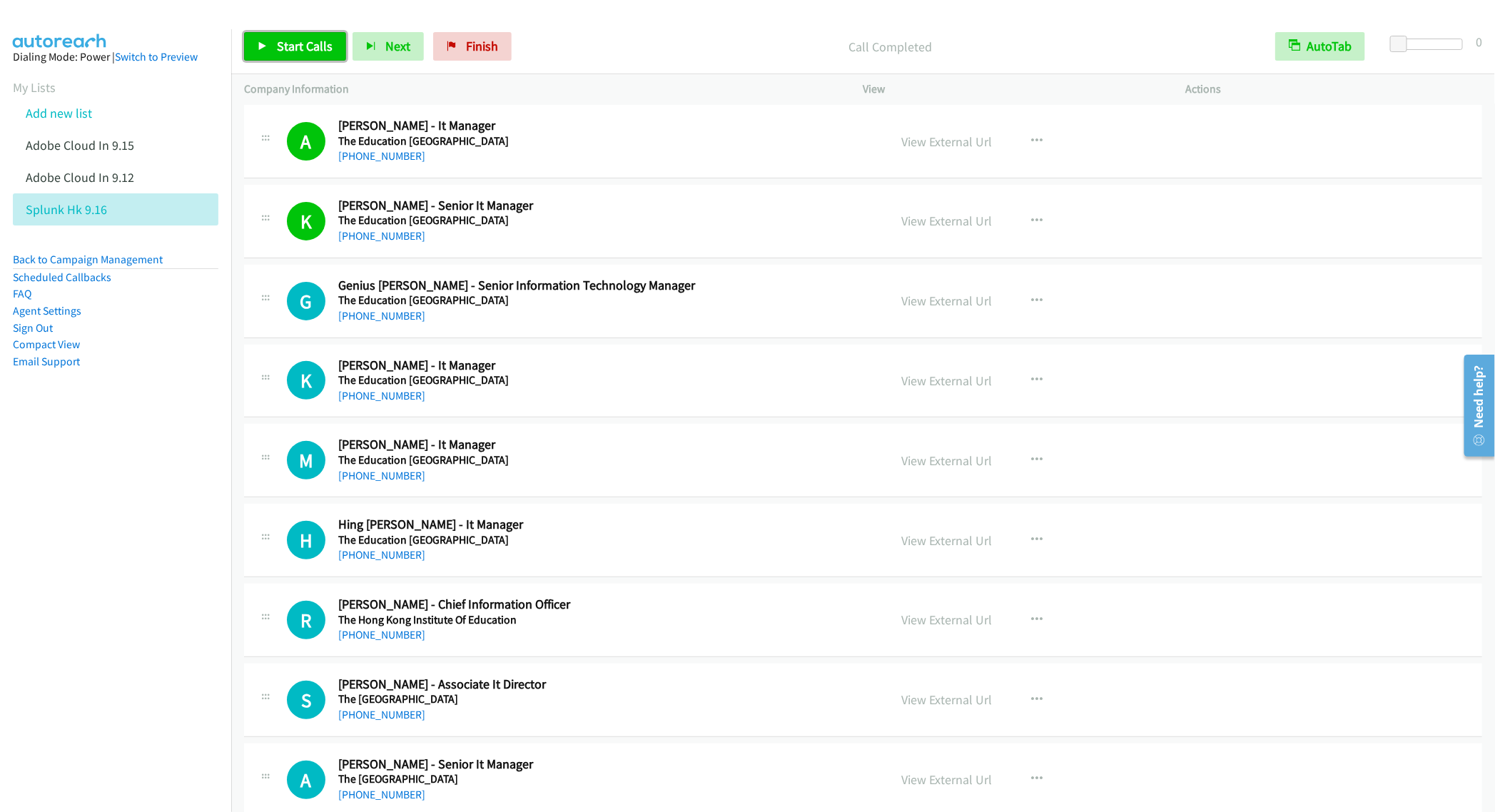
click at [283, 43] on span "Start Calls" at bounding box center [305, 46] width 55 height 16
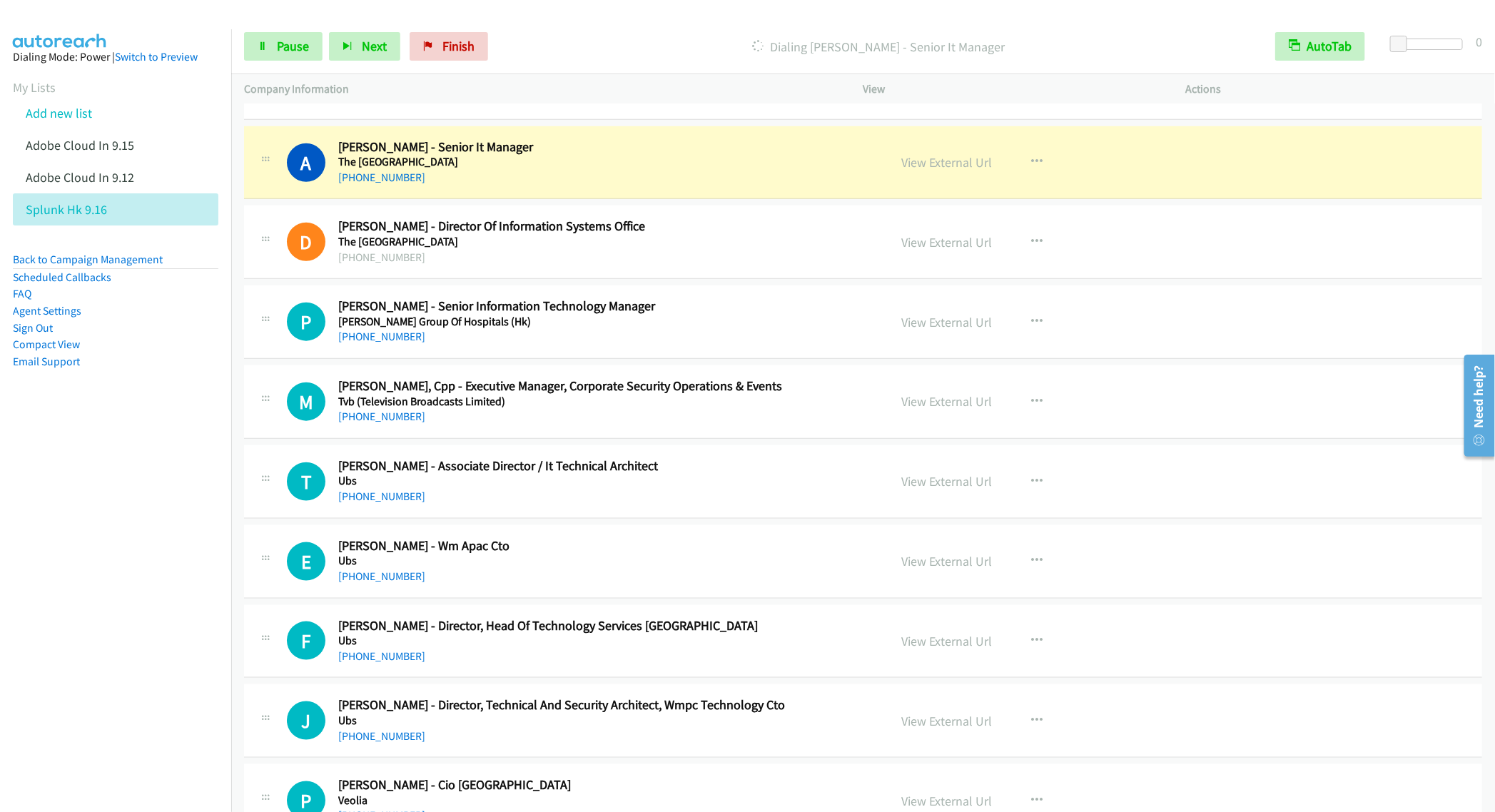
scroll to position [9737, 0]
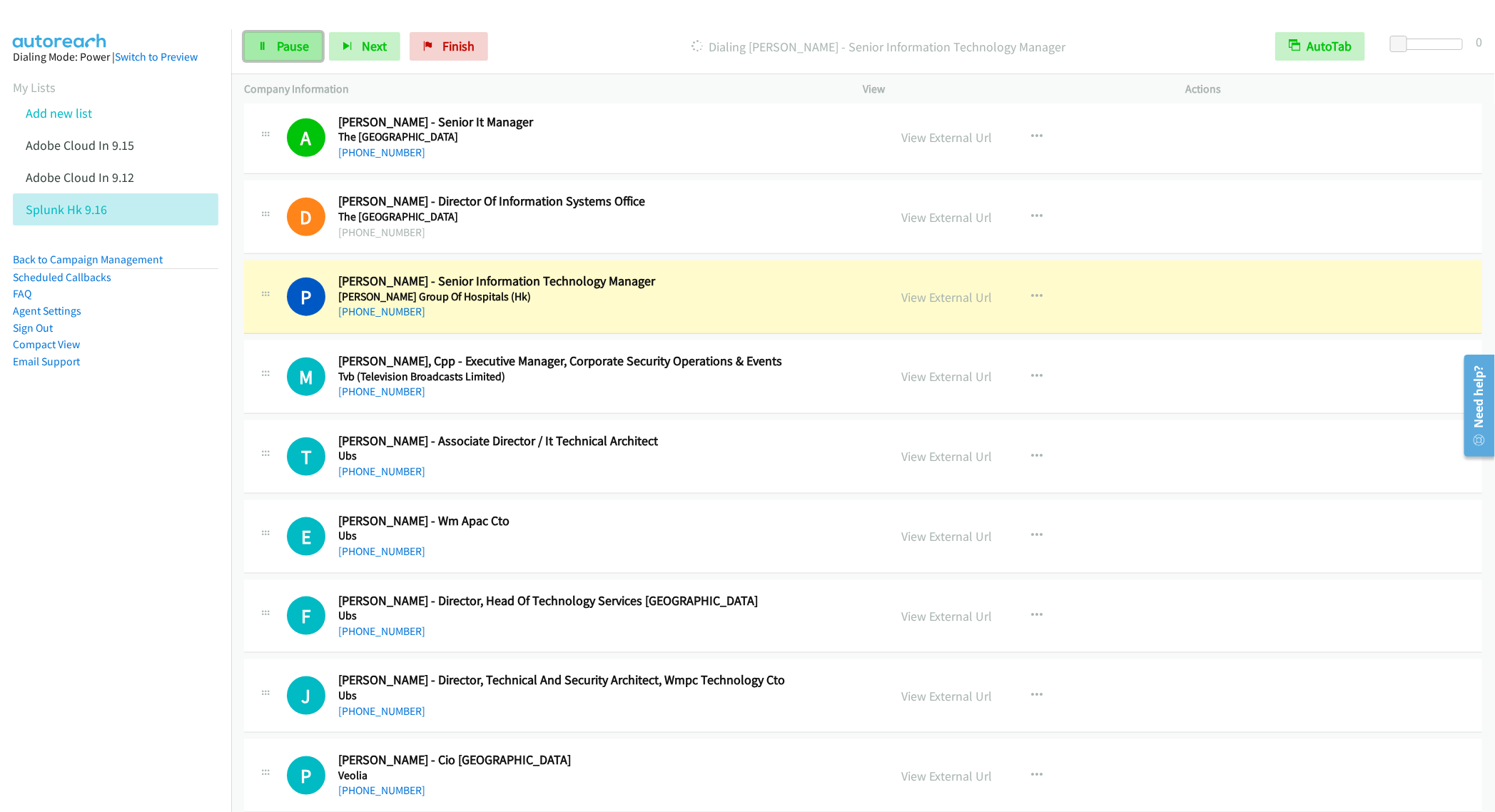
click at [283, 37] on link "Pause" at bounding box center [284, 47] width 78 height 29
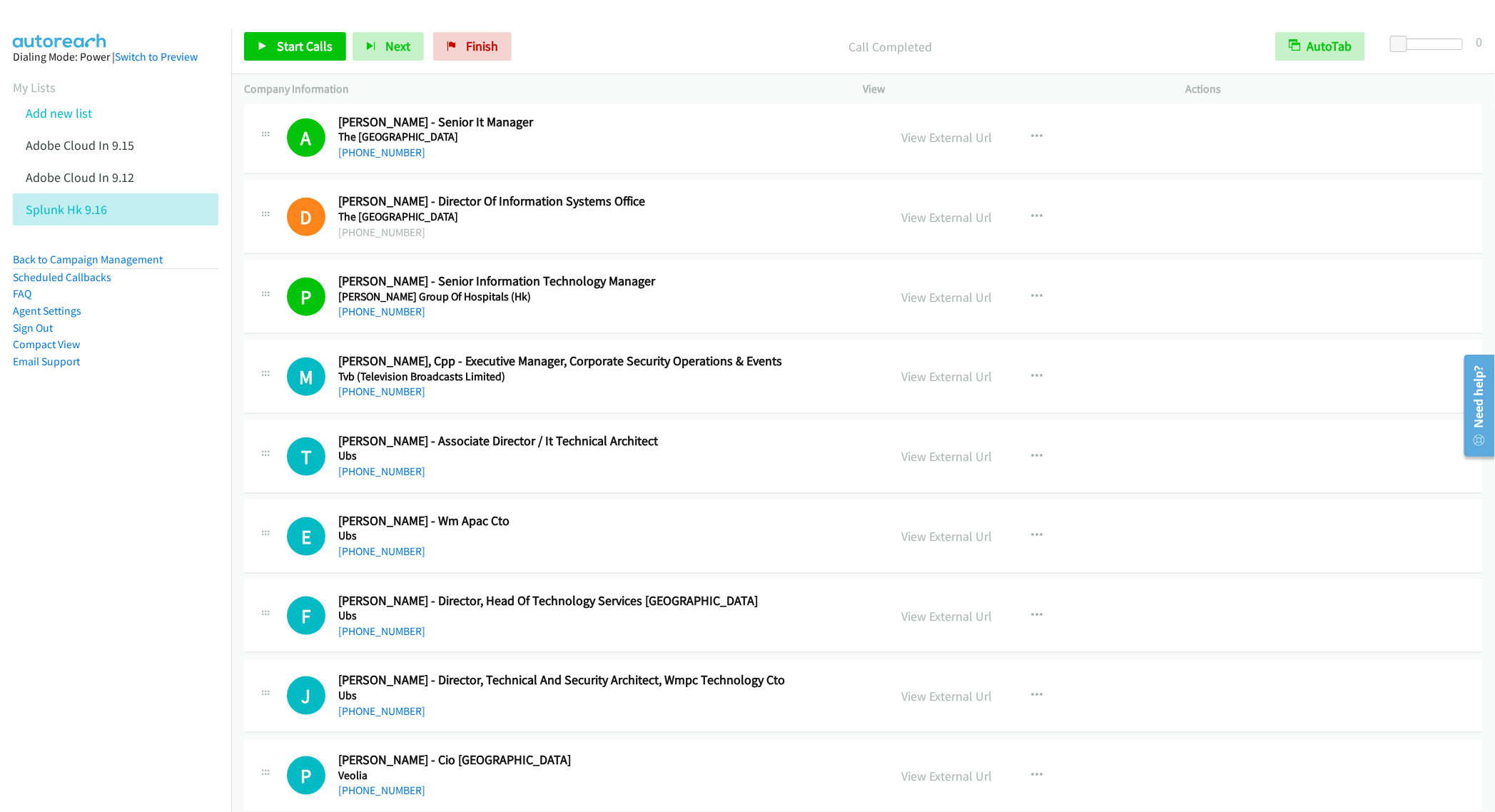
click at [853, 449] on h2 "[PERSON_NAME] - Associate Director / It Technical Architect" at bounding box center [603, 441] width 531 height 16
click at [1034, 462] on icon "button" at bounding box center [1038, 457] width 11 height 11
click at [940, 564] on link "Start Calls Here" at bounding box center [961, 550] width 190 height 29
click at [290, 34] on link "Start Calls" at bounding box center [295, 47] width 102 height 29
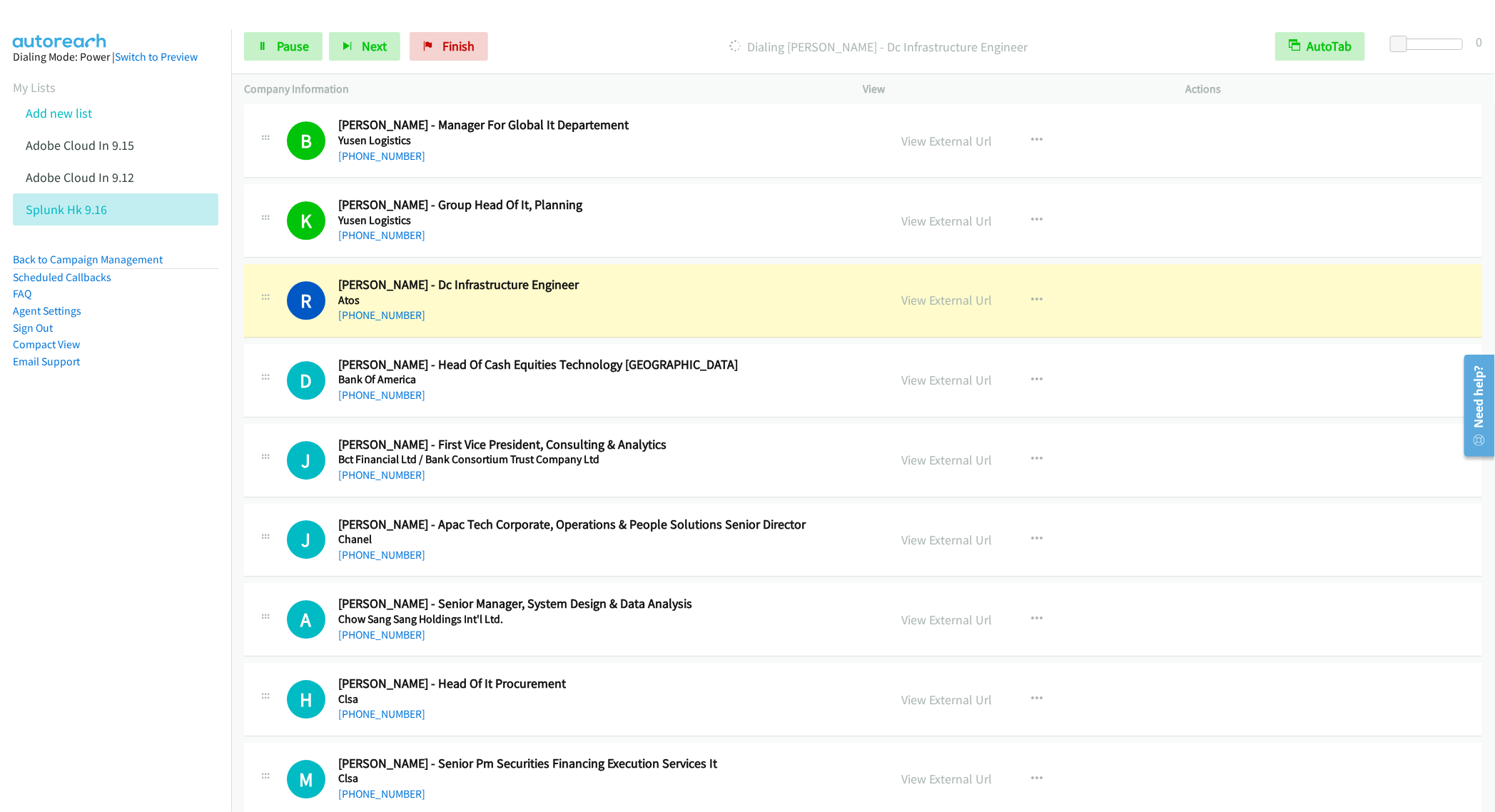
scroll to position [11129, 0]
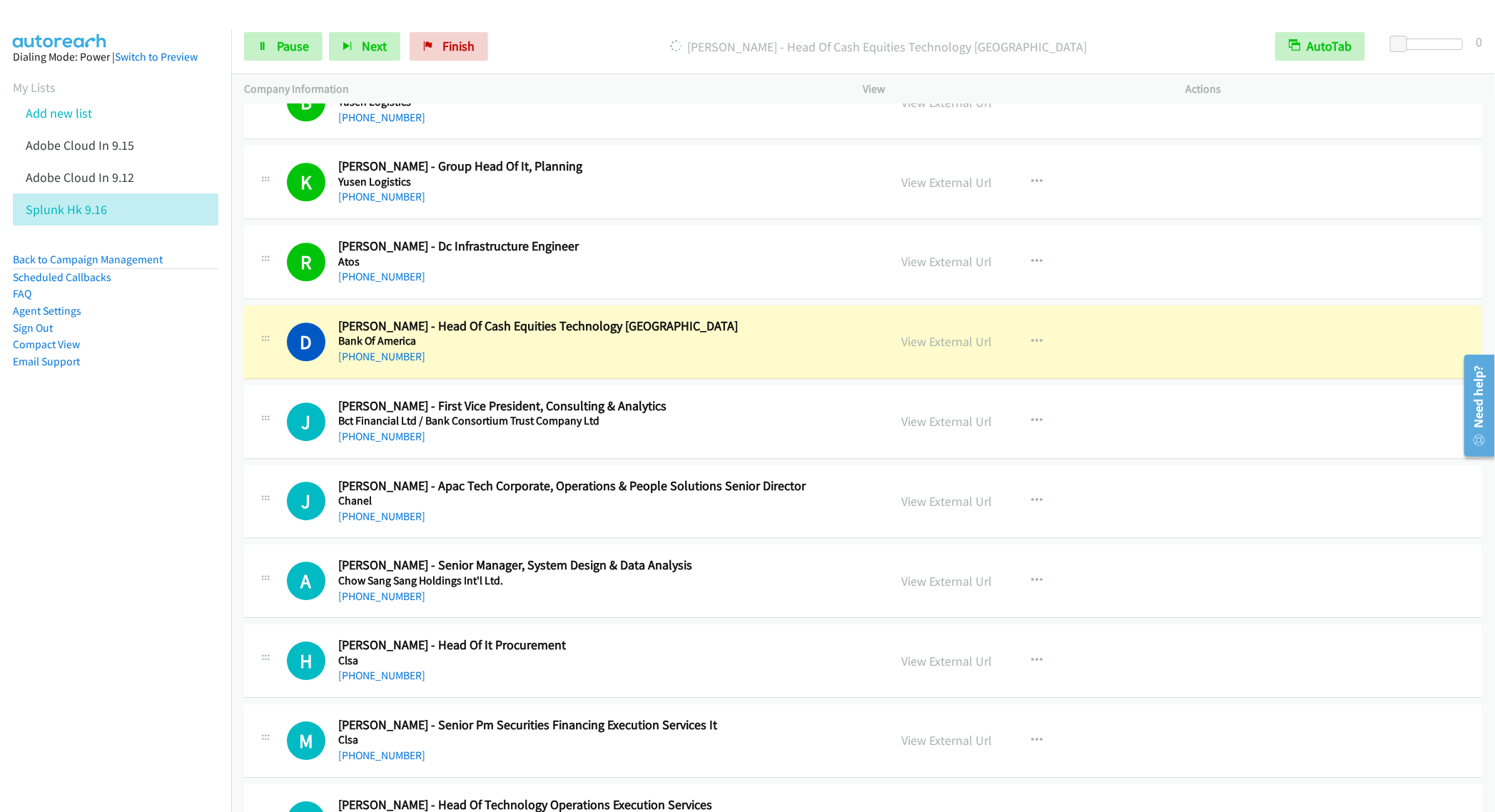
click at [117, 595] on nav "Dialing Mode: Power | Switch to Preview My Lists Add new list Adobe Cloud In 9.…" at bounding box center [116, 435] width 232 height 812
click at [263, 38] on link "Pause" at bounding box center [284, 47] width 78 height 29
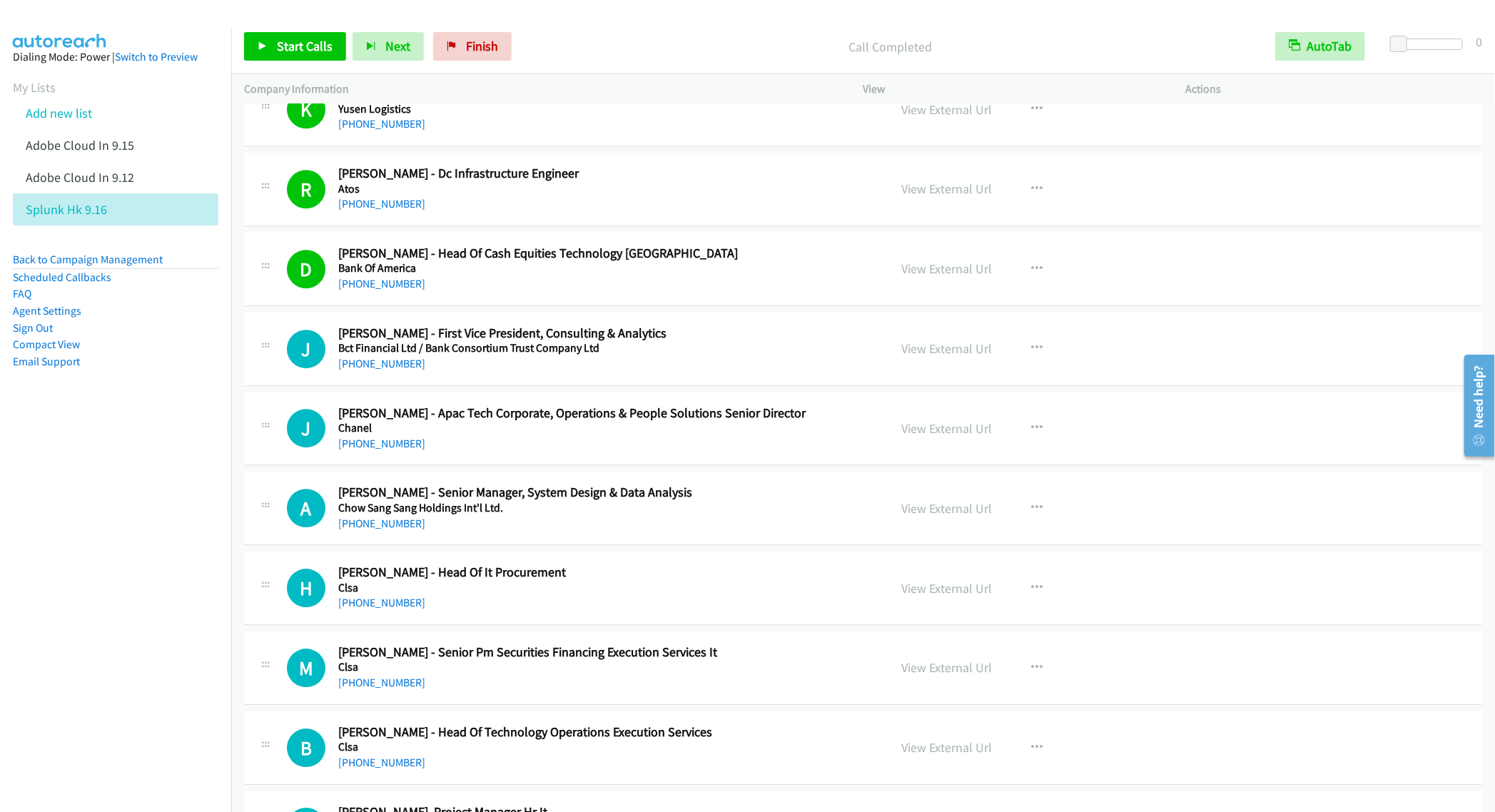
scroll to position [11236, 0]
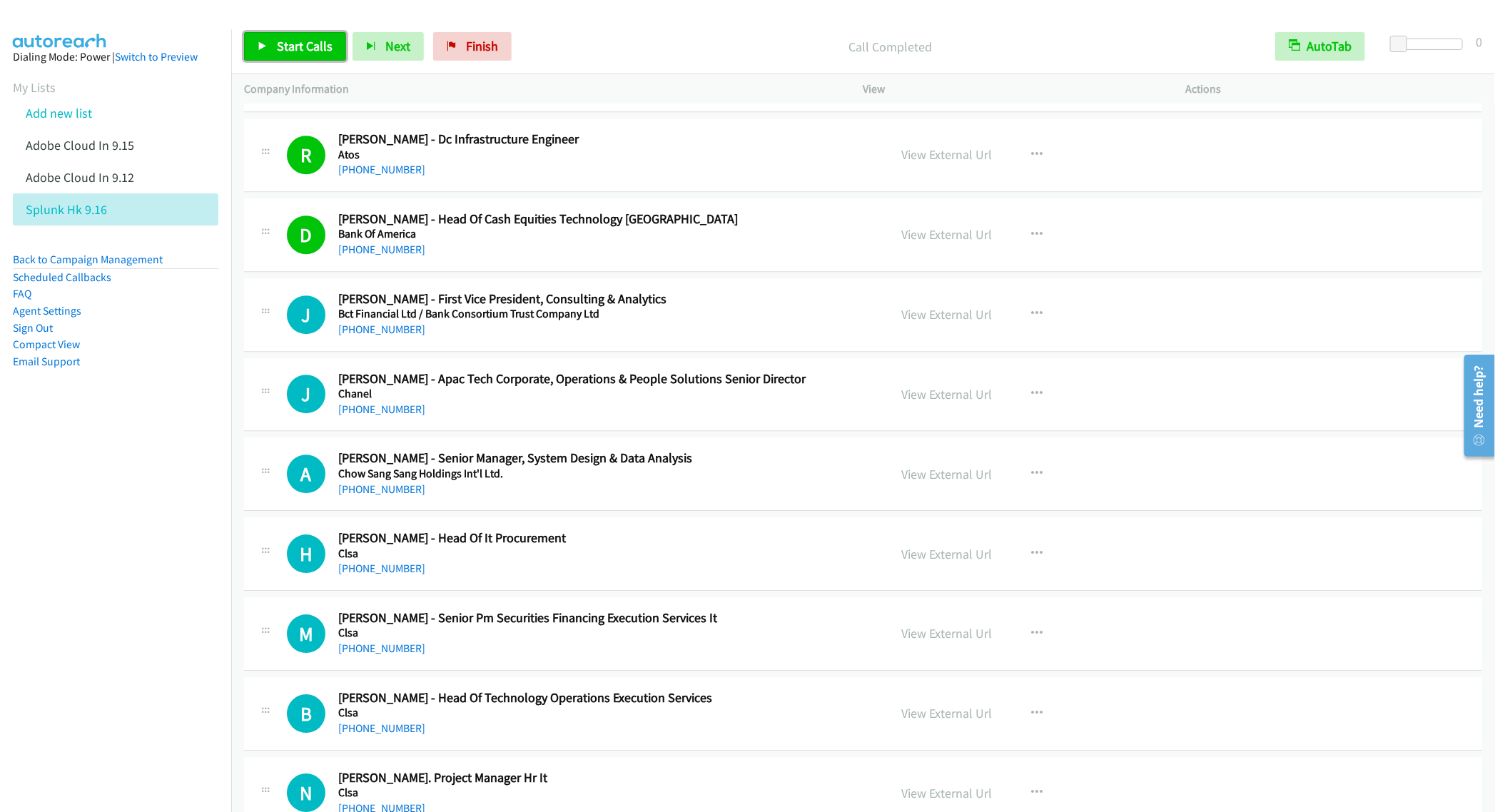
click at [290, 39] on span "Start Calls" at bounding box center [305, 46] width 55 height 16
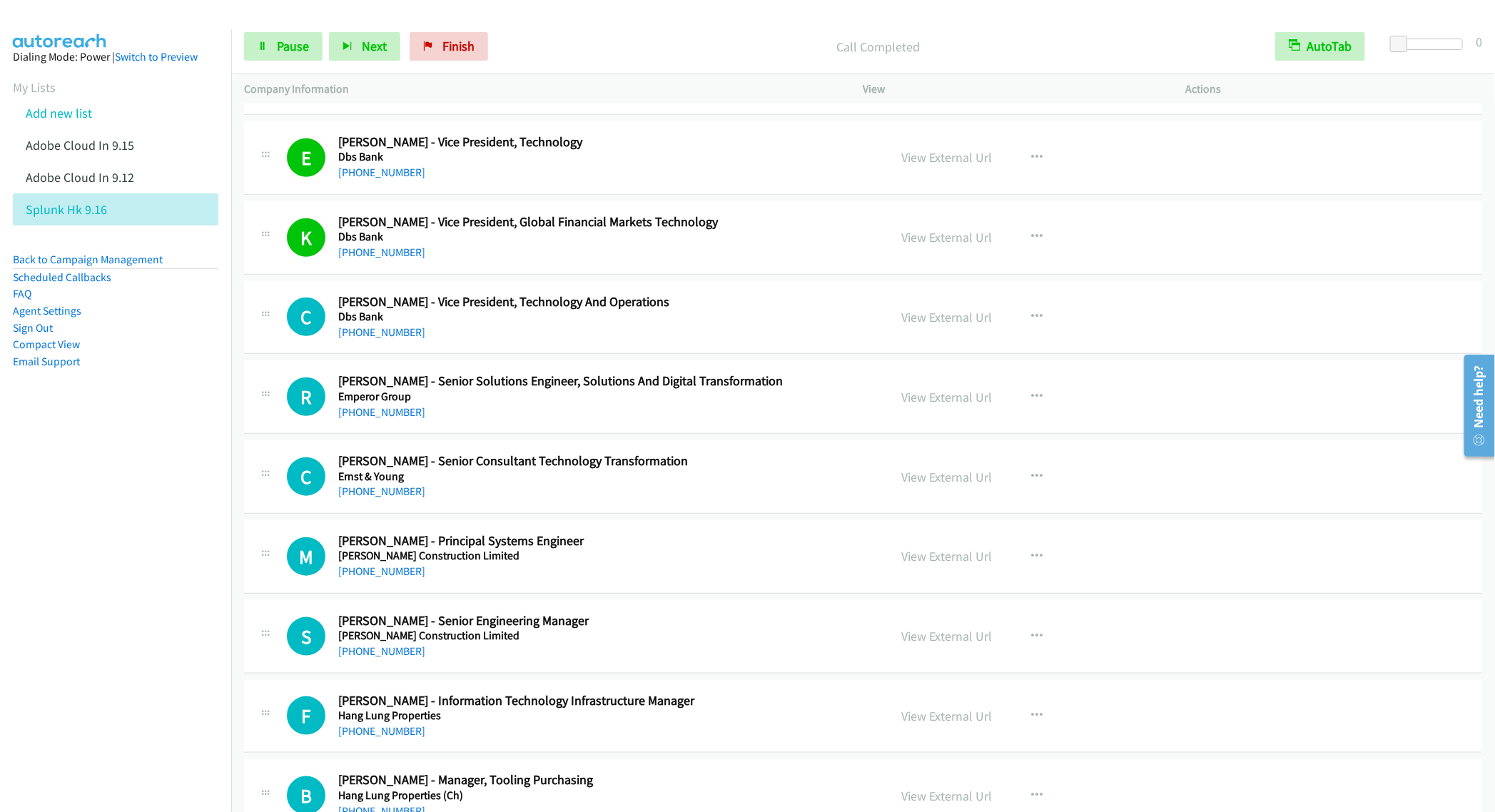
scroll to position [12627, 0]
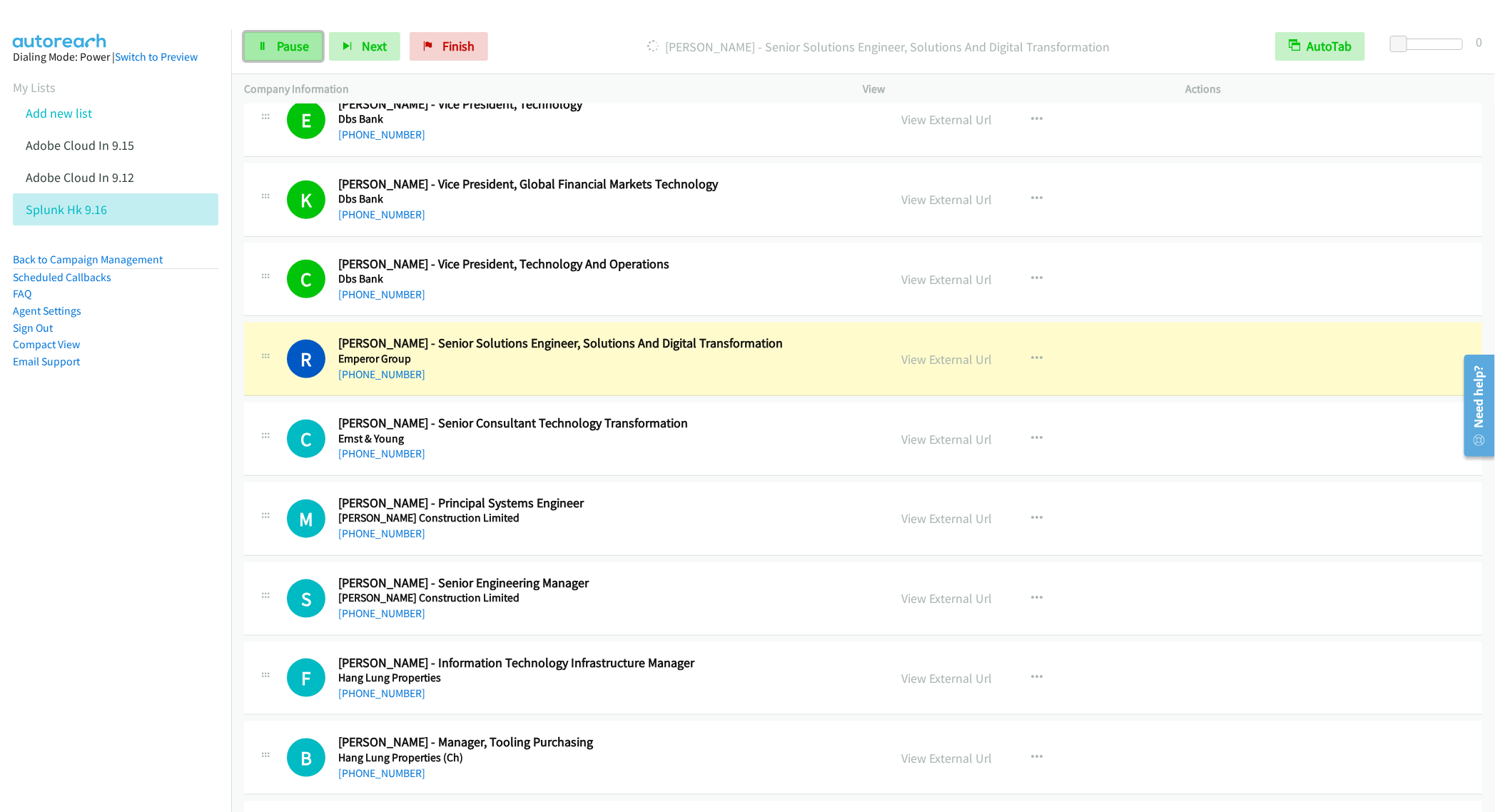
click at [266, 50] on icon at bounding box center [263, 47] width 10 height 10
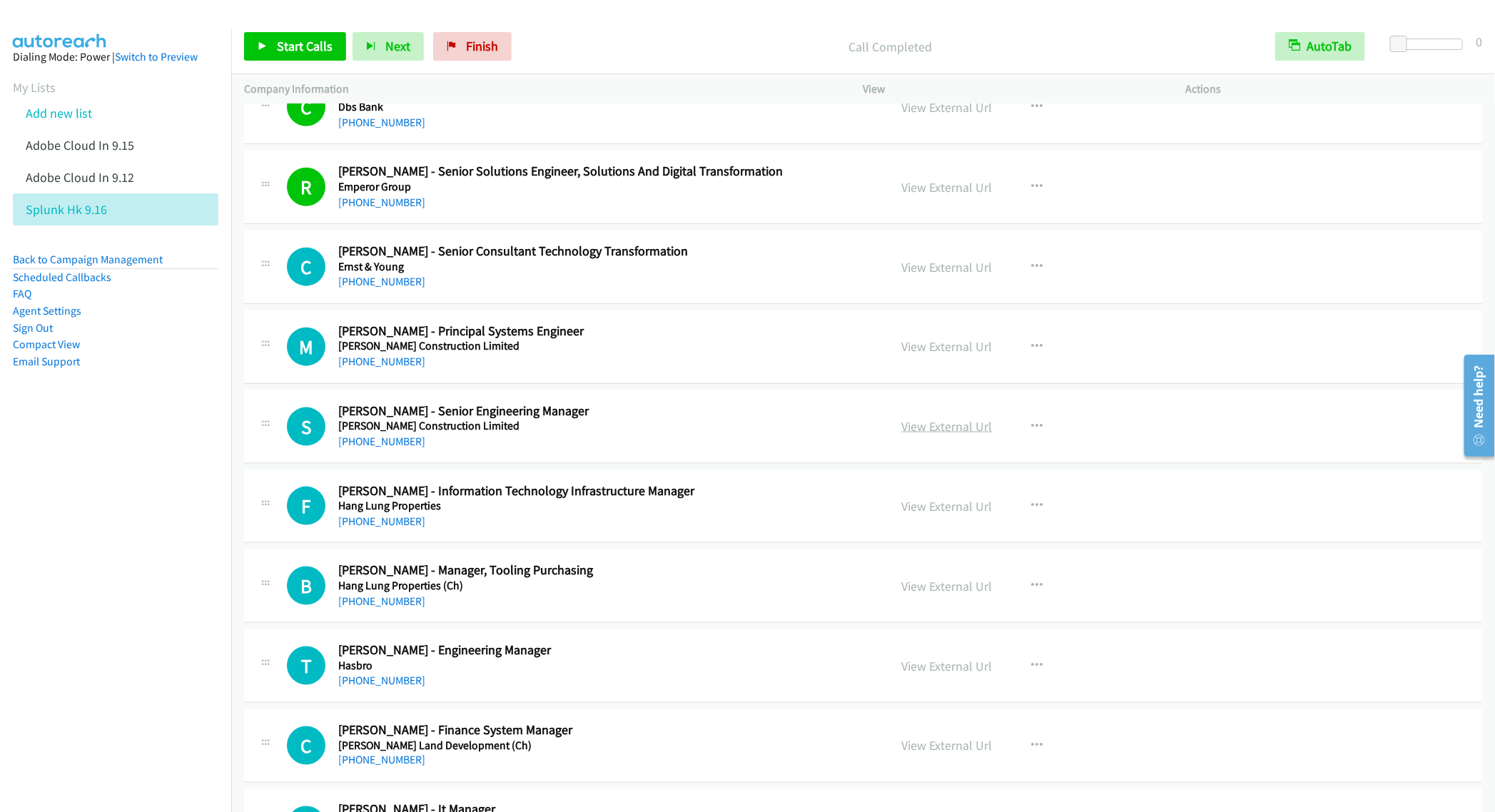
scroll to position [12841, 0]
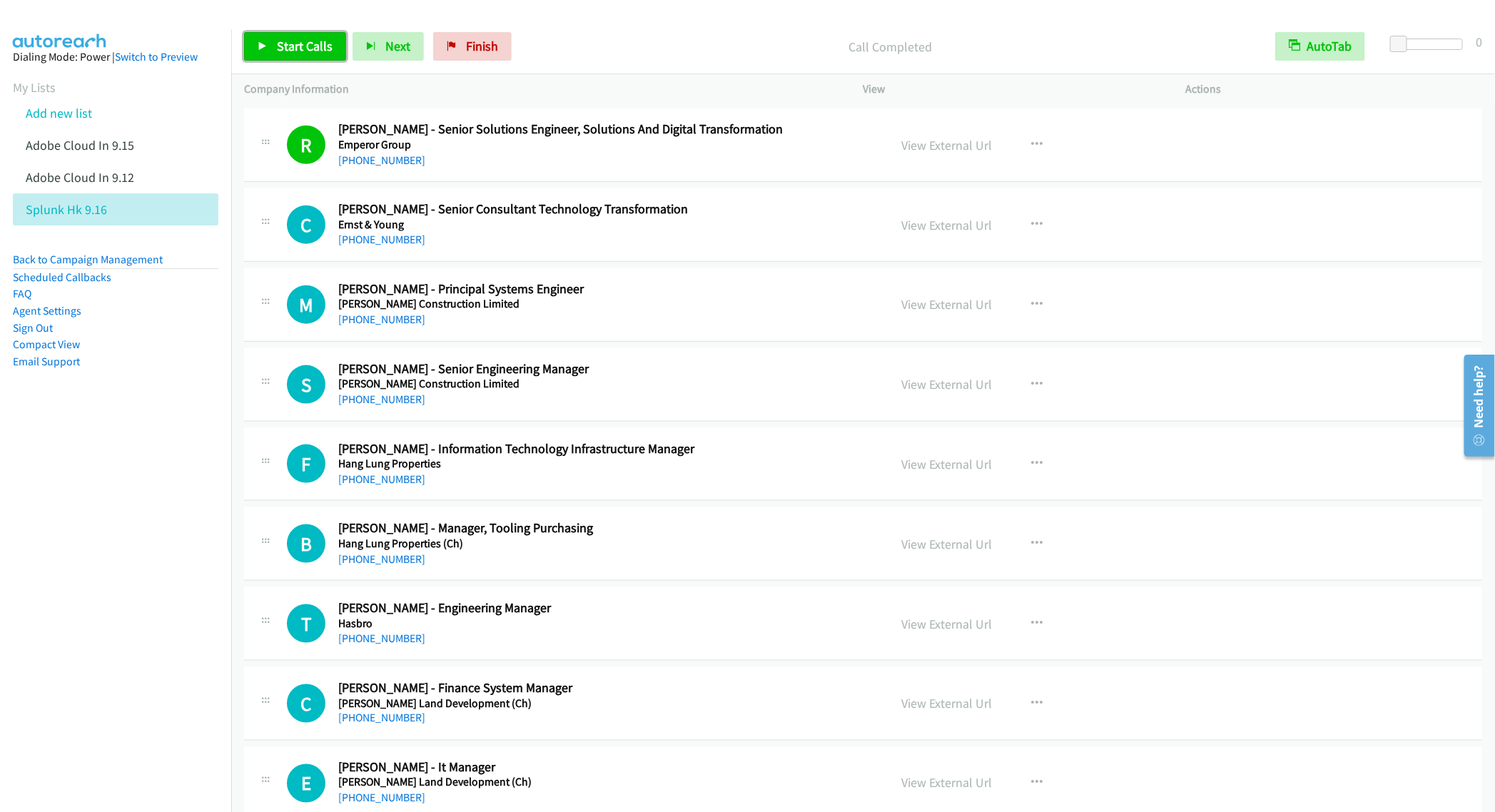
click at [270, 50] on link "Start Calls" at bounding box center [295, 47] width 102 height 29
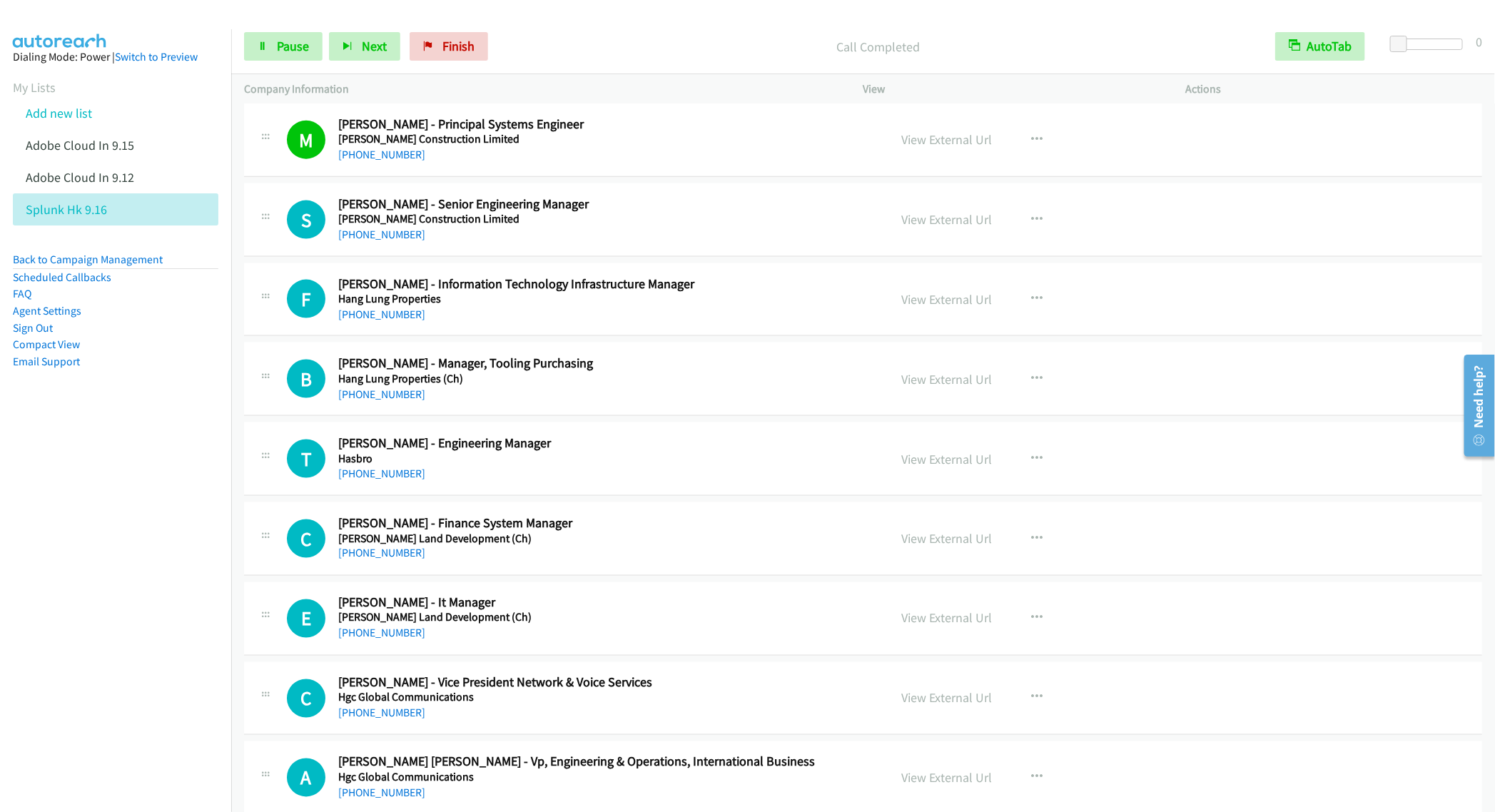
scroll to position [13055, 0]
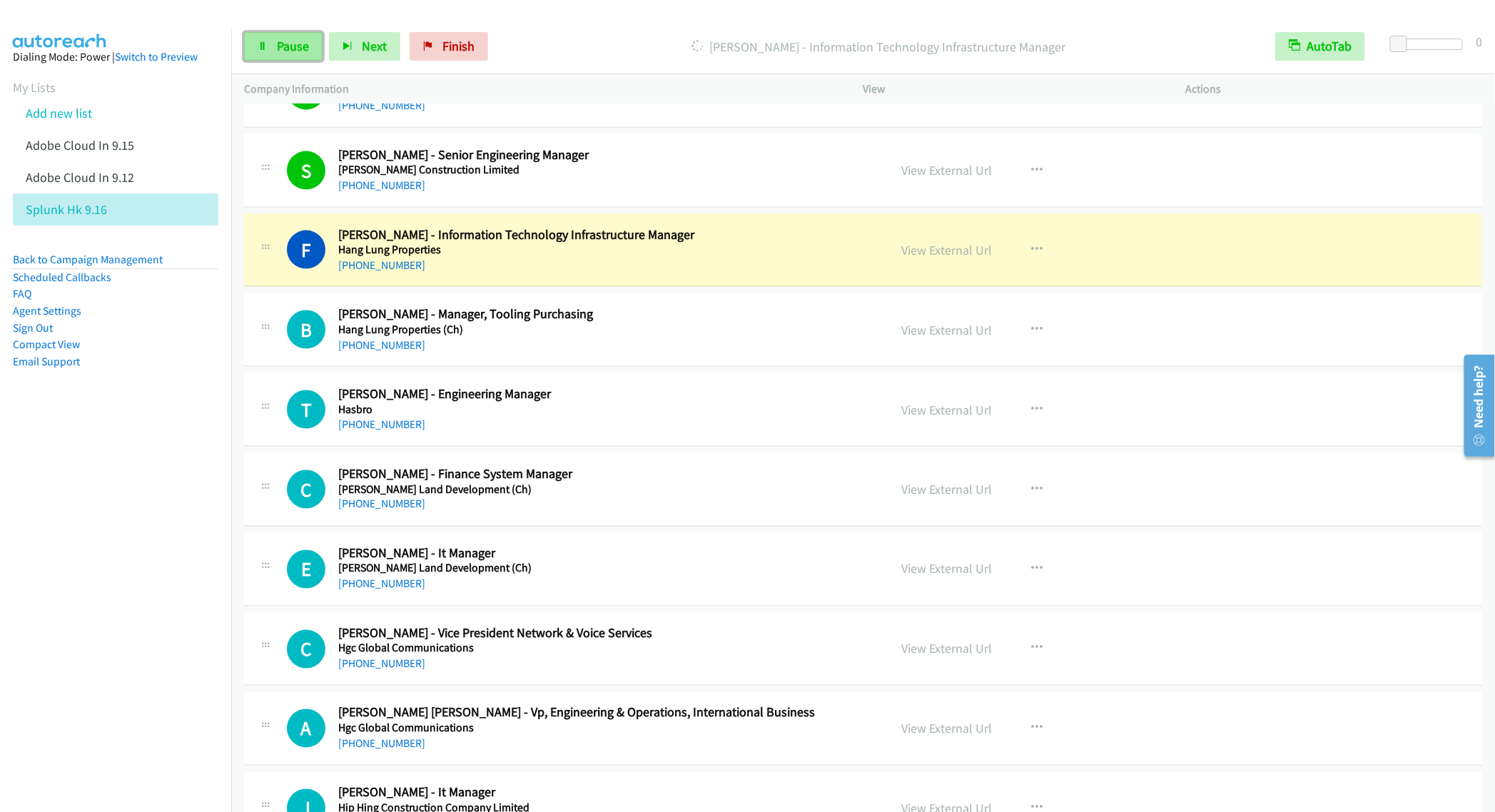
click at [284, 53] on span "Pause" at bounding box center [293, 46] width 32 height 16
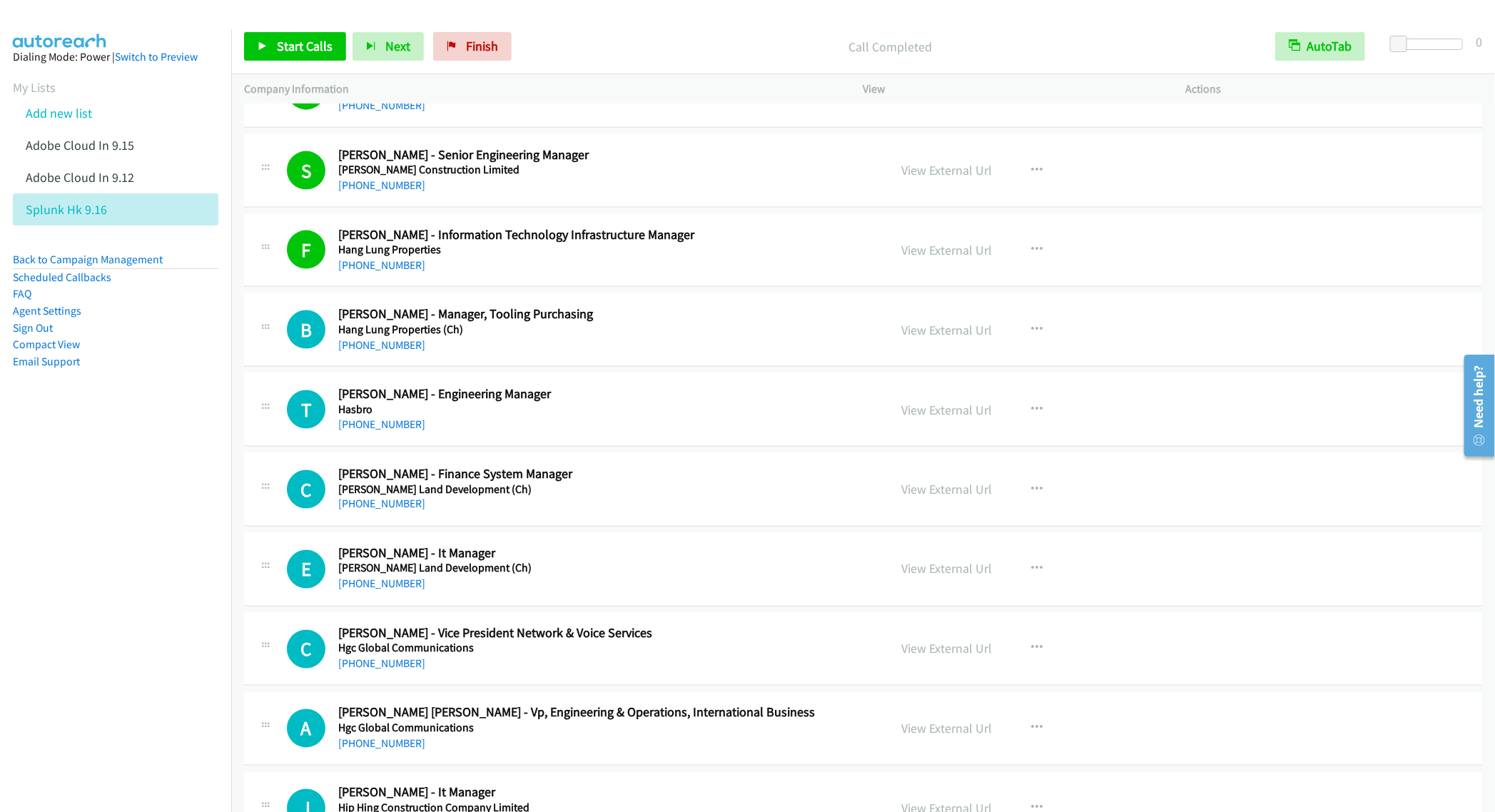
click at [706, 177] on h5 "[PERSON_NAME] Construction Limited" at bounding box center [603, 169] width 531 height 14
click at [937, 178] on link "View External Url" at bounding box center [947, 170] width 91 height 16
click at [294, 53] on span "Start Calls" at bounding box center [305, 46] width 55 height 16
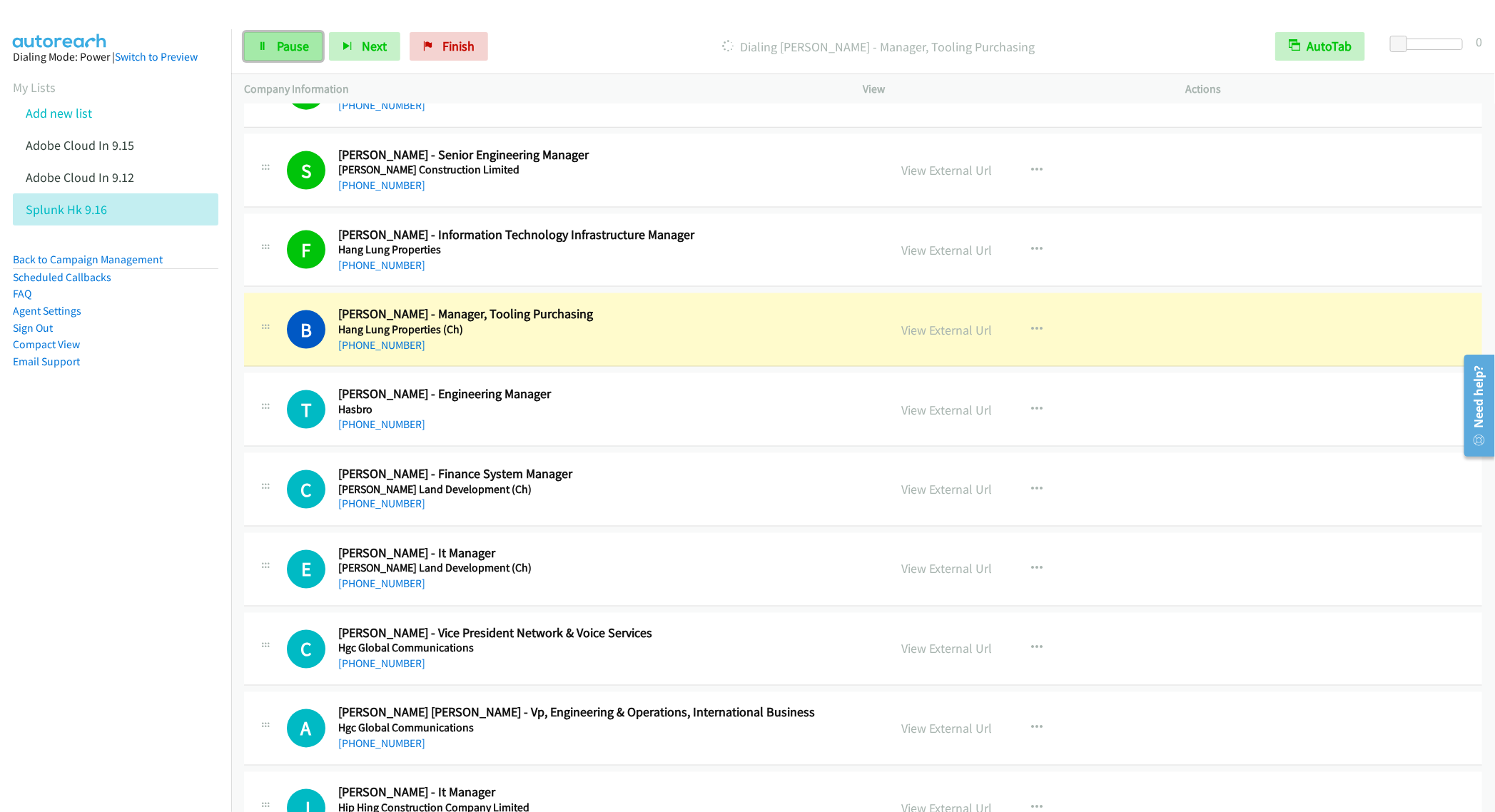
click at [294, 39] on span "Pause" at bounding box center [293, 46] width 32 height 16
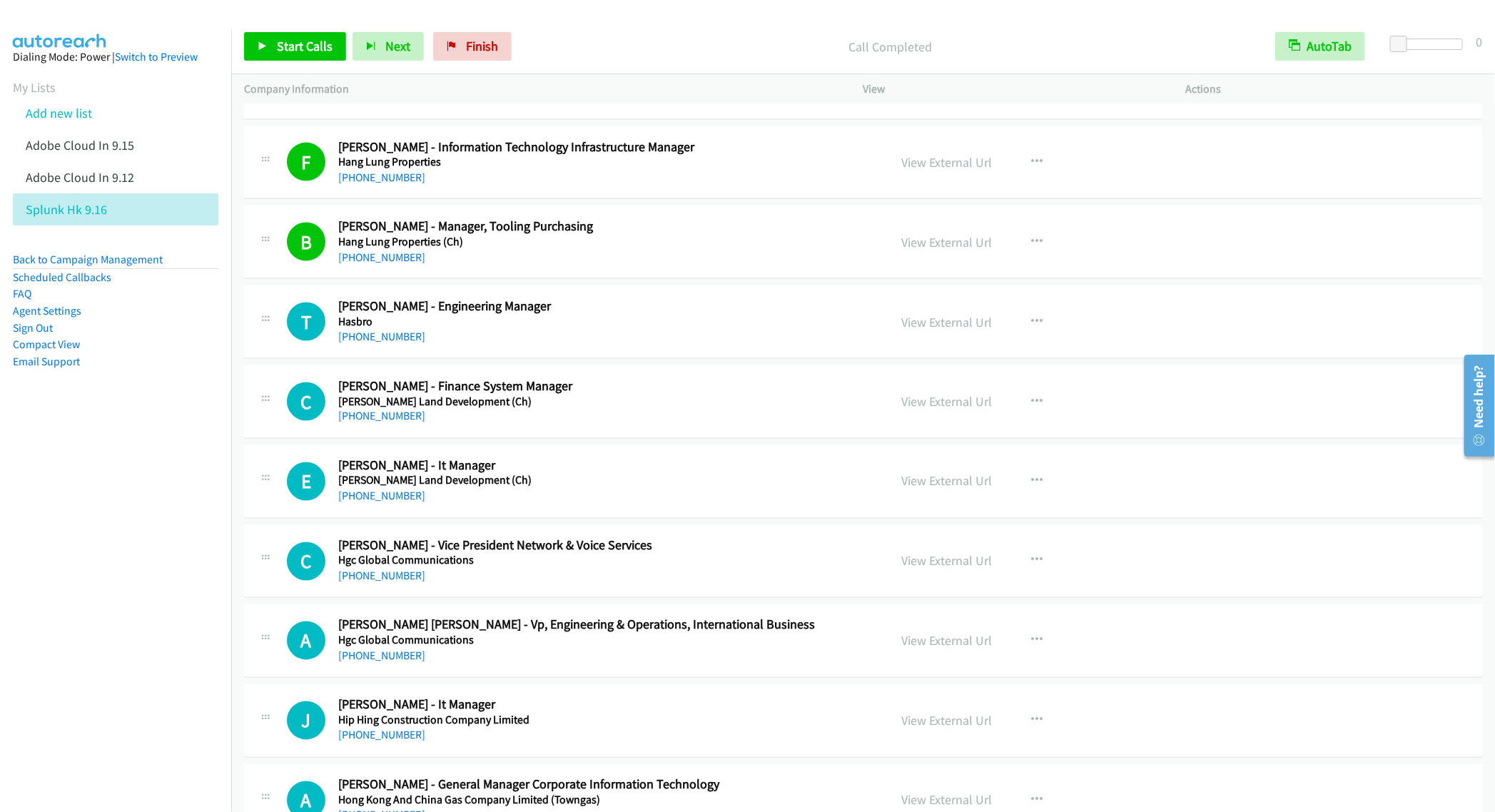
scroll to position [13162, 0]
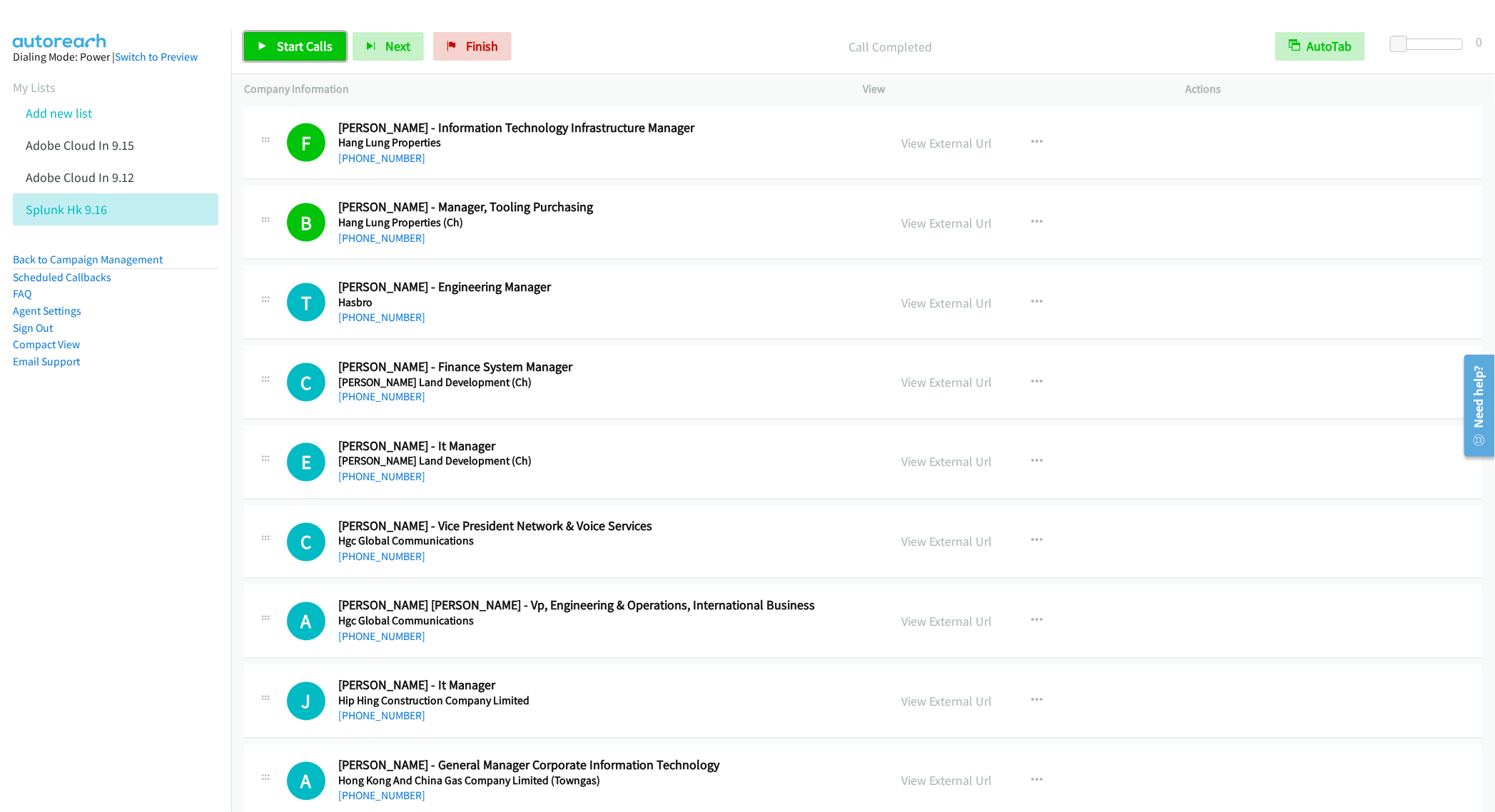
click at [281, 50] on span "Start Calls" at bounding box center [305, 46] width 55 height 16
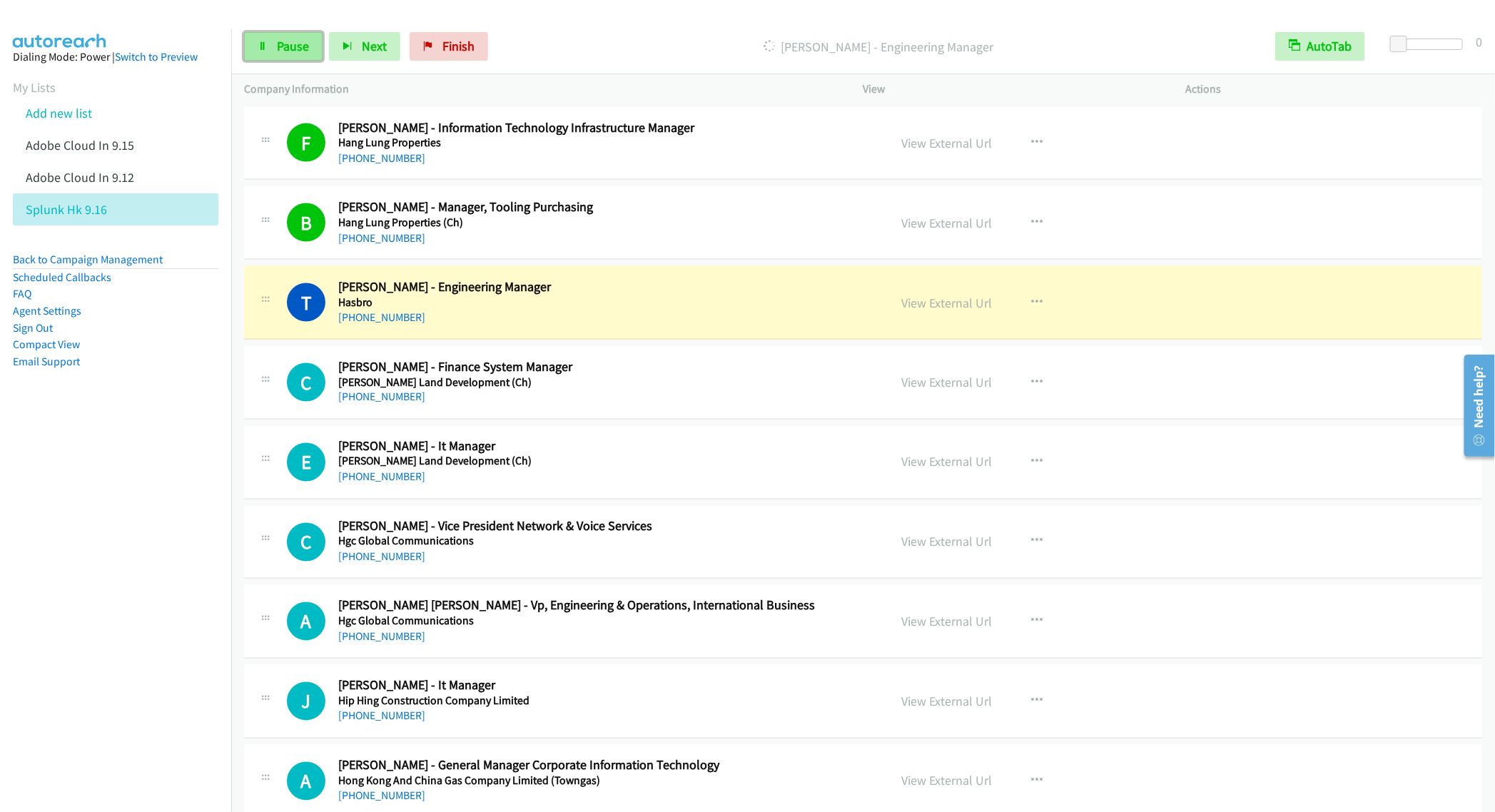
click at [281, 54] on link "Pause" at bounding box center [284, 47] width 78 height 29
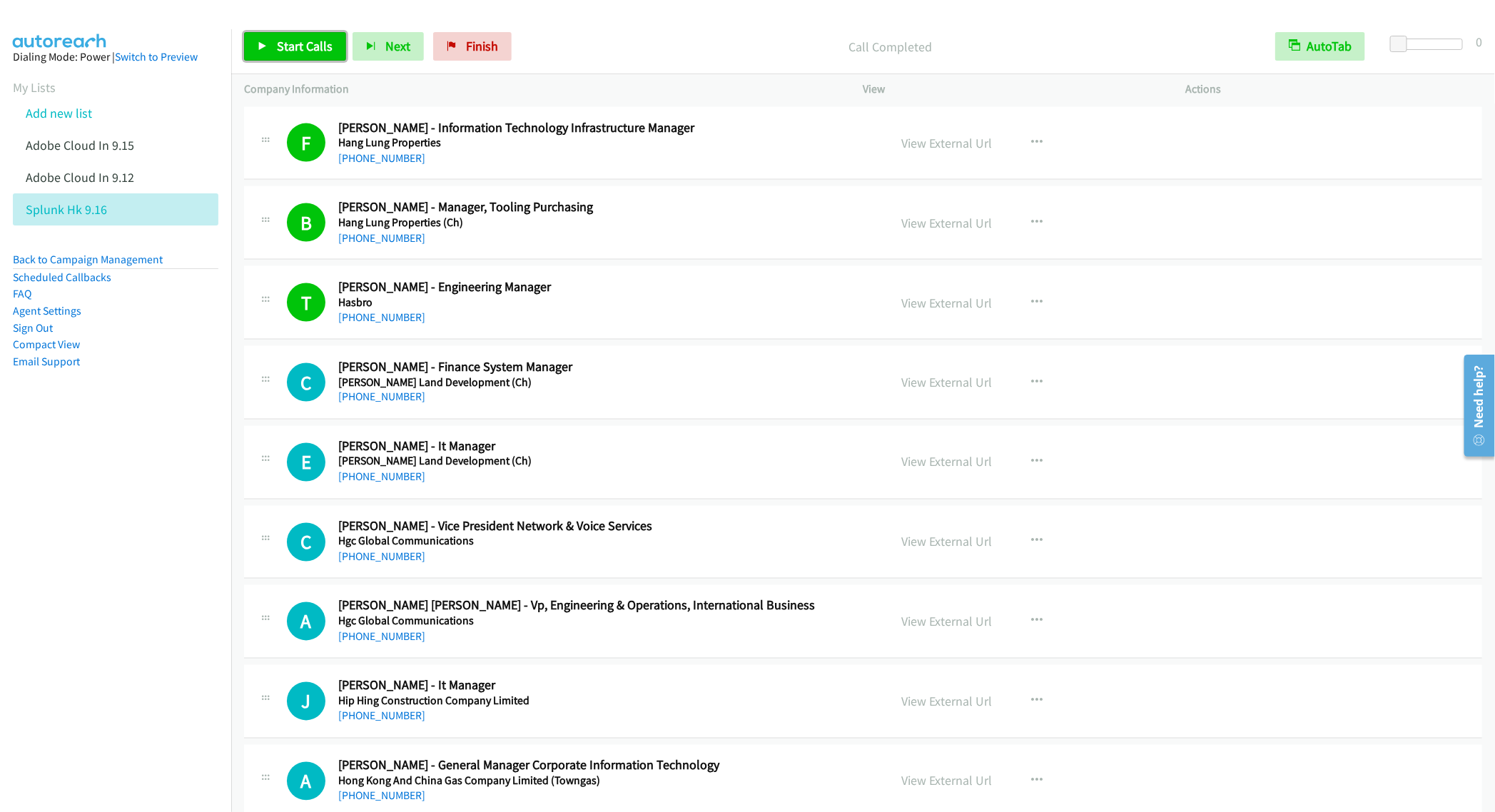
click at [294, 50] on span "Start Calls" at bounding box center [305, 46] width 55 height 16
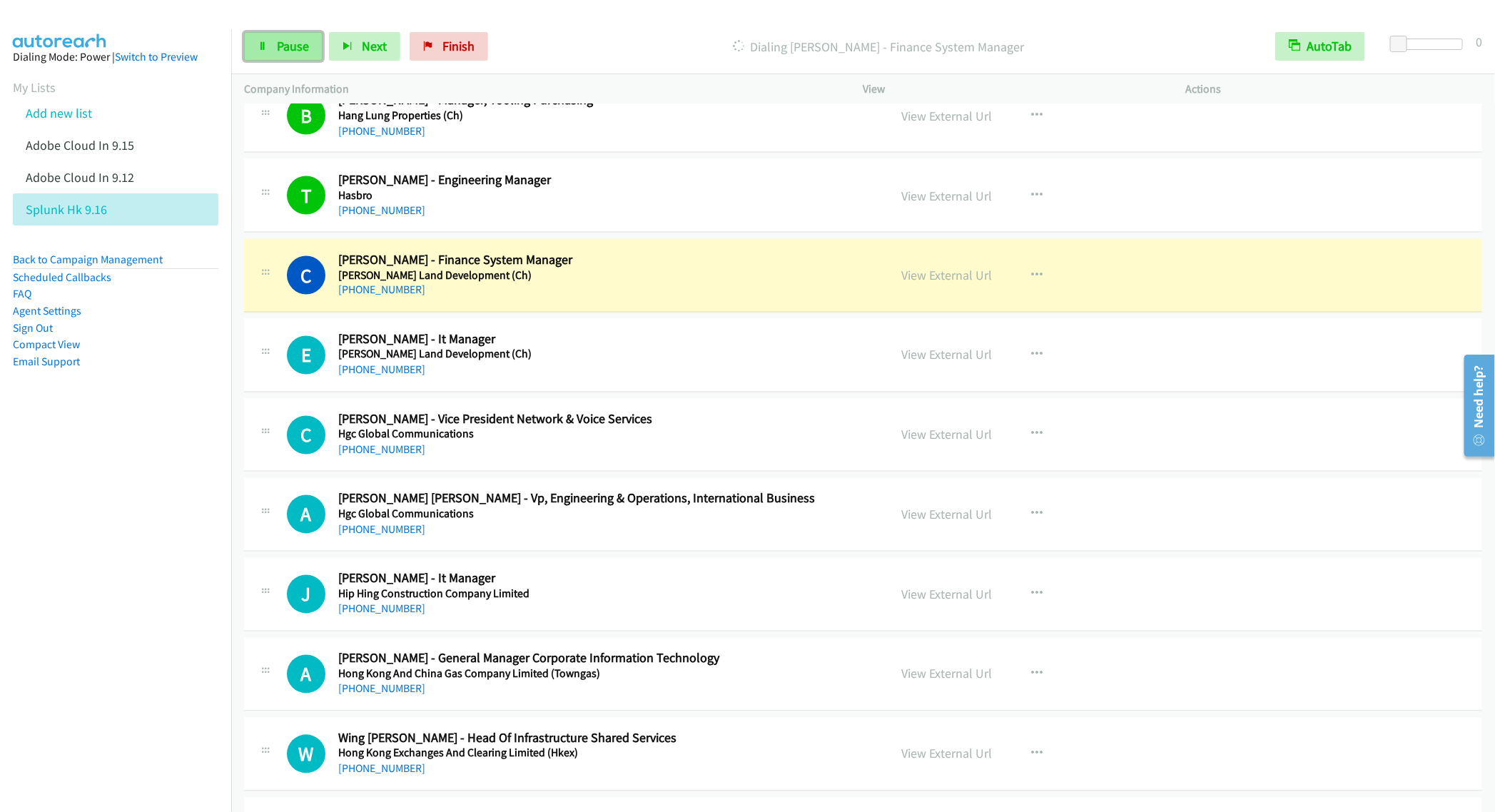
click at [283, 48] on span "Pause" at bounding box center [293, 46] width 32 height 16
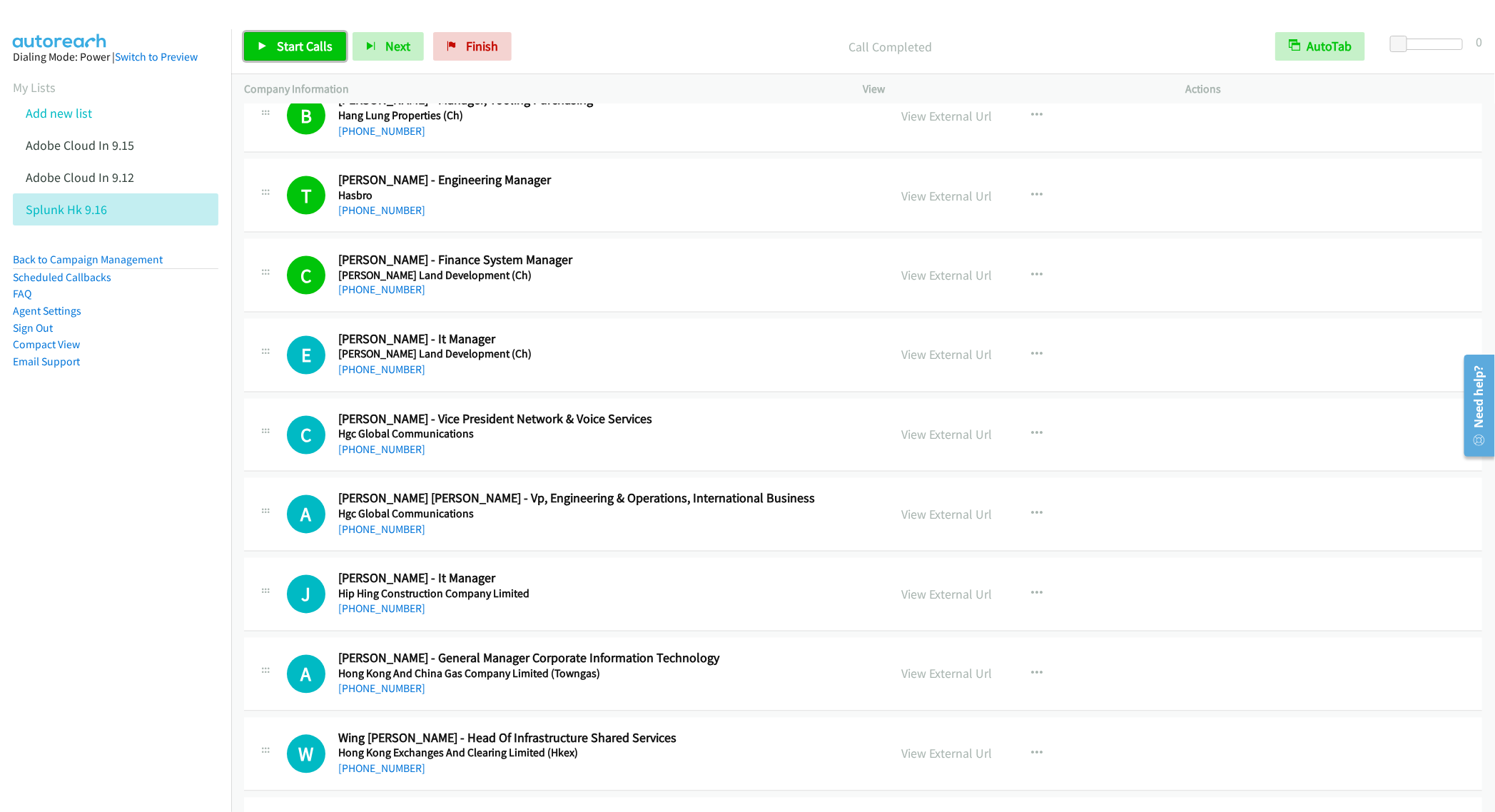
click at [289, 50] on span "Start Calls" at bounding box center [305, 46] width 55 height 16
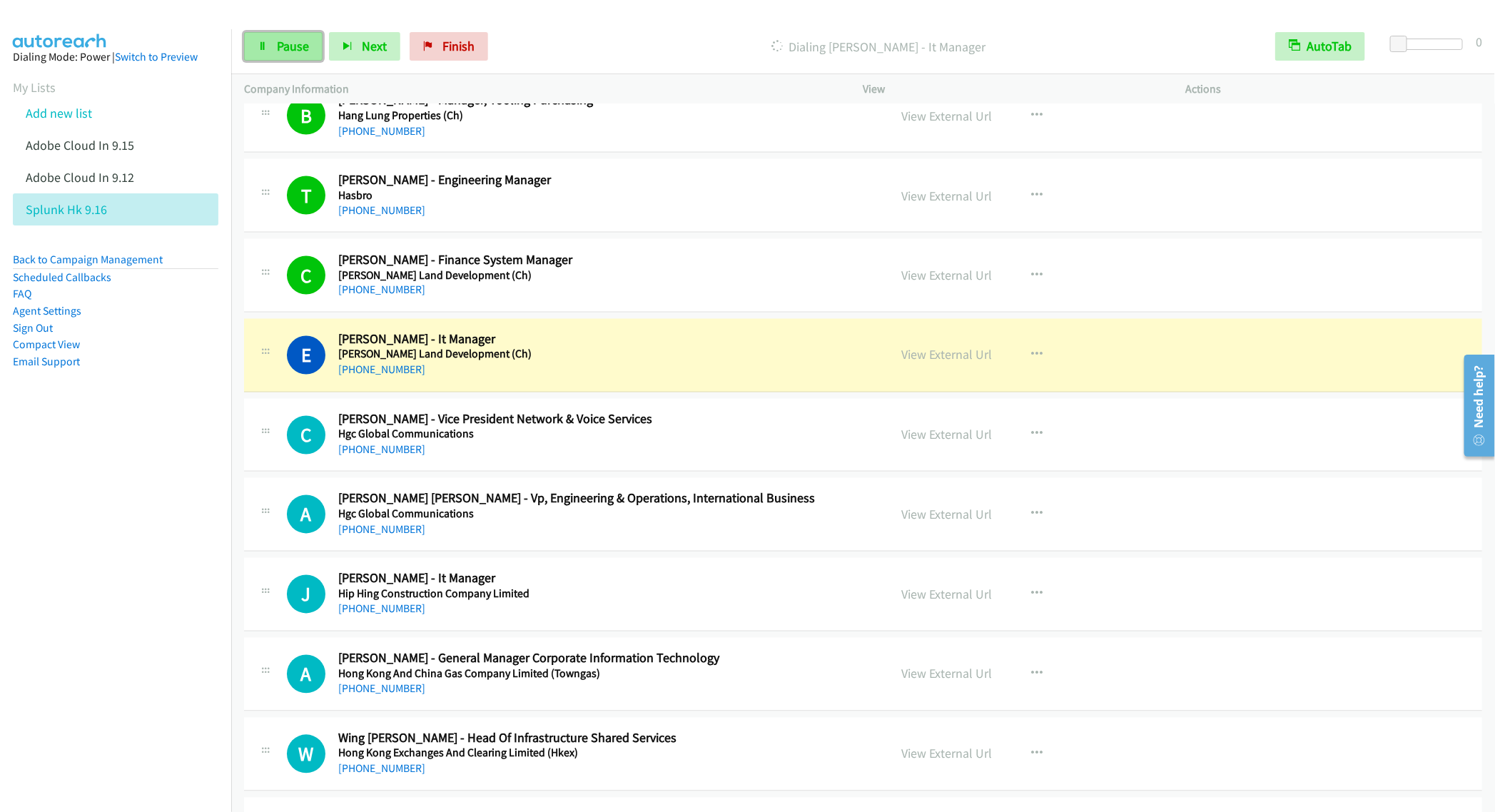
click at [282, 52] on span "Pause" at bounding box center [293, 46] width 32 height 16
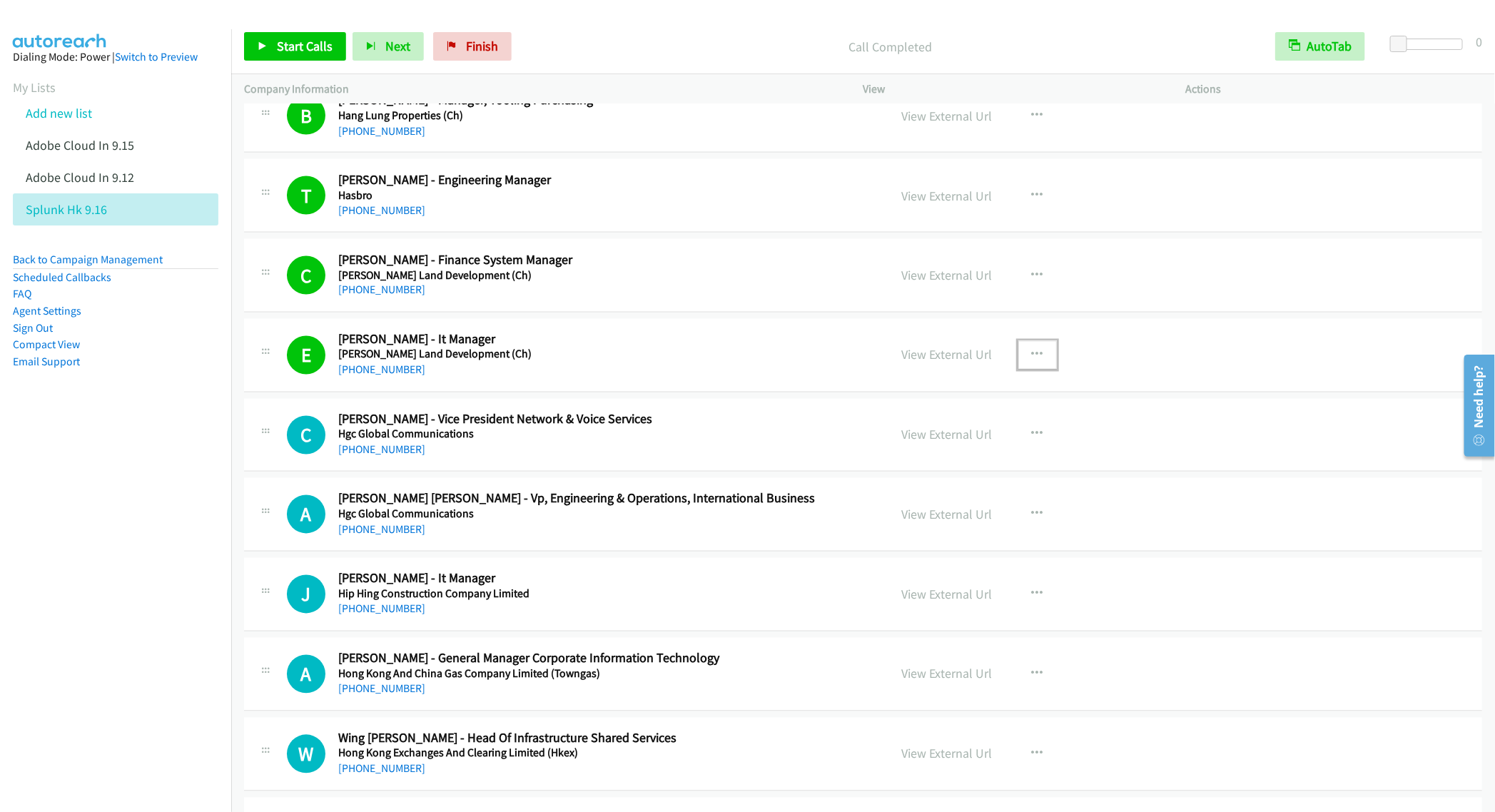
click at [1032, 361] on icon "button" at bounding box center [1038, 355] width 11 height 11
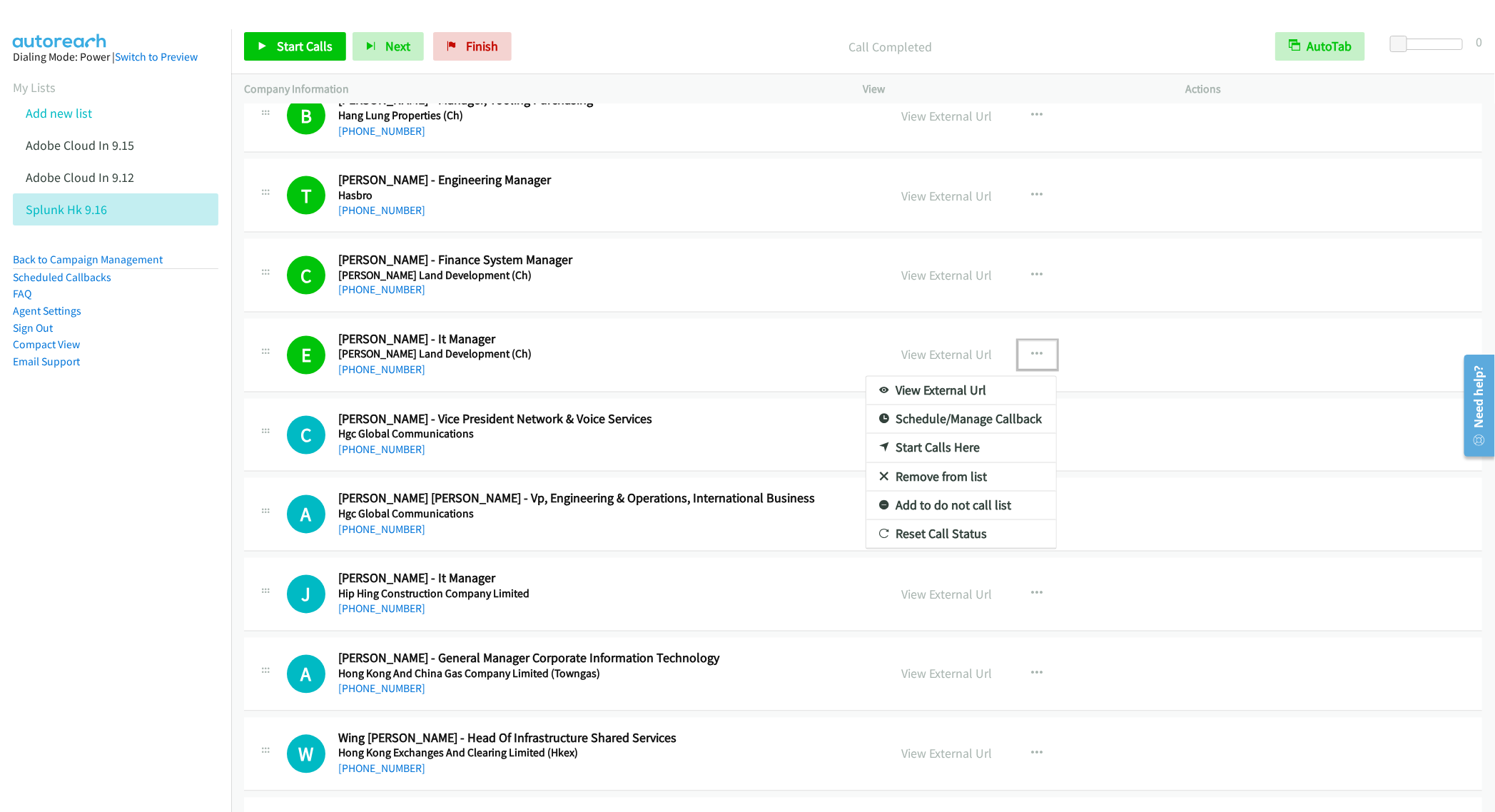
click at [937, 491] on link "Remove from list" at bounding box center [961, 477] width 190 height 29
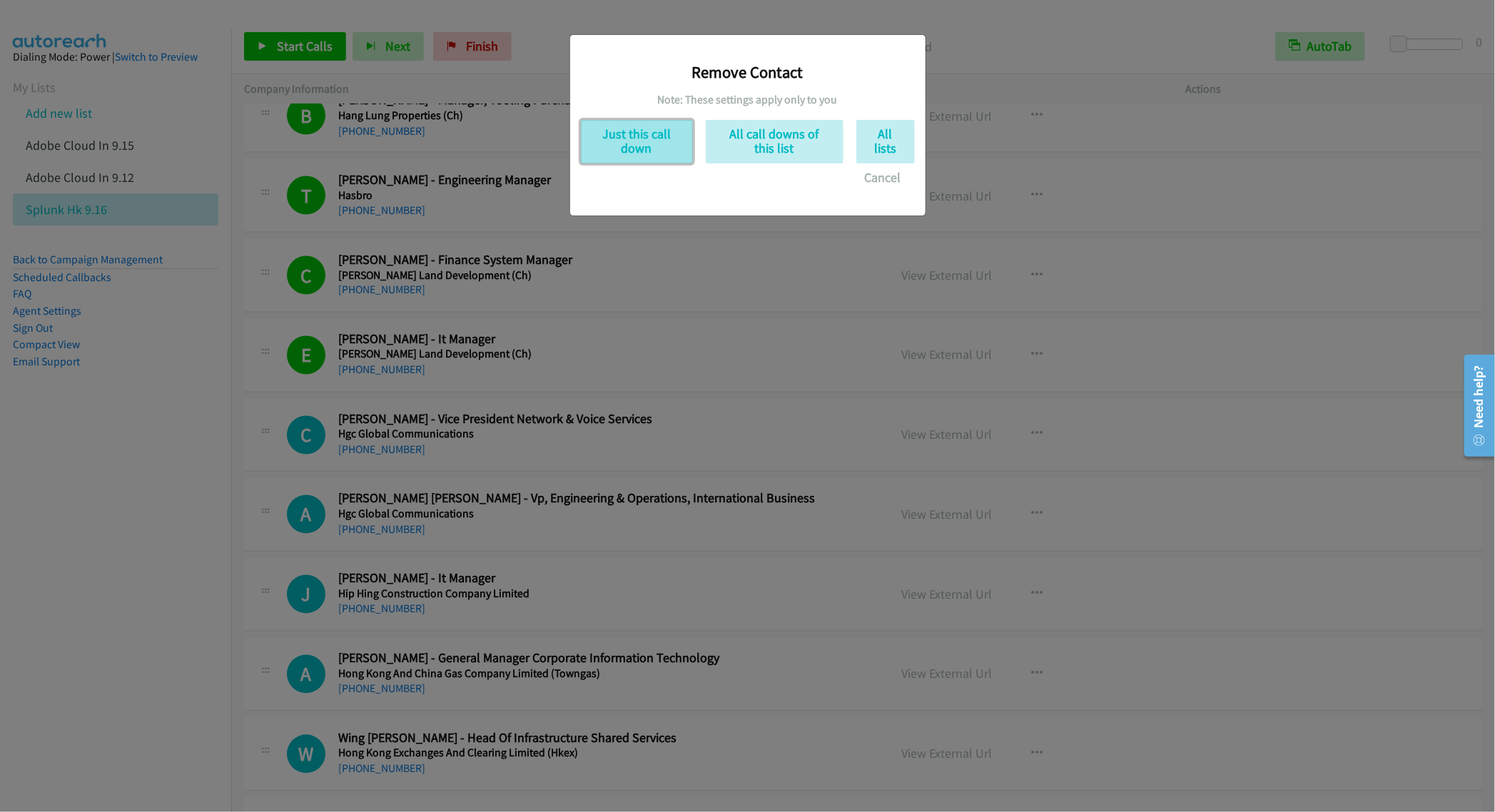
click at [626, 144] on button "Just this call down" at bounding box center [637, 142] width 112 height 44
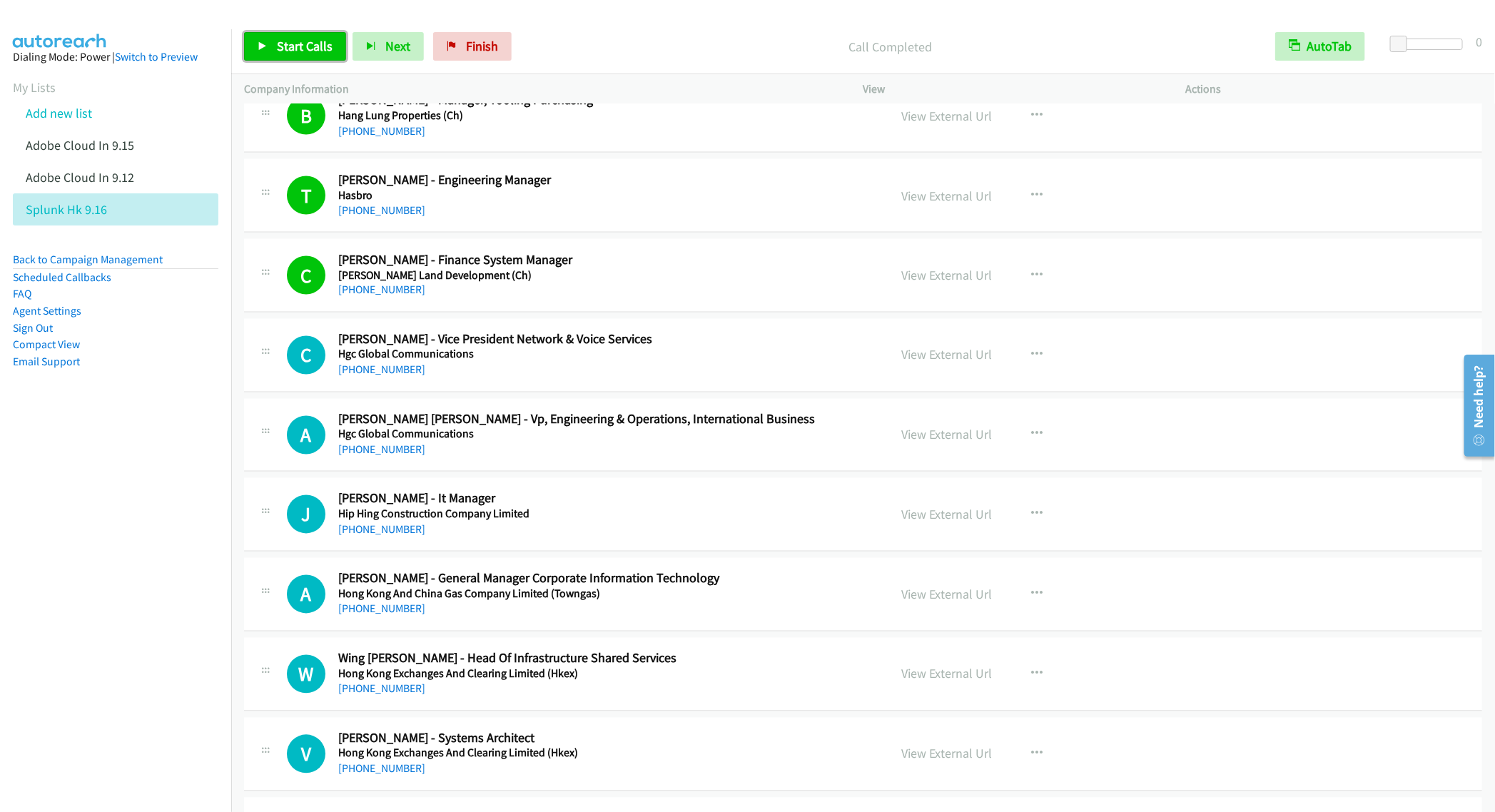
click at [292, 52] on span "Start Calls" at bounding box center [305, 46] width 55 height 16
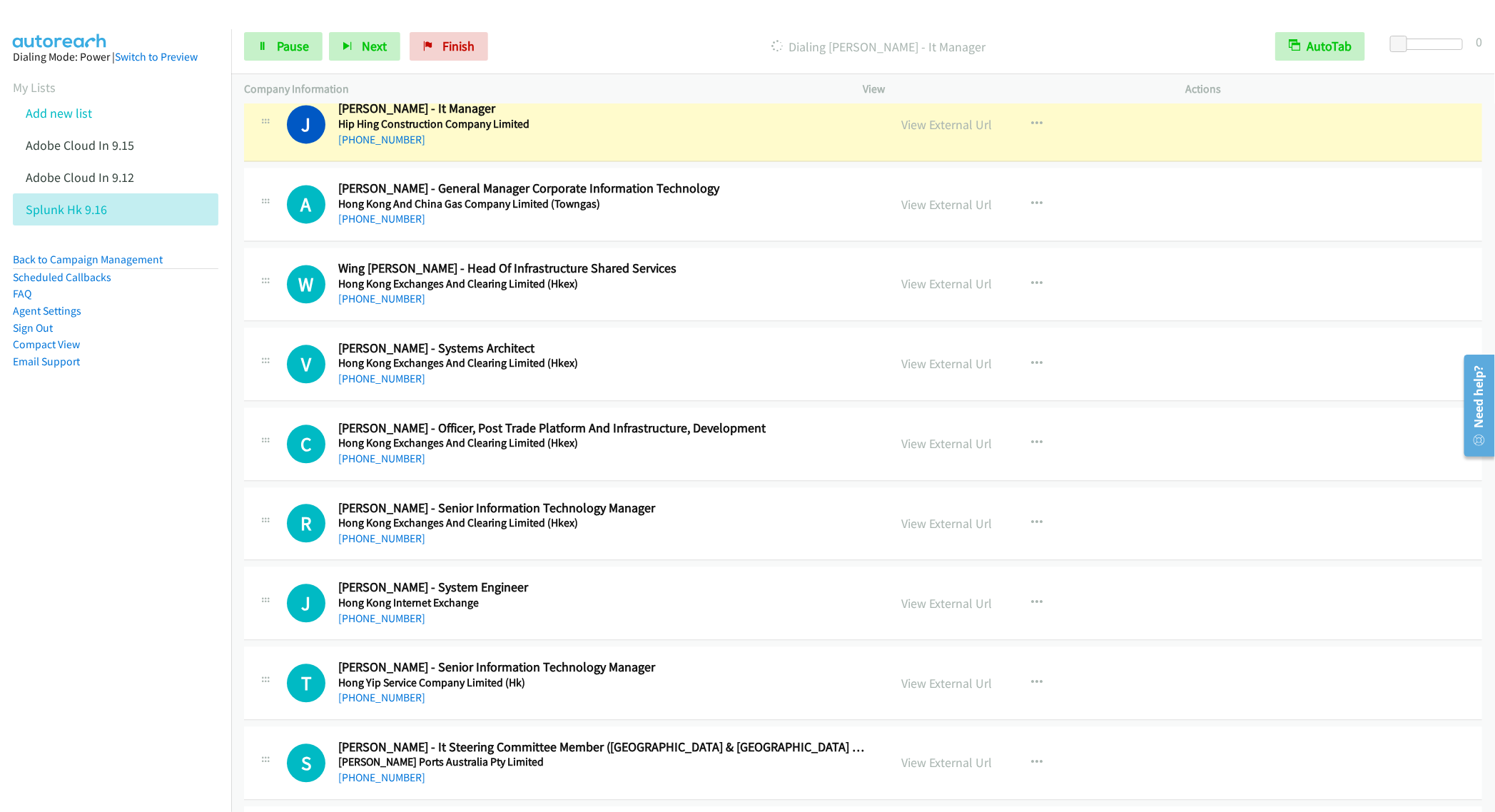
scroll to position [13697, 0]
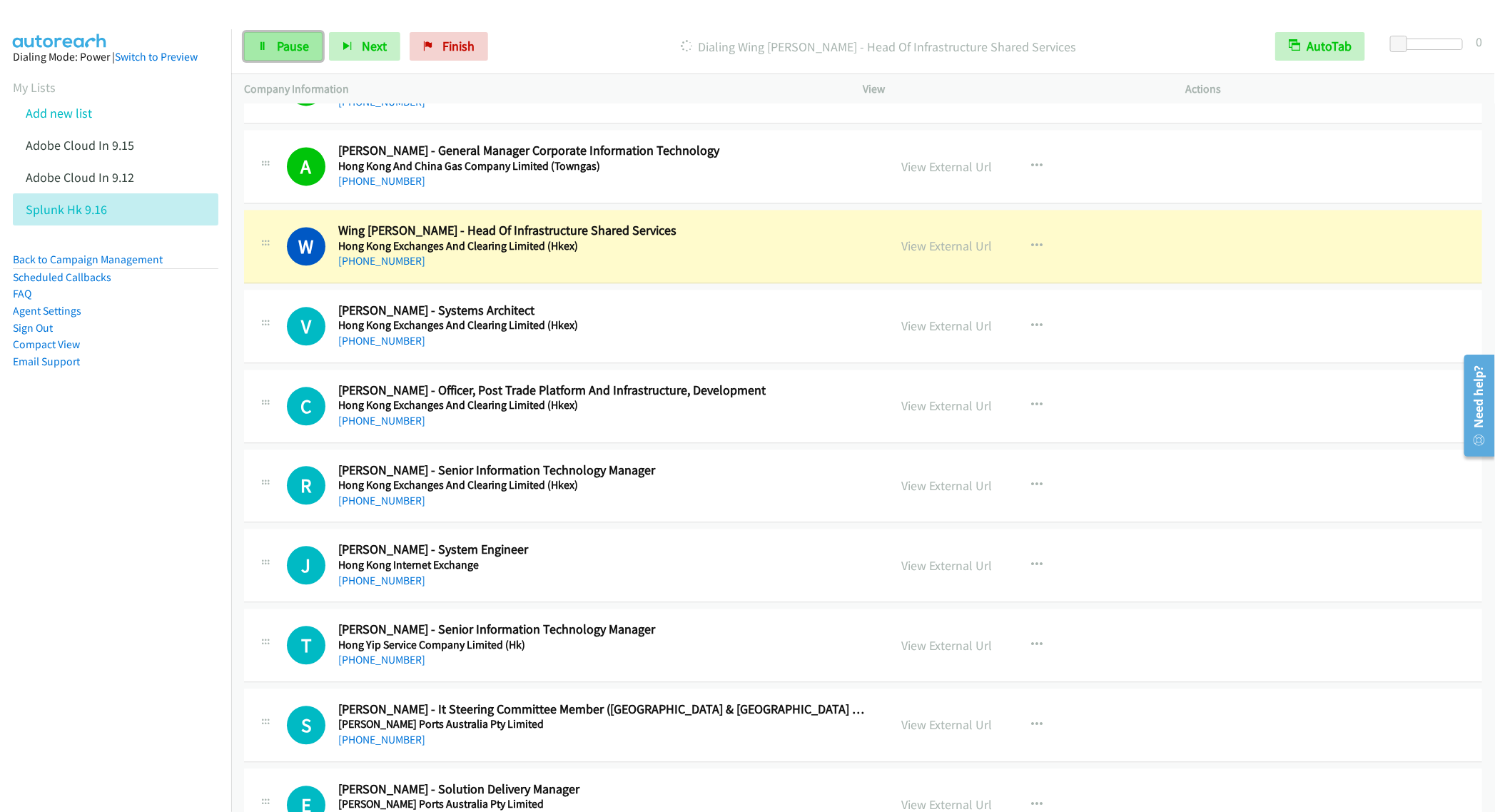
click at [284, 50] on span "Pause" at bounding box center [293, 46] width 32 height 16
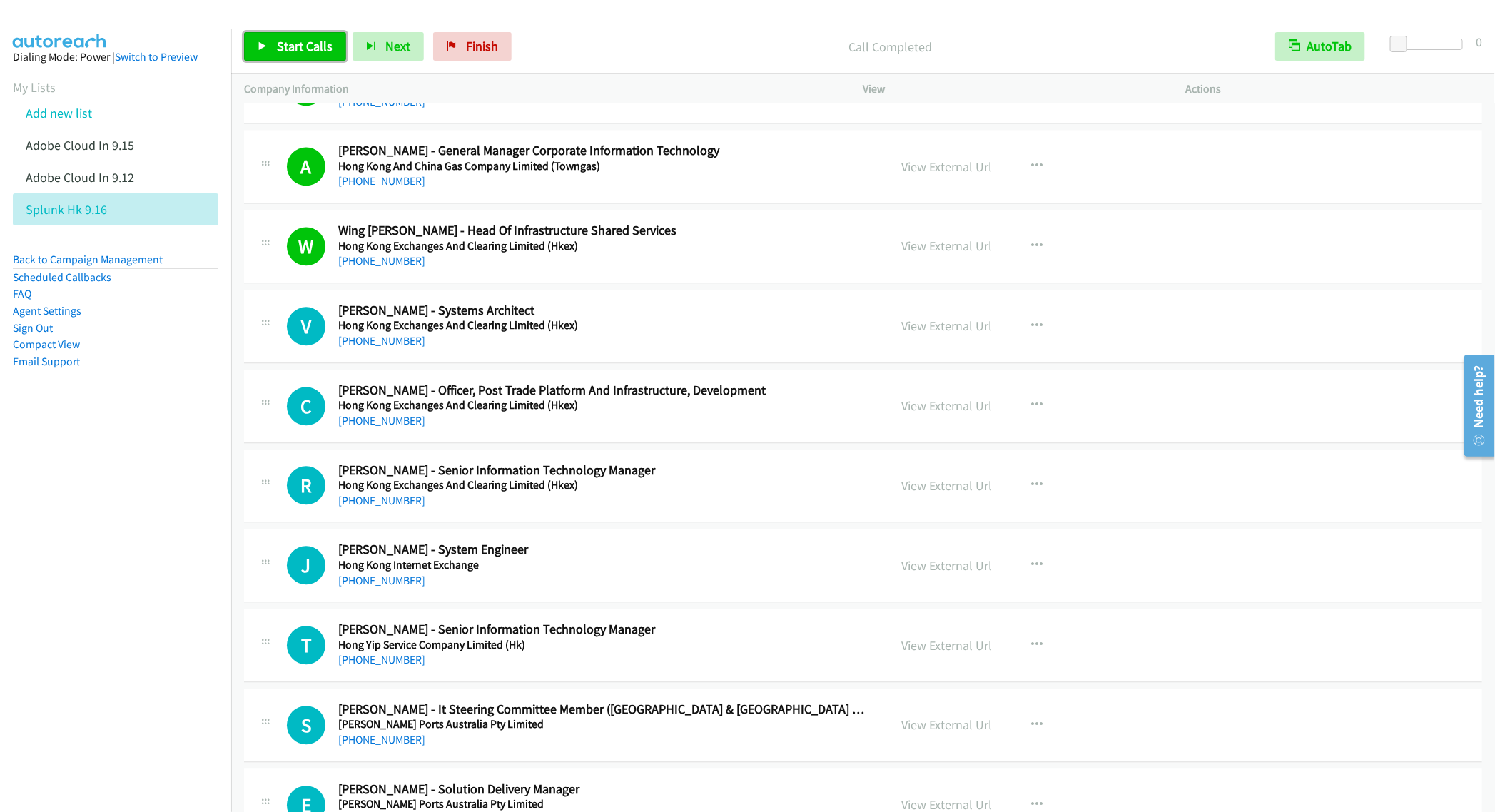
click at [270, 46] on link "Start Calls" at bounding box center [295, 47] width 102 height 29
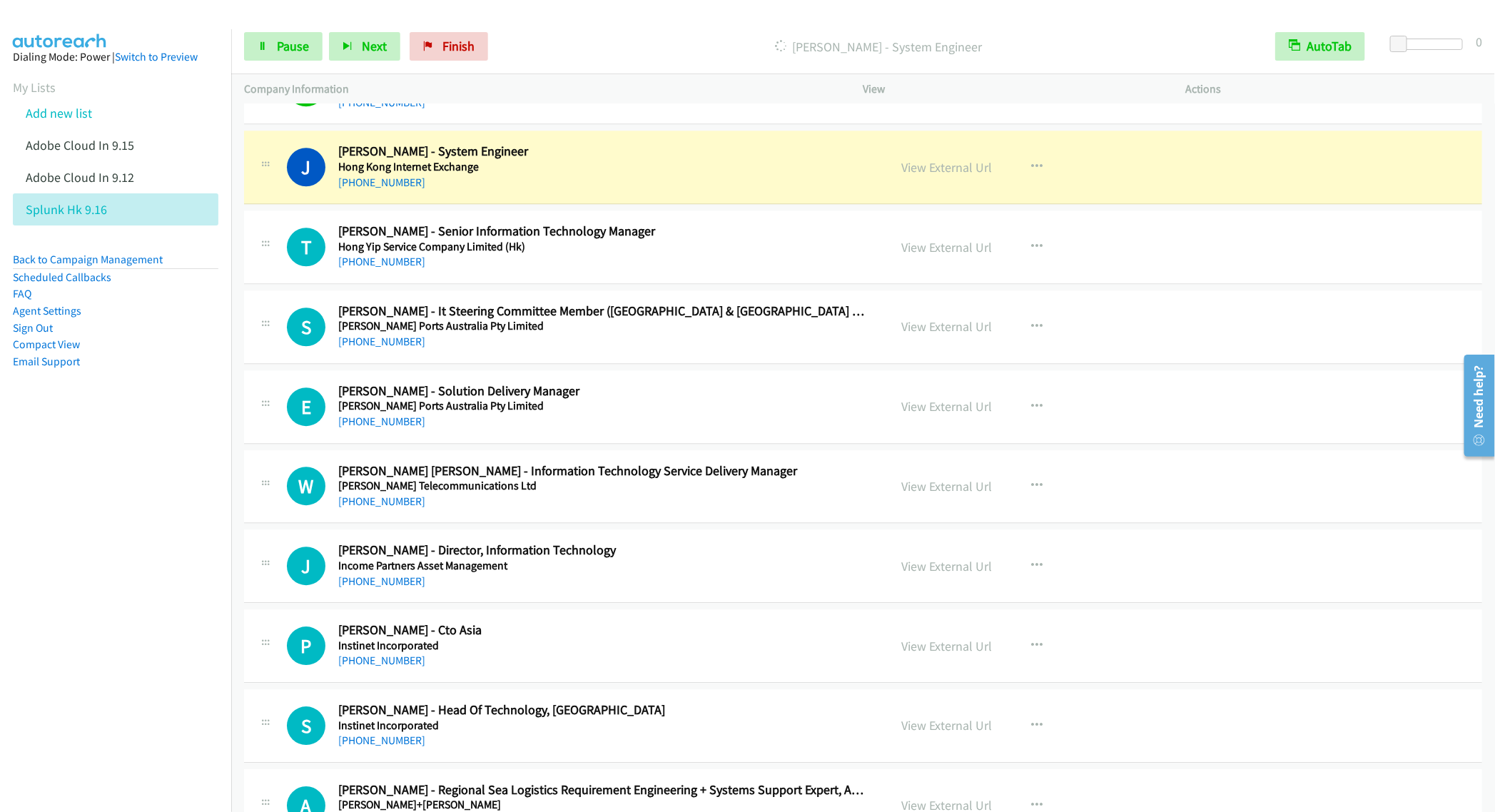
scroll to position [14126, 0]
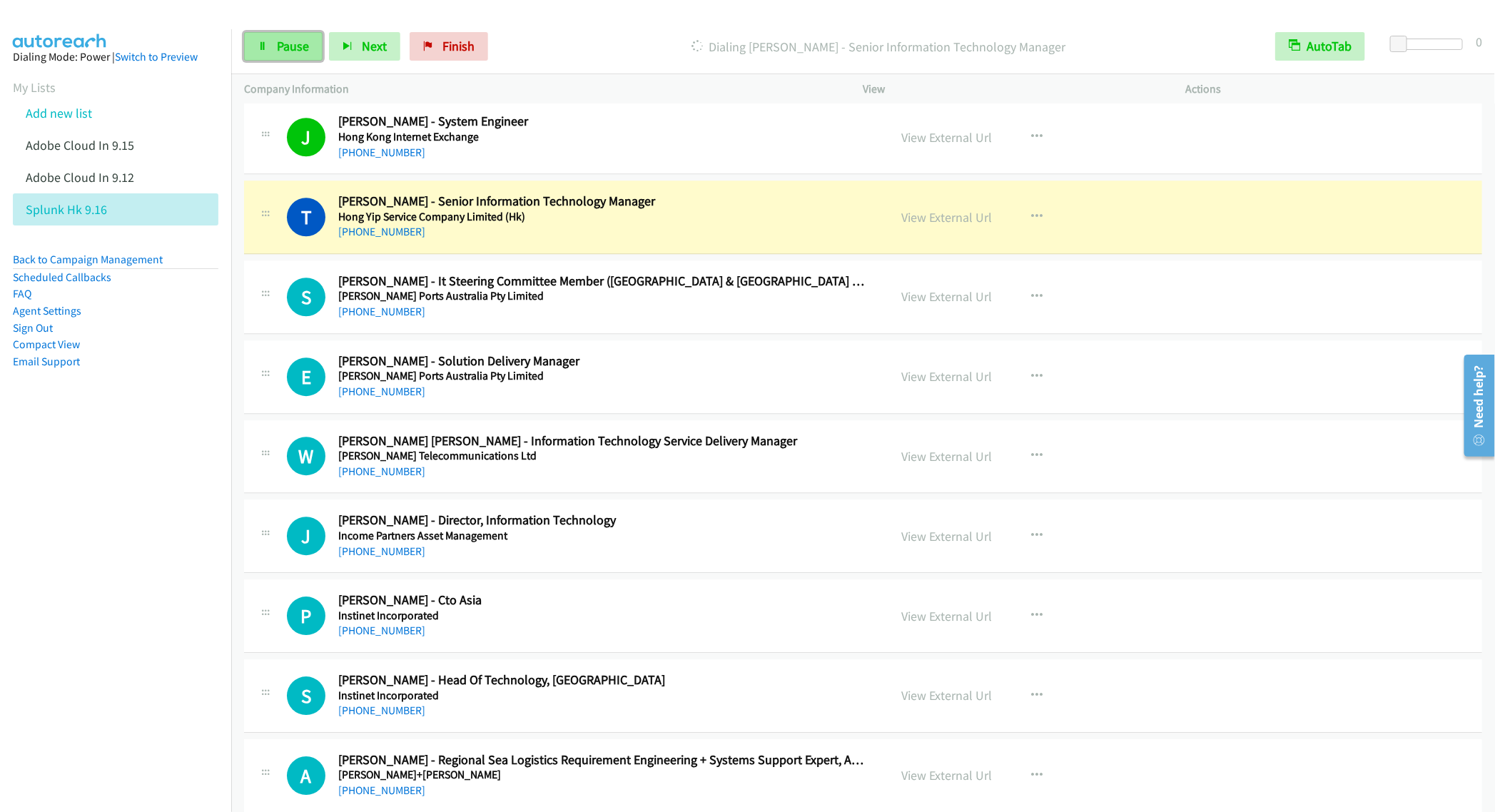
click at [279, 58] on link "Pause" at bounding box center [284, 47] width 78 height 29
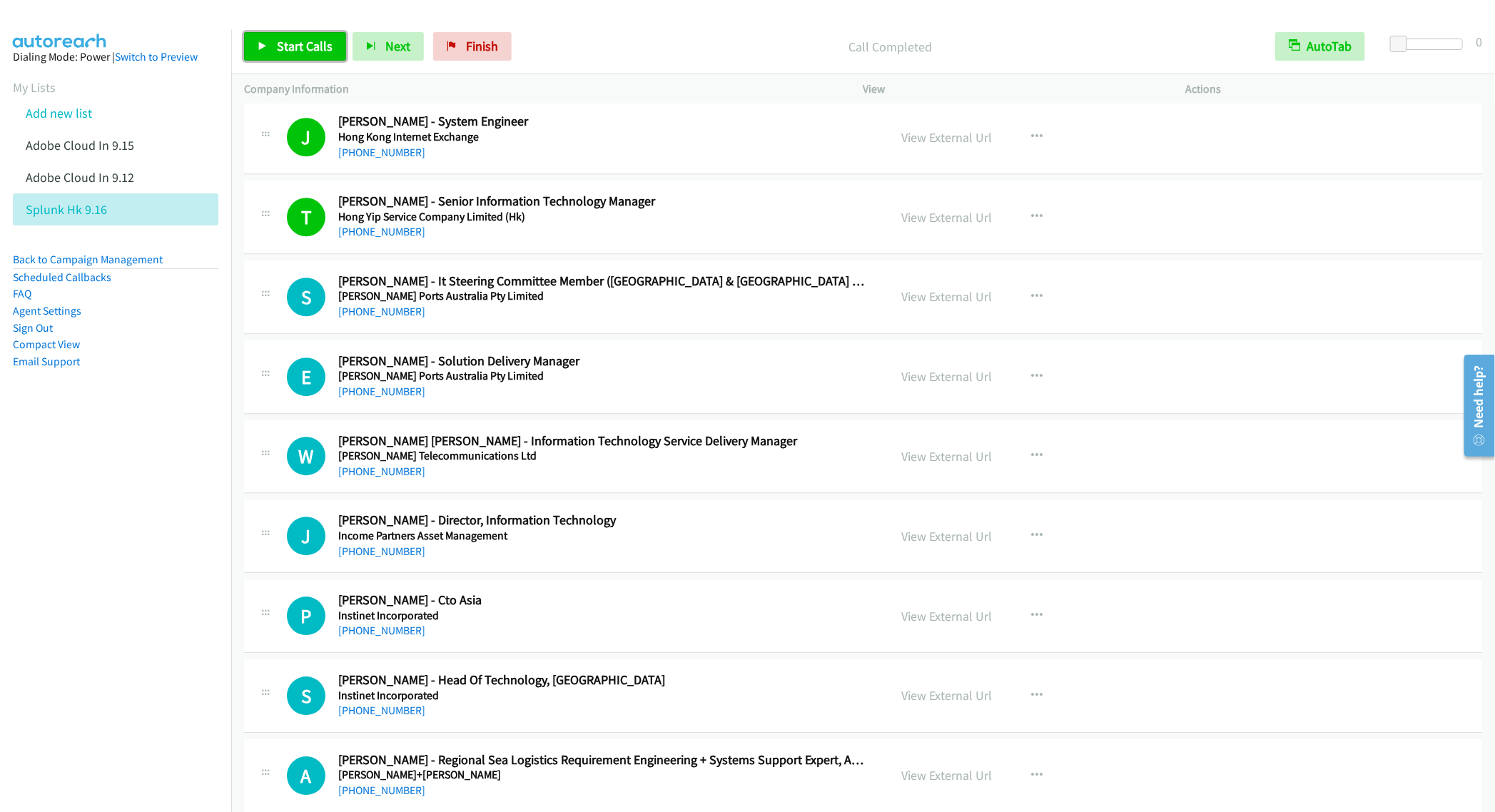
click at [285, 46] on span "Start Calls" at bounding box center [305, 46] width 55 height 16
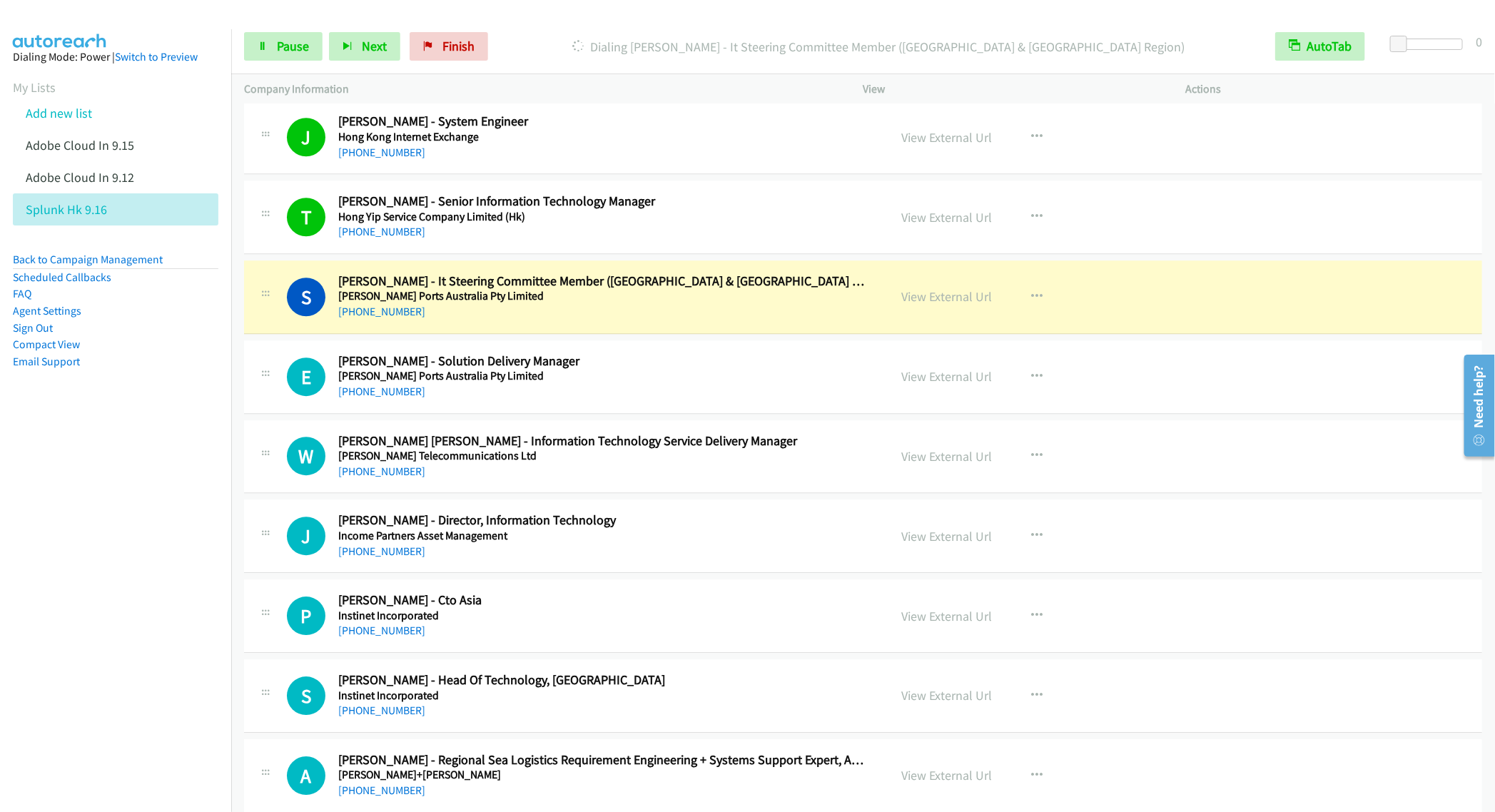
click at [666, 334] on div "S Callback Scheduled [PERSON_NAME] - It Steering Committee Member ([GEOGRAPHIC_…" at bounding box center [863, 297] width 1238 height 73
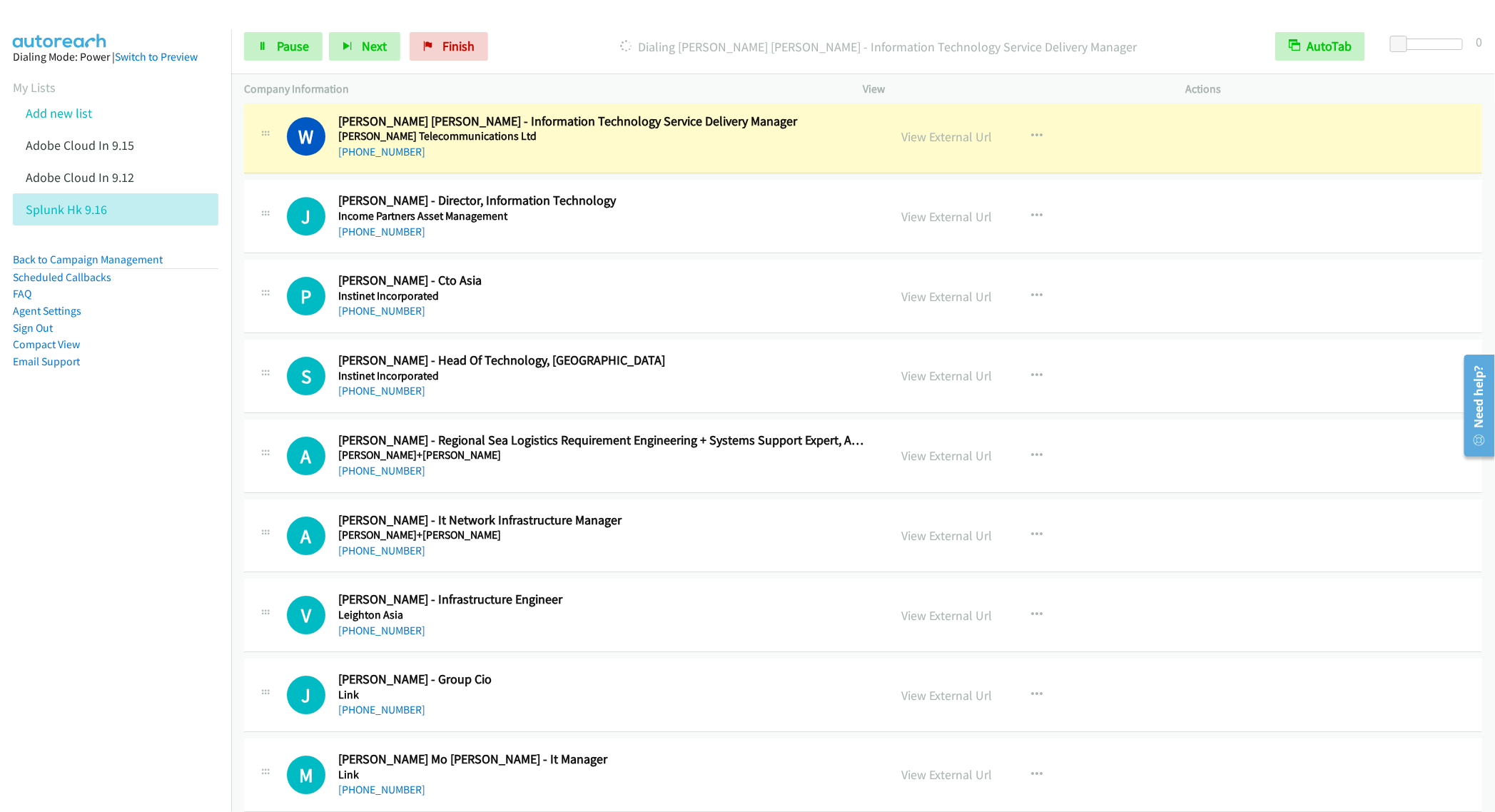
scroll to position [14446, 0]
click at [279, 46] on span "Pause" at bounding box center [293, 46] width 32 height 16
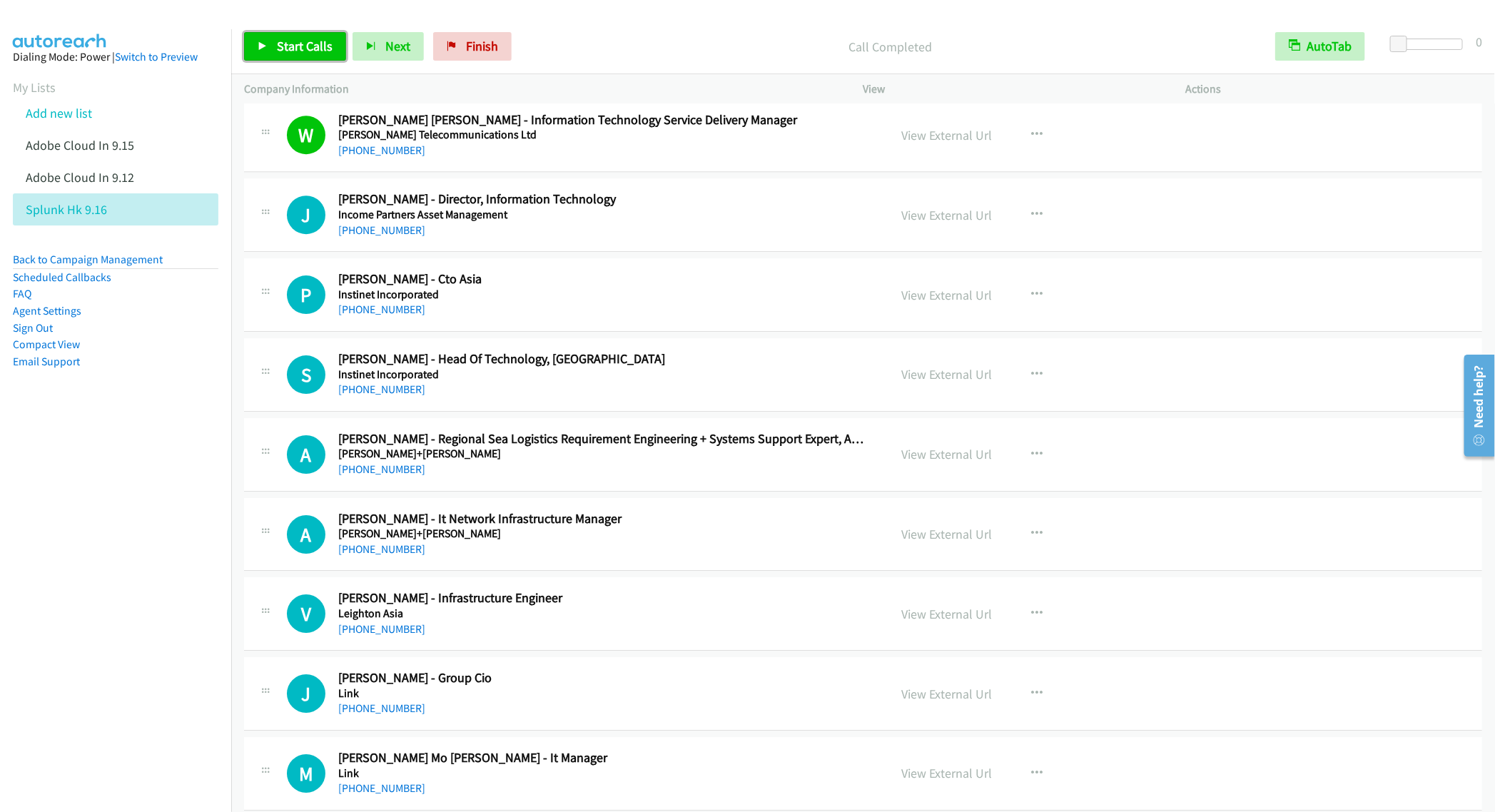
click at [285, 46] on span "Start Calls" at bounding box center [305, 46] width 55 height 16
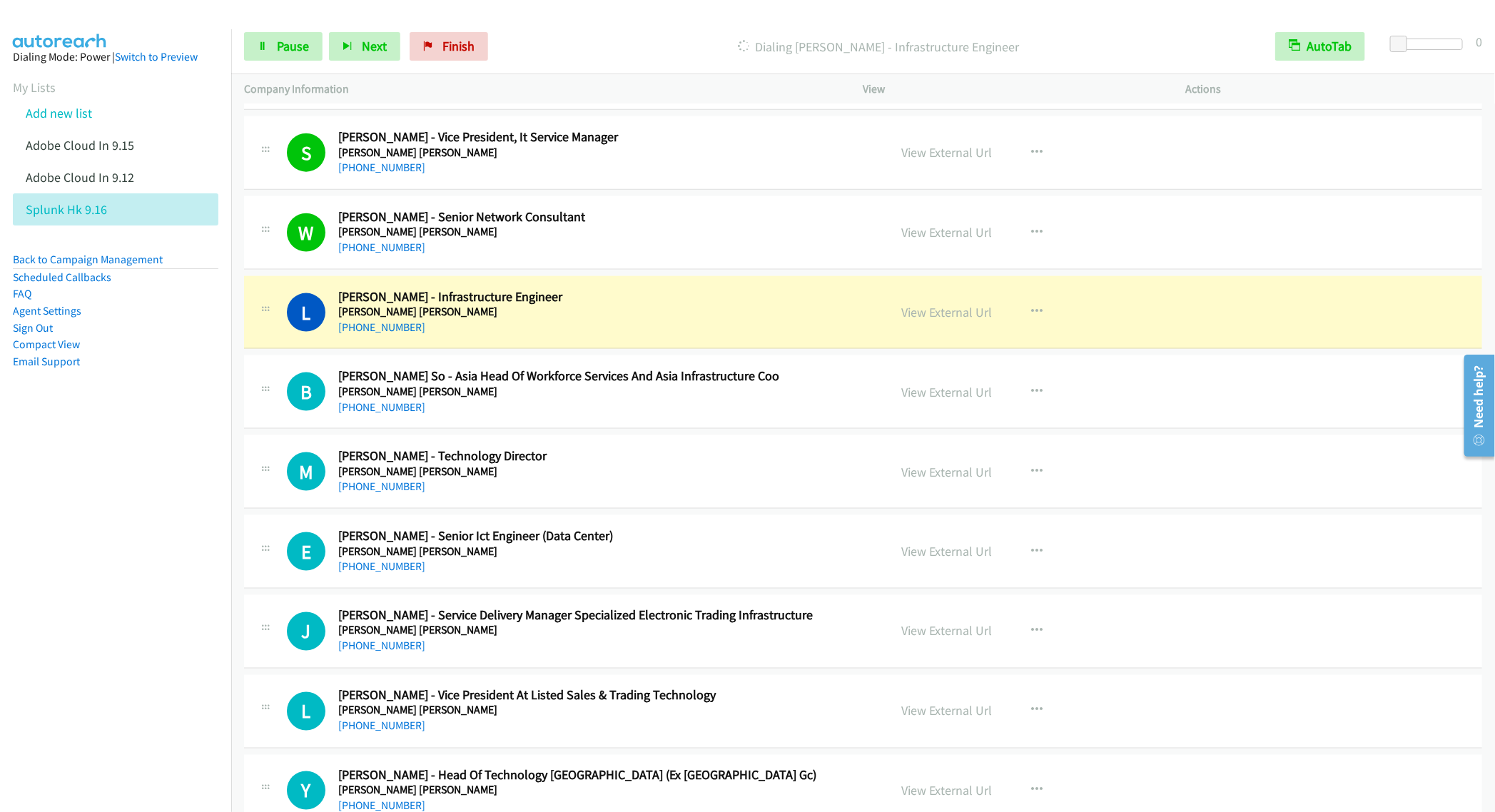
scroll to position [16051, 0]
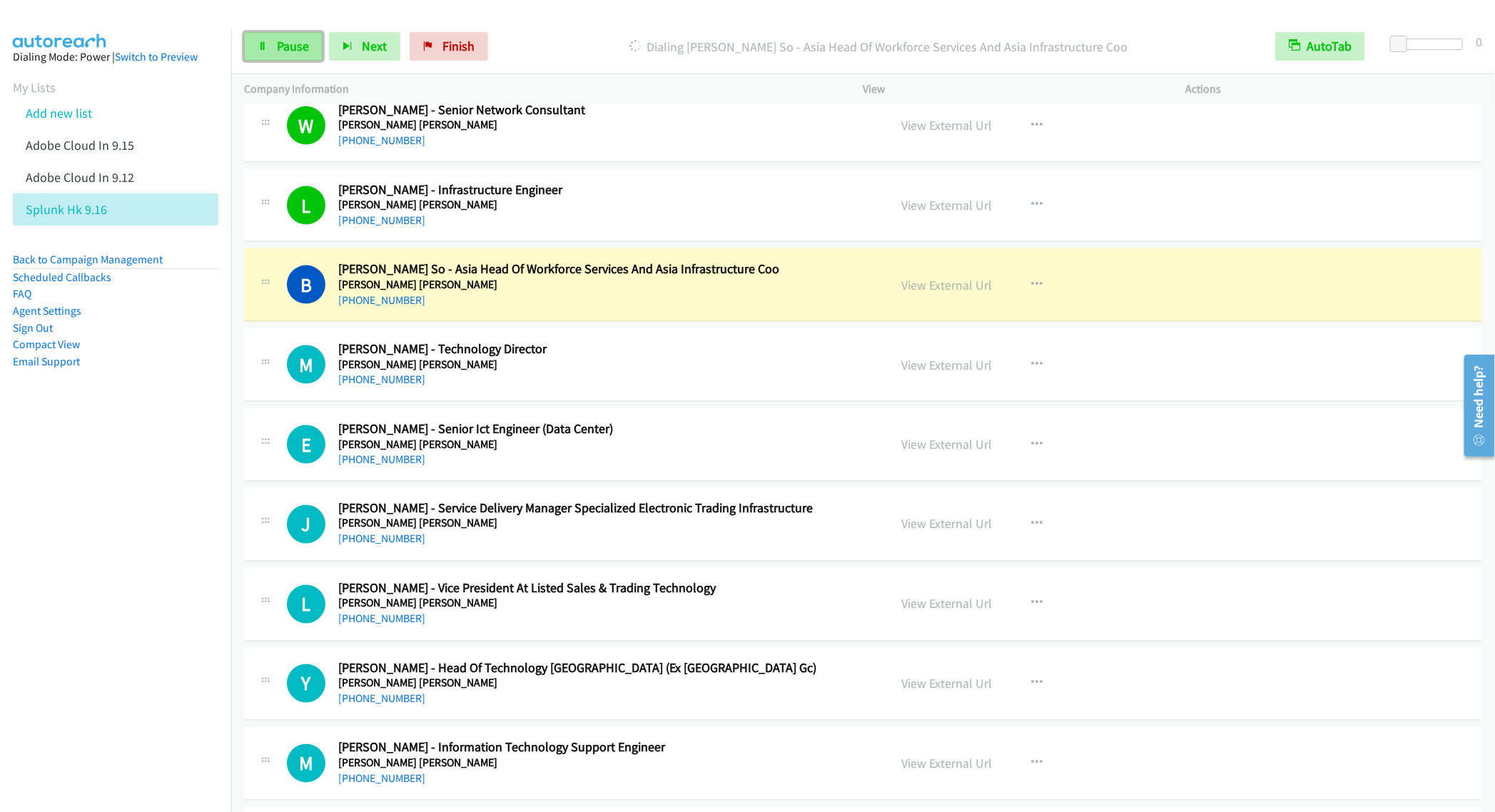
click at [287, 47] on span "Pause" at bounding box center [293, 46] width 32 height 16
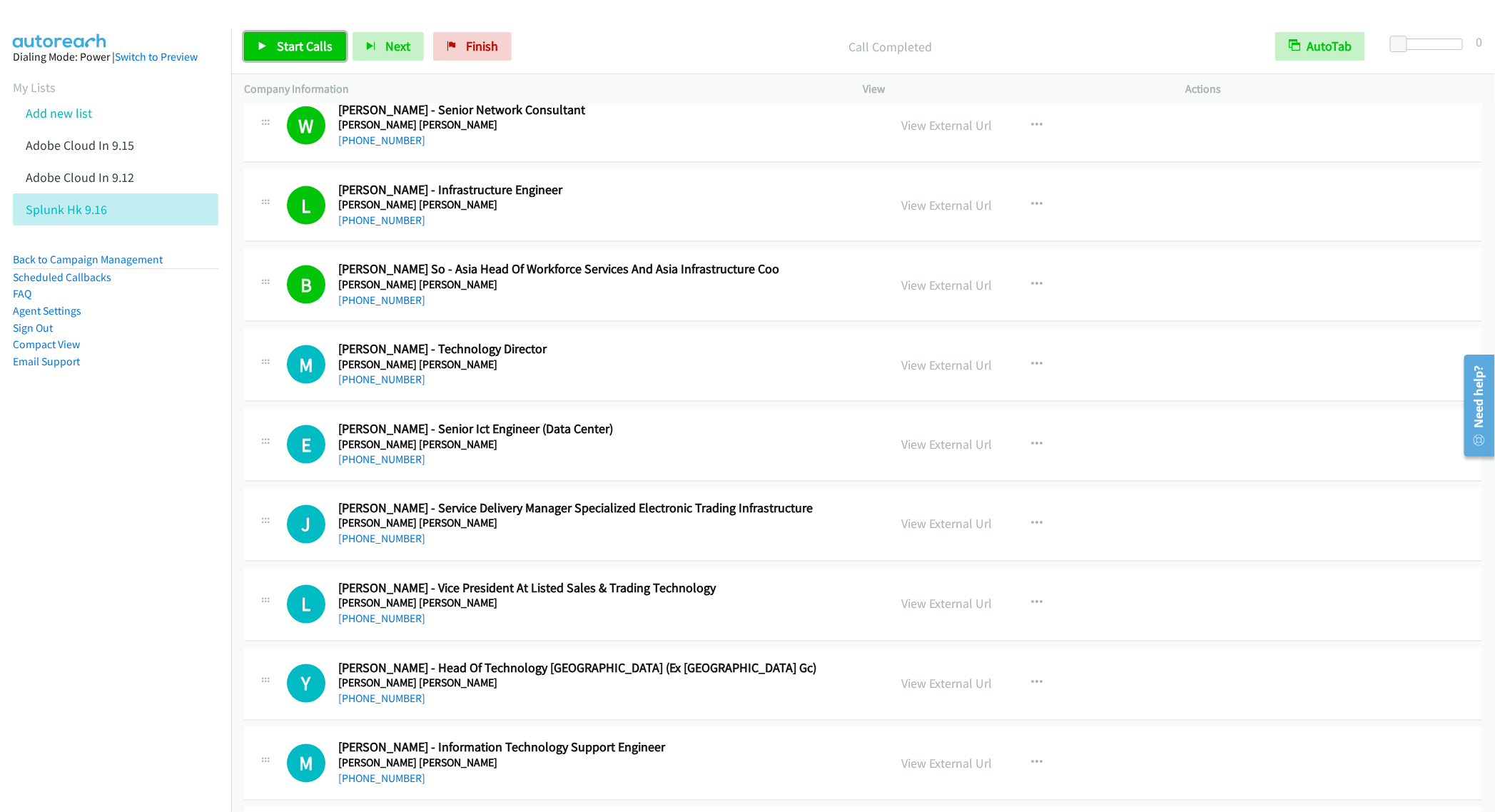
click at [296, 44] on span "Start Calls" at bounding box center [305, 46] width 55 height 16
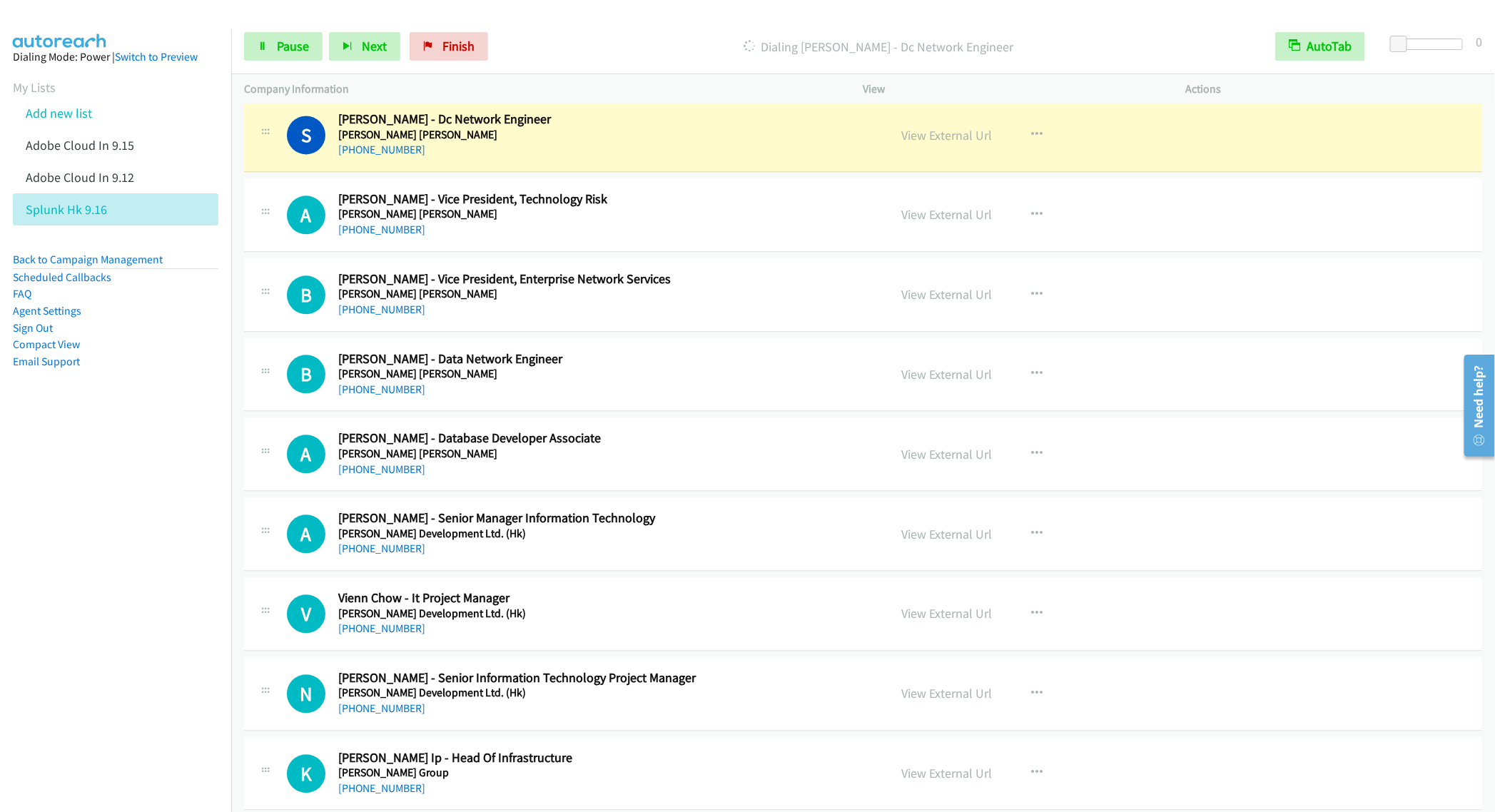
scroll to position [16800, 0]
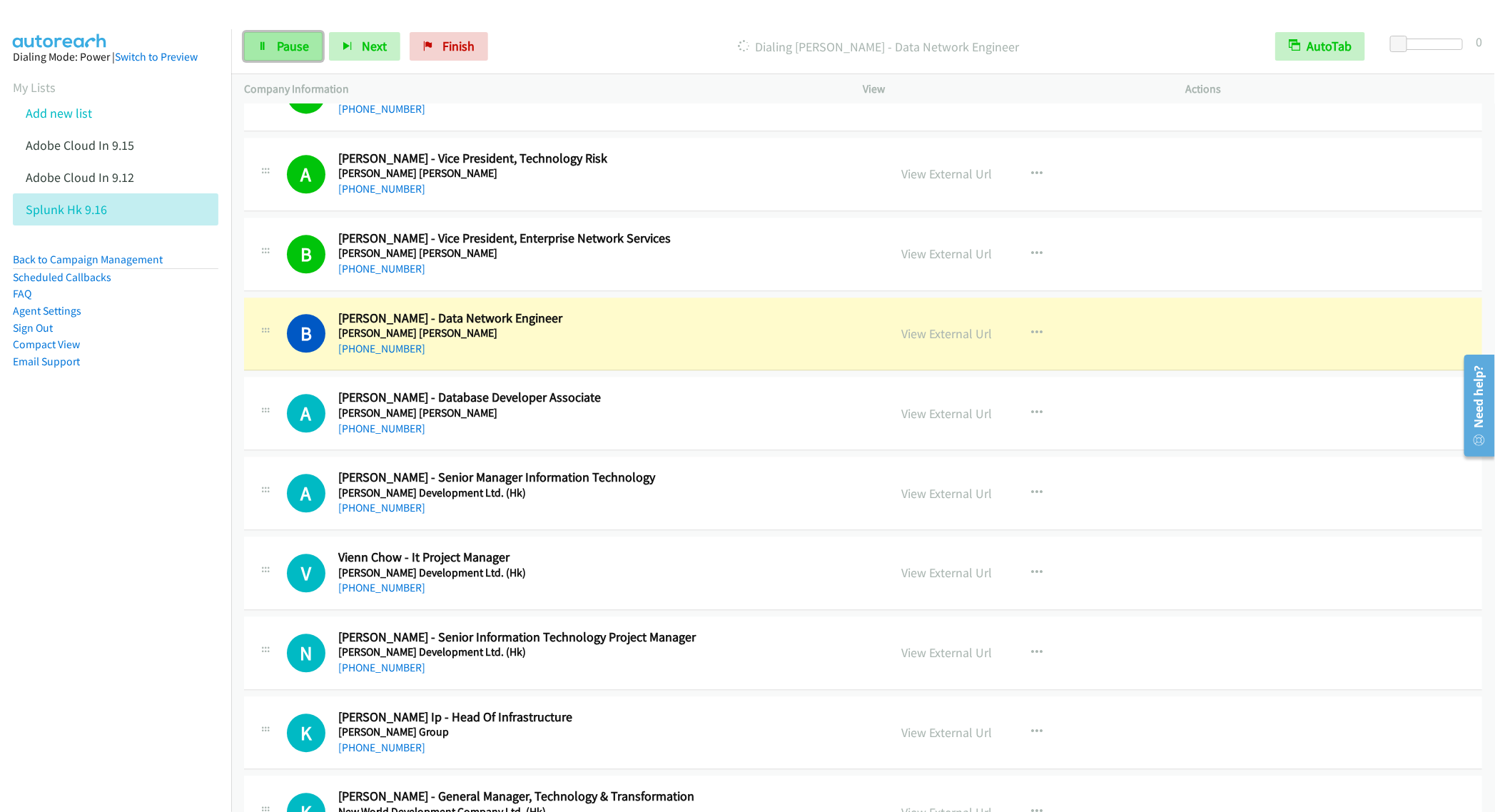
click at [275, 43] on link "Pause" at bounding box center [284, 47] width 78 height 29
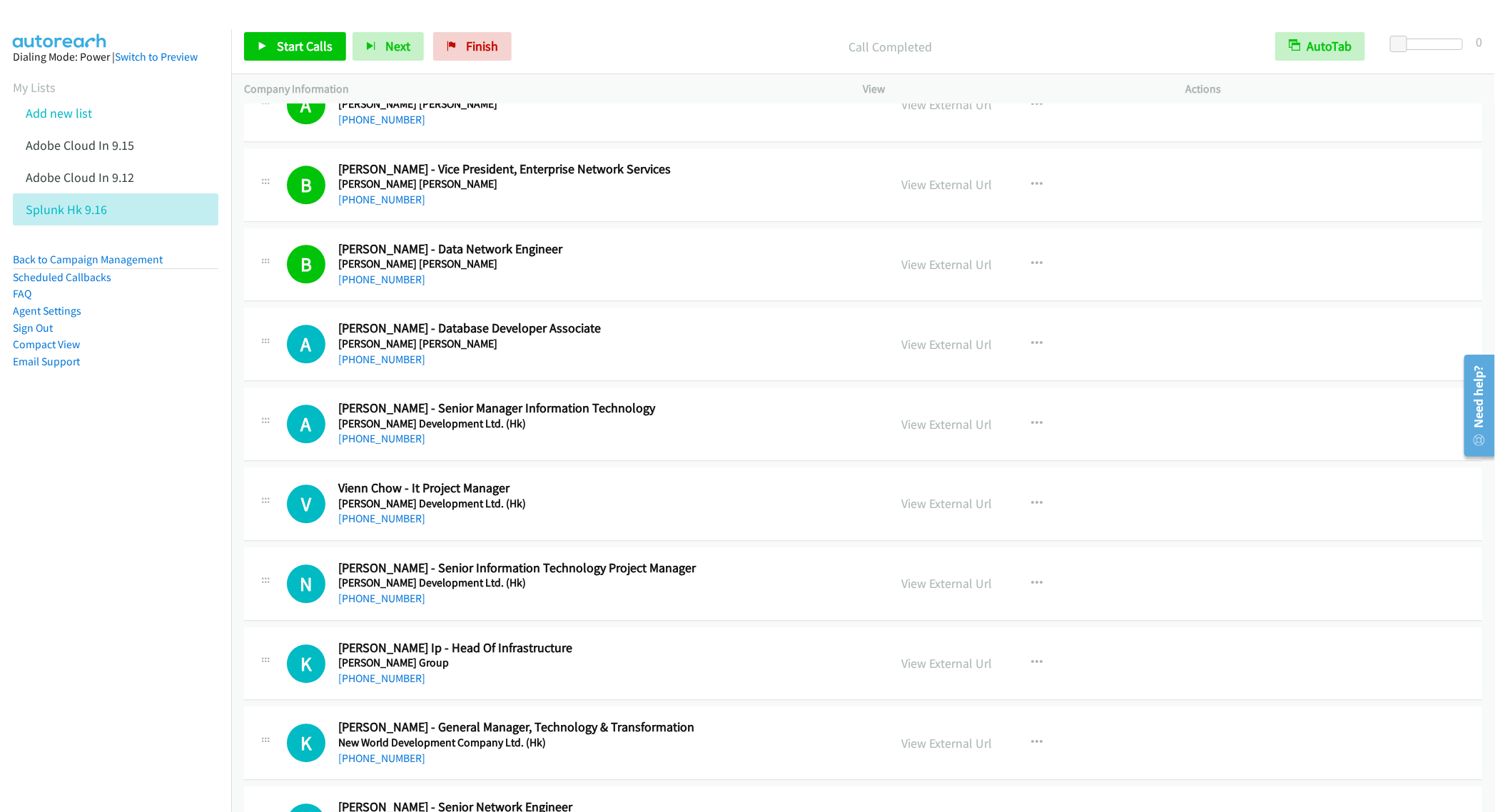
scroll to position [16907, 0]
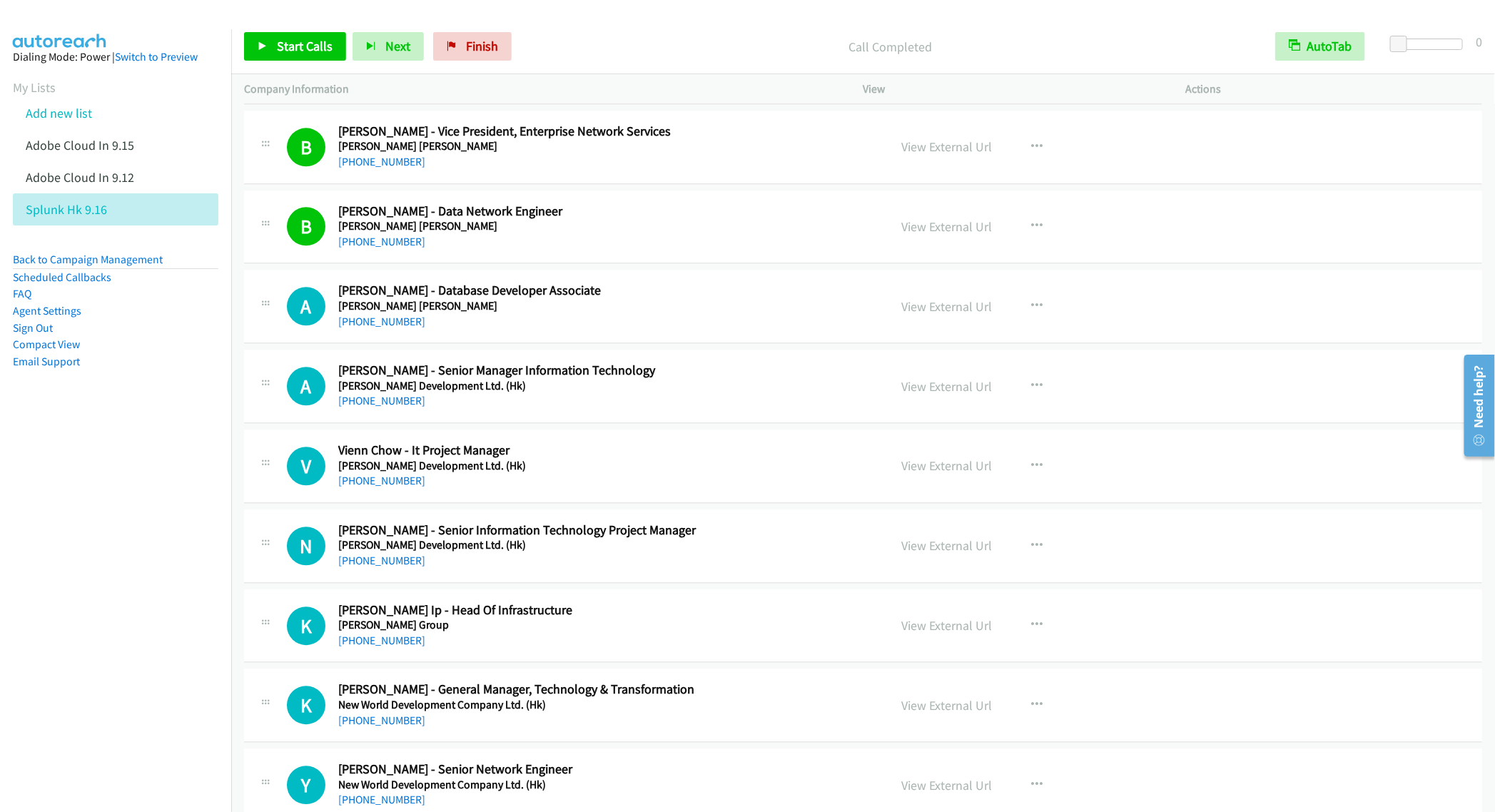
drag, startPoint x: 201, startPoint y: 323, endPoint x: 172, endPoint y: 319, distance: 29.3
click at [200, 329] on li "Sign Out" at bounding box center [115, 328] width 205 height 17
click at [294, 55] on link "Start Calls" at bounding box center [295, 47] width 102 height 29
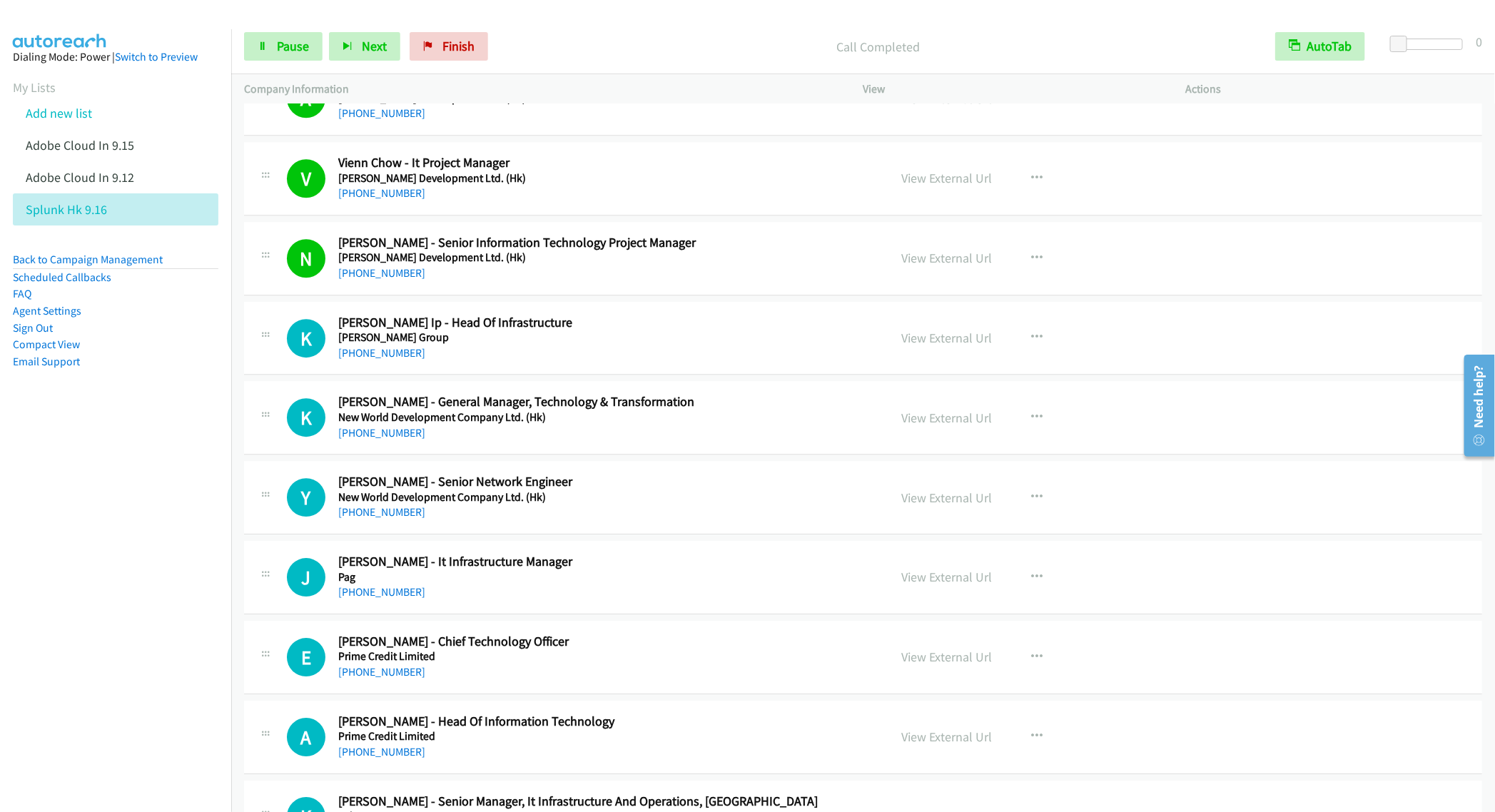
scroll to position [17229, 0]
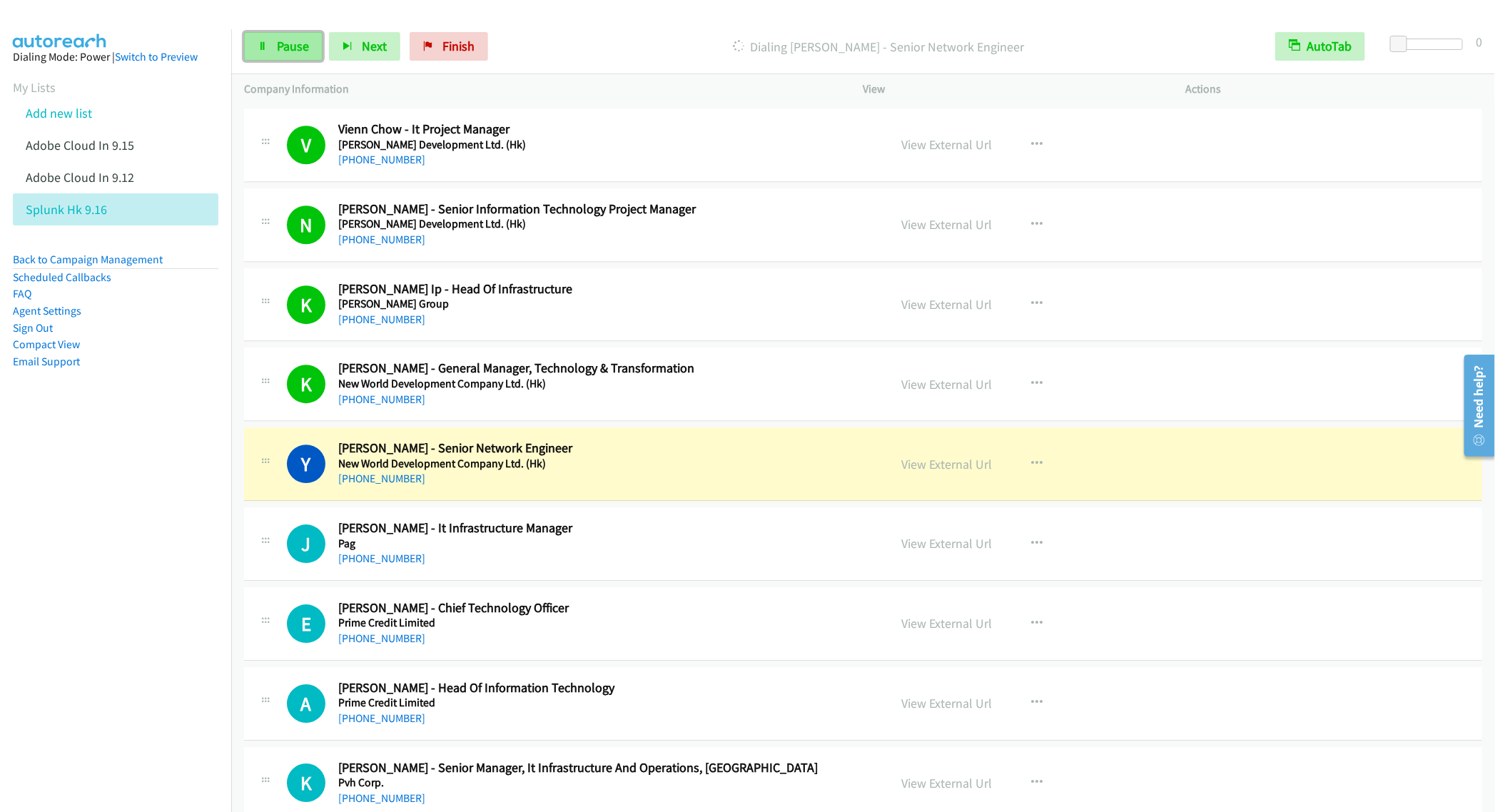
click at [282, 37] on link "Pause" at bounding box center [284, 47] width 78 height 29
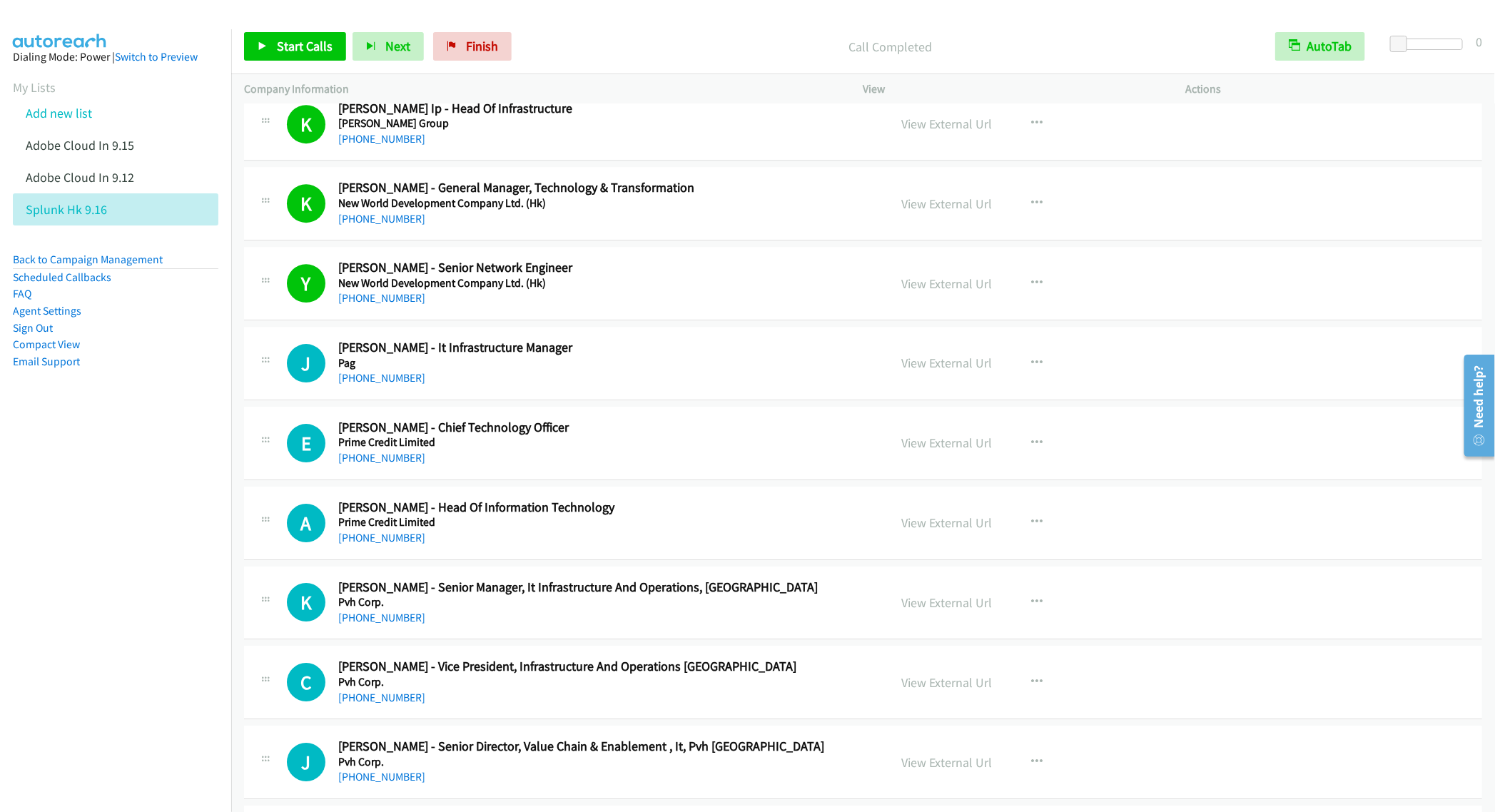
scroll to position [17442, 0]
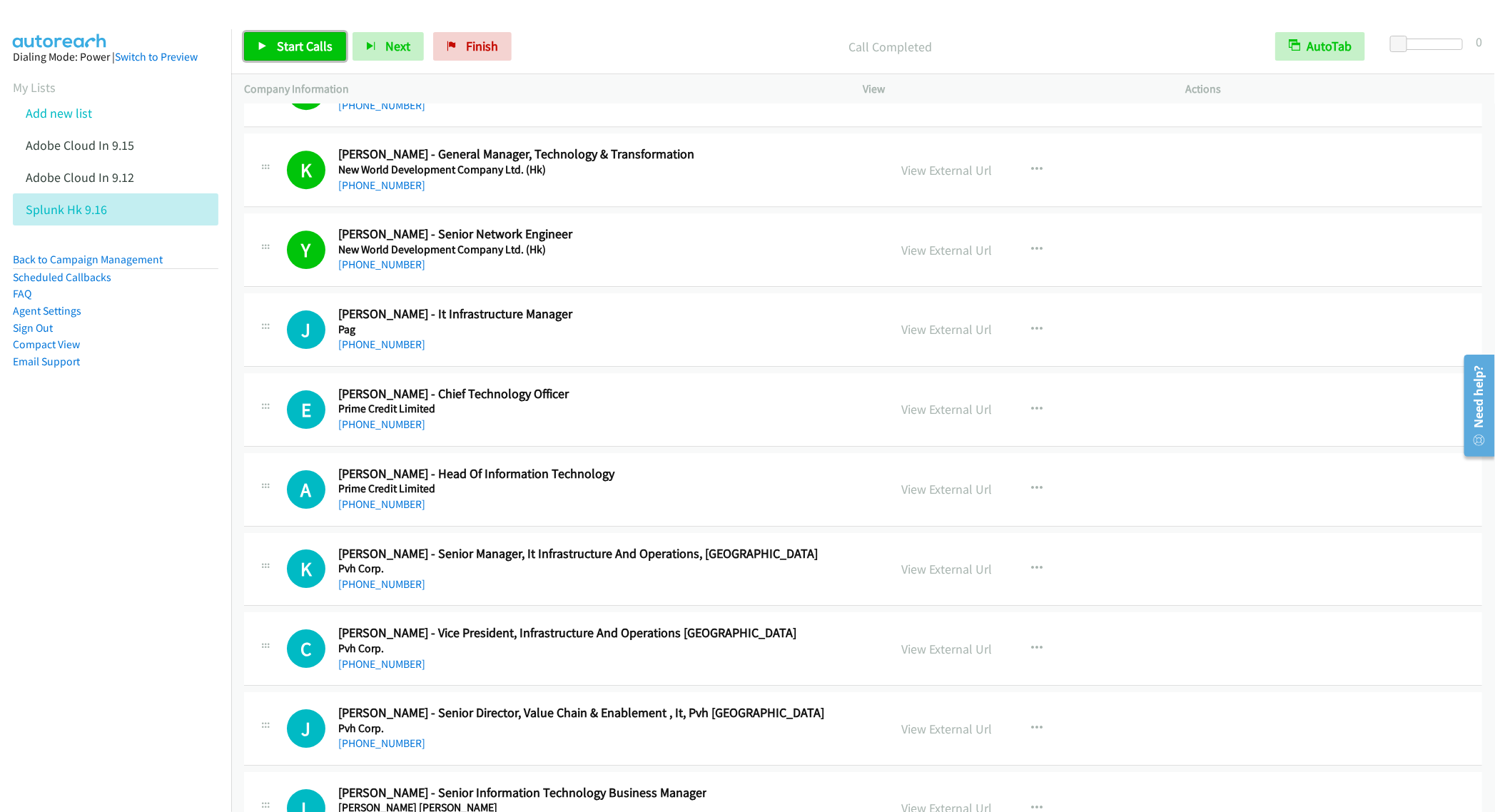
click at [283, 47] on span "Start Calls" at bounding box center [305, 46] width 55 height 16
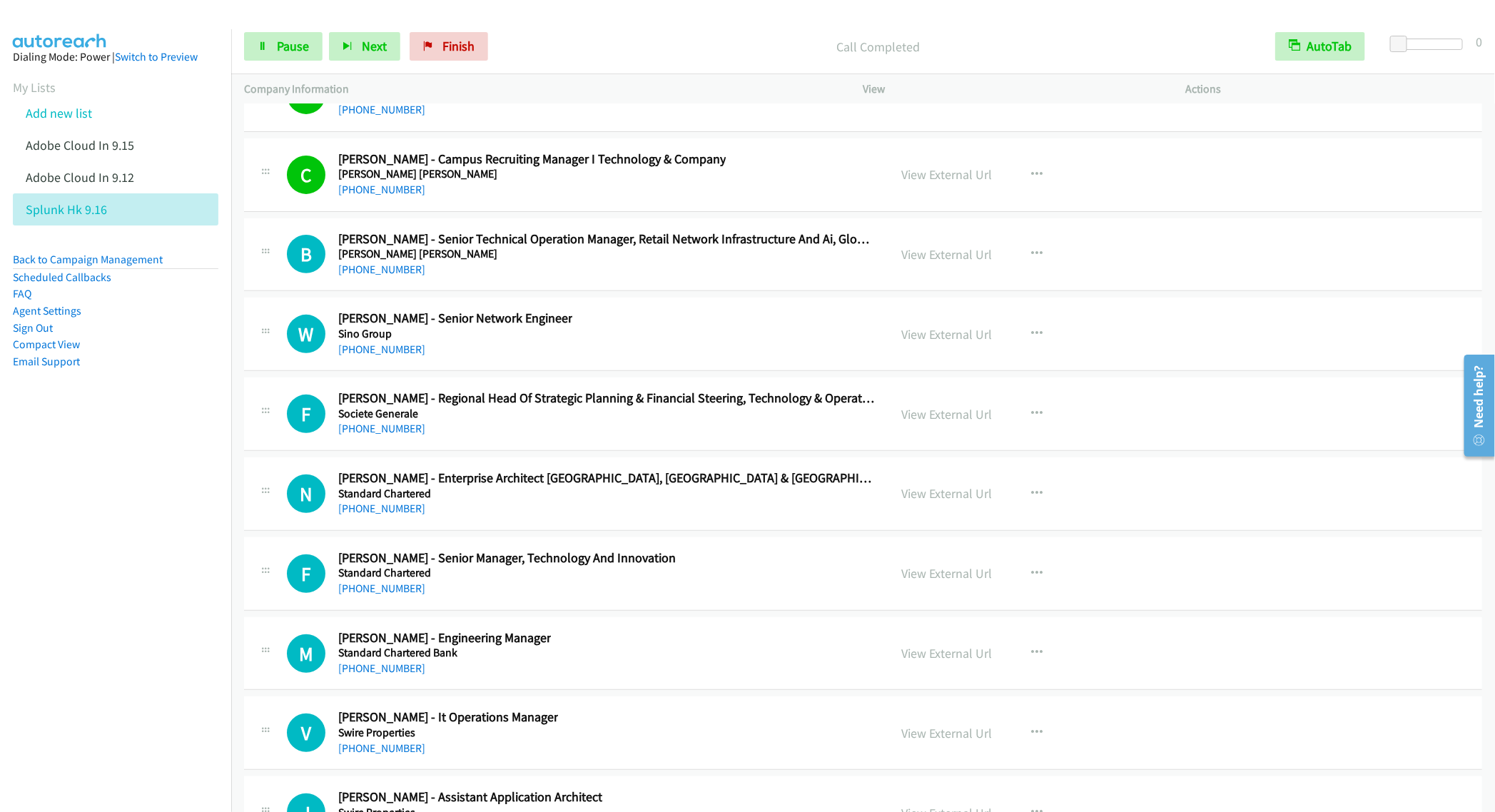
scroll to position [18191, 0]
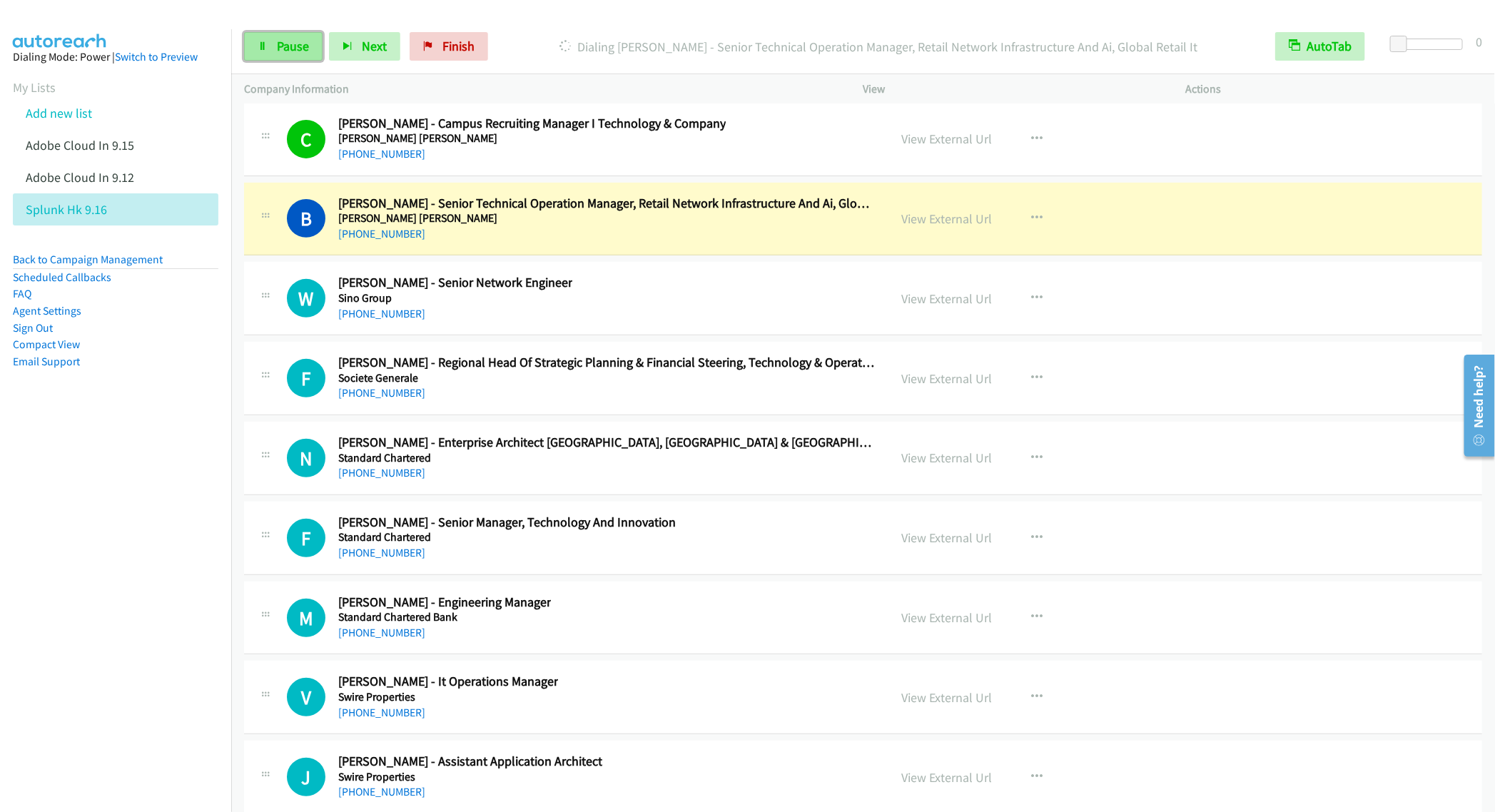
click at [267, 47] on link "Pause" at bounding box center [284, 47] width 78 height 29
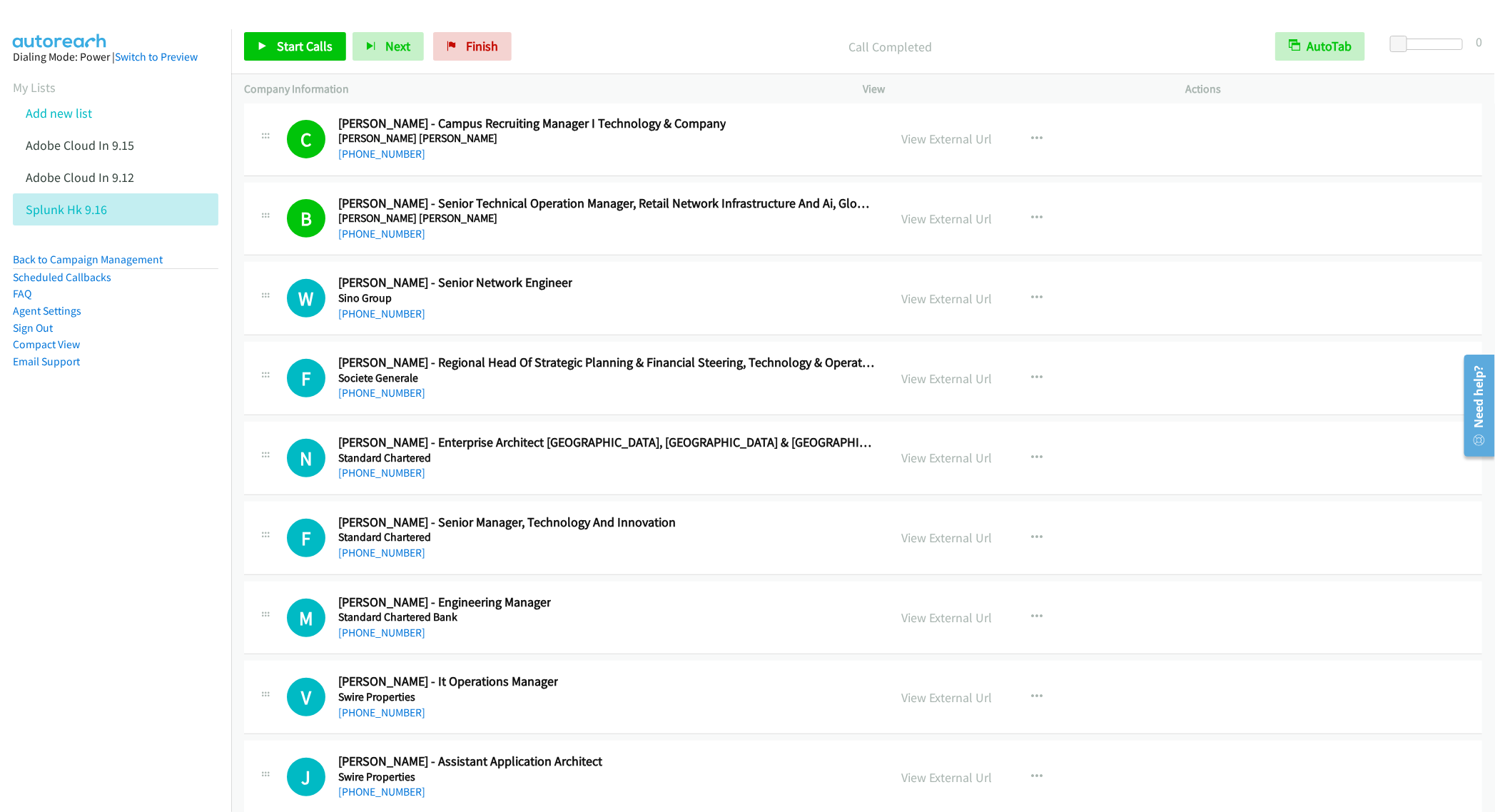
click at [630, 242] on div "[PHONE_NUMBER]" at bounding box center [607, 234] width 538 height 17
click at [274, 45] on link "Start Calls" at bounding box center [295, 47] width 102 height 29
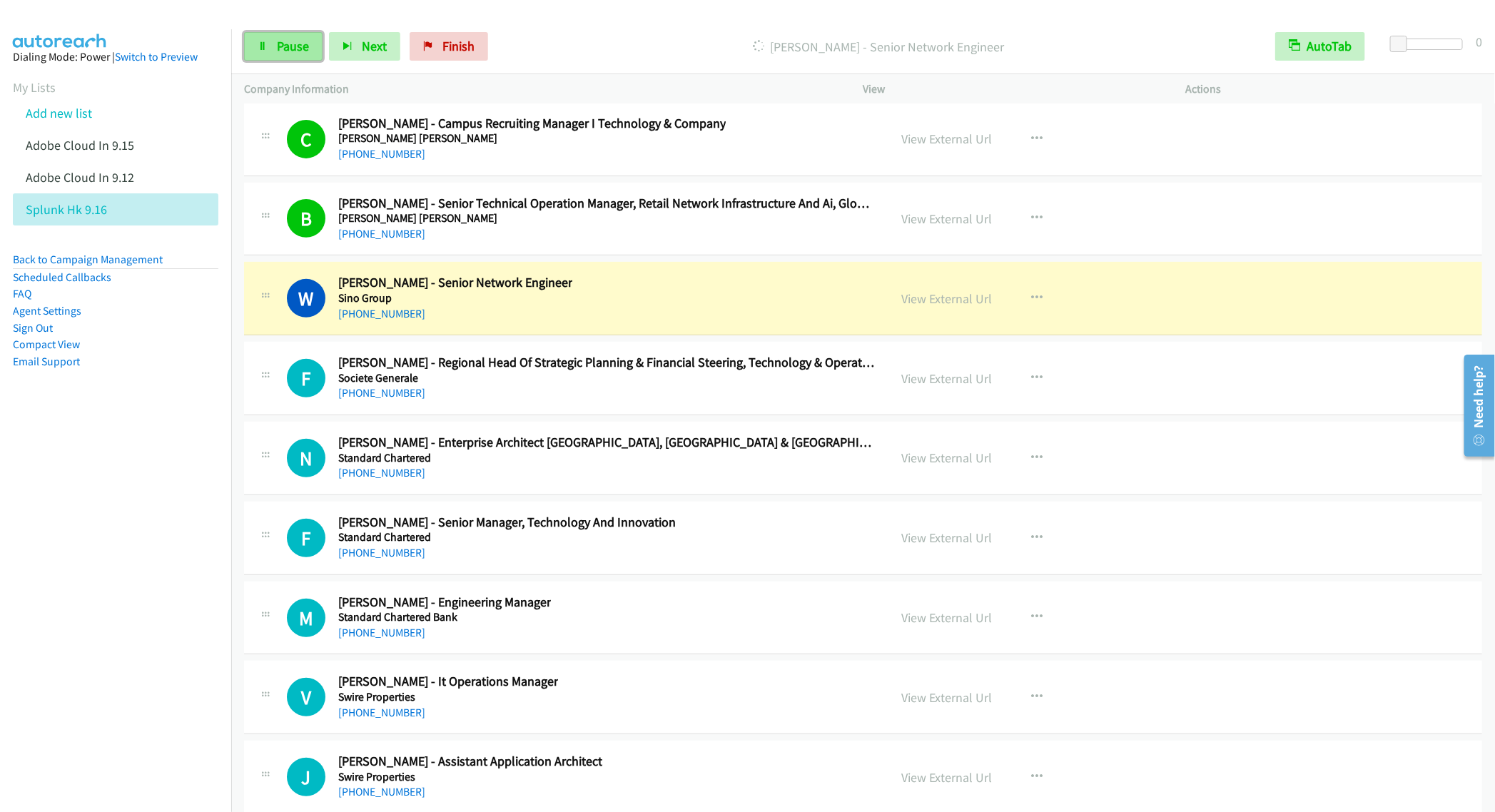
click at [291, 45] on span "Pause" at bounding box center [293, 46] width 32 height 16
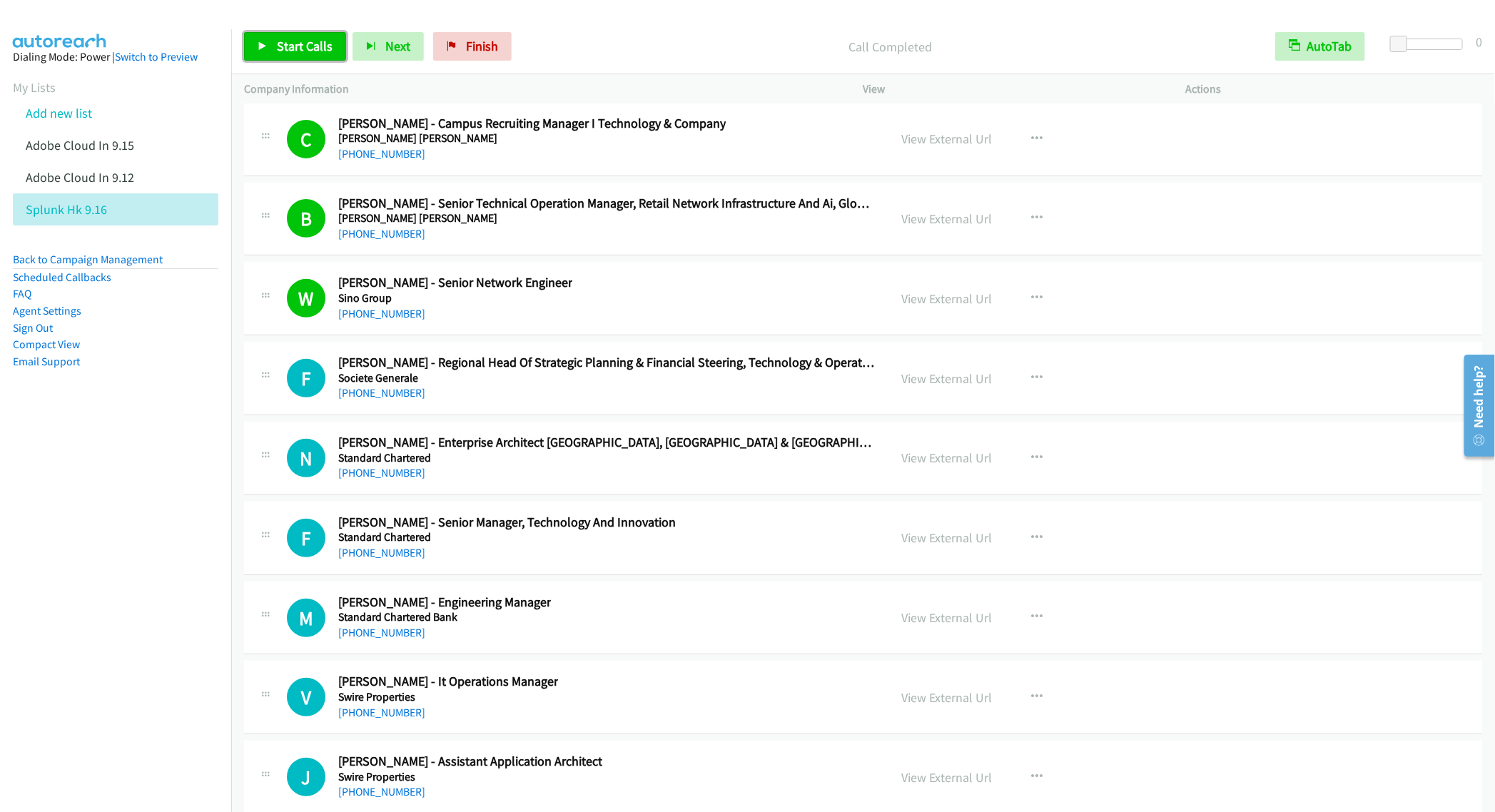
click at [270, 36] on link "Start Calls" at bounding box center [295, 47] width 102 height 29
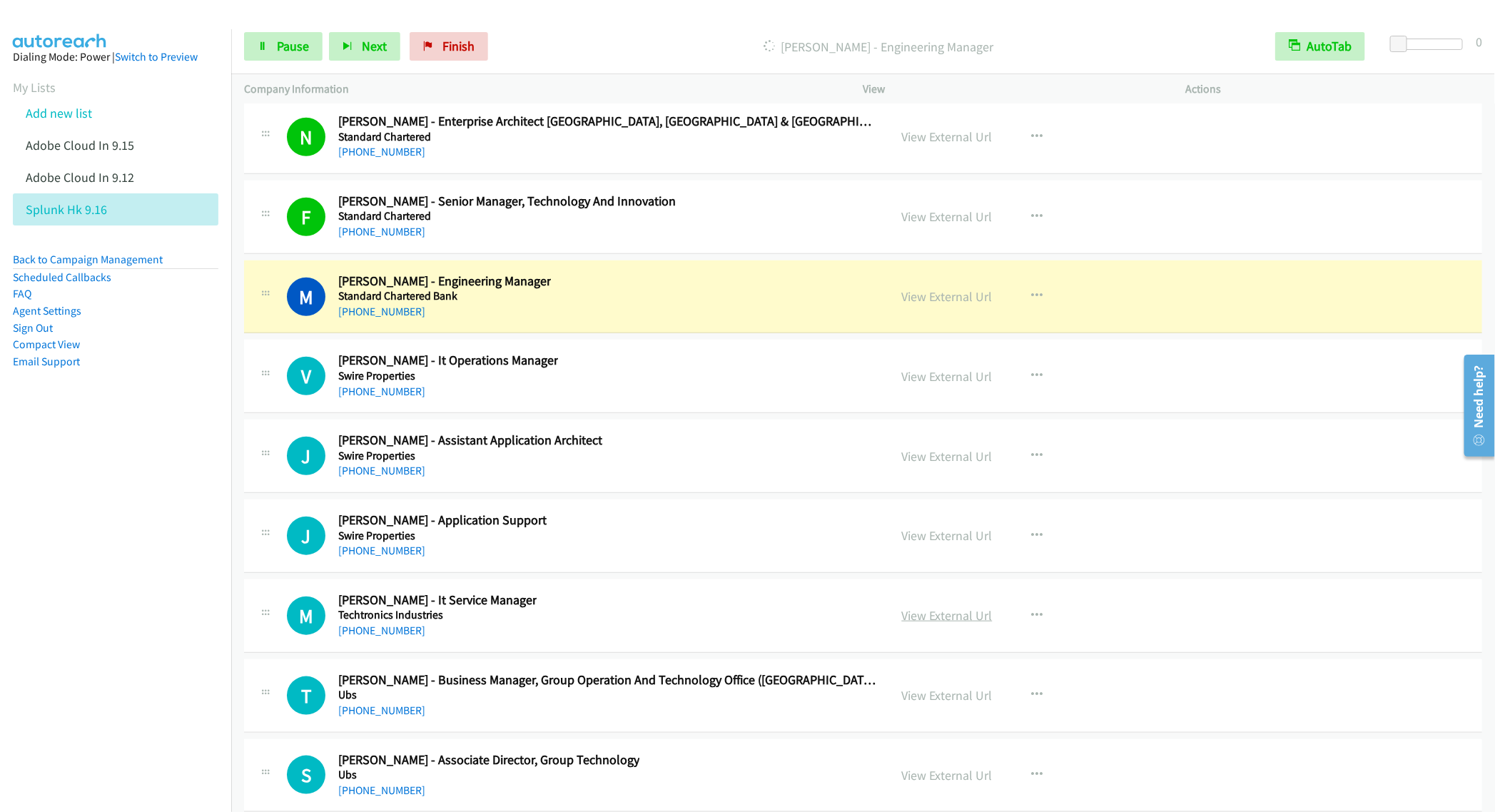
scroll to position [18620, 0]
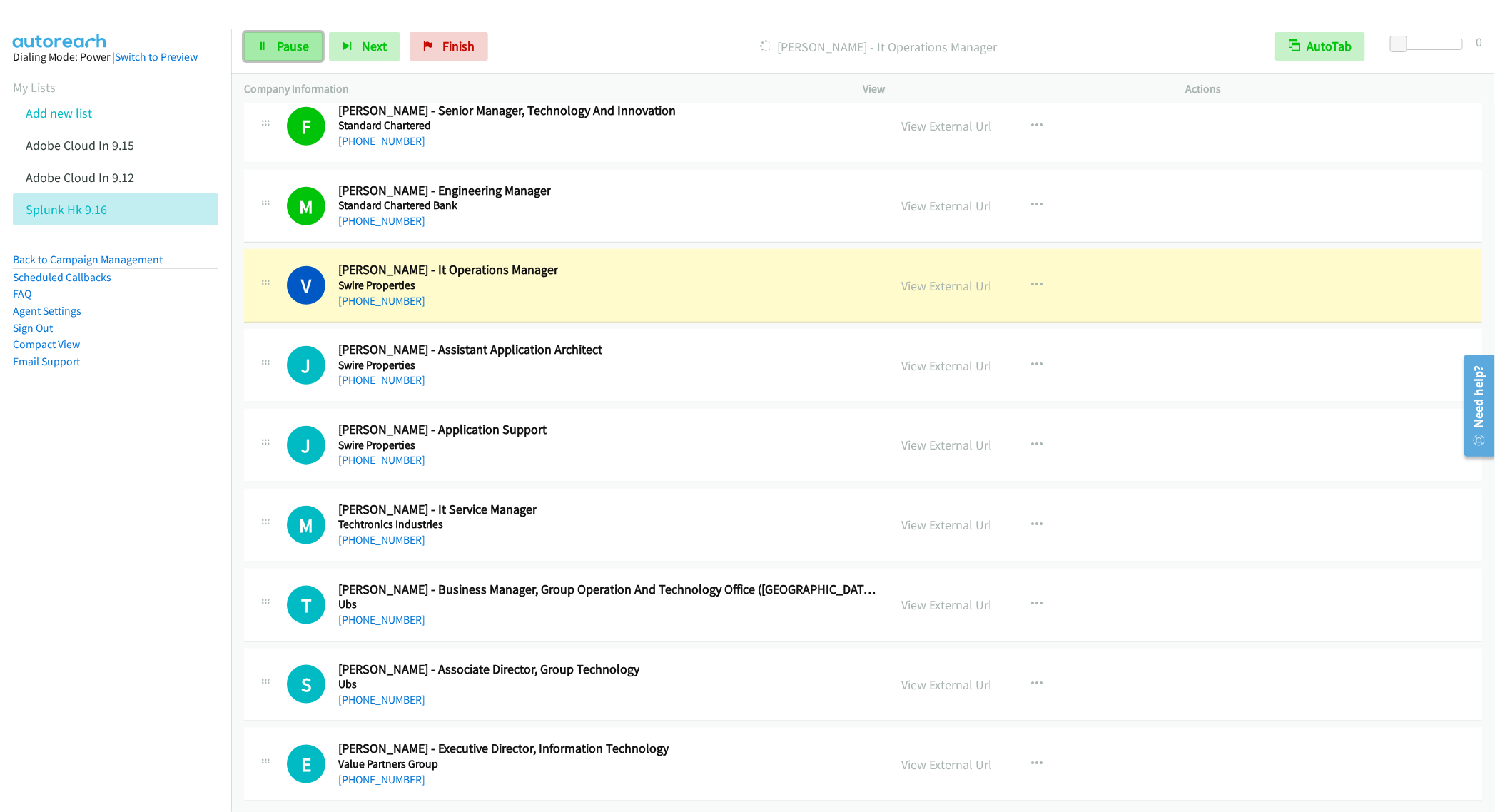
click at [285, 52] on span "Pause" at bounding box center [293, 46] width 32 height 16
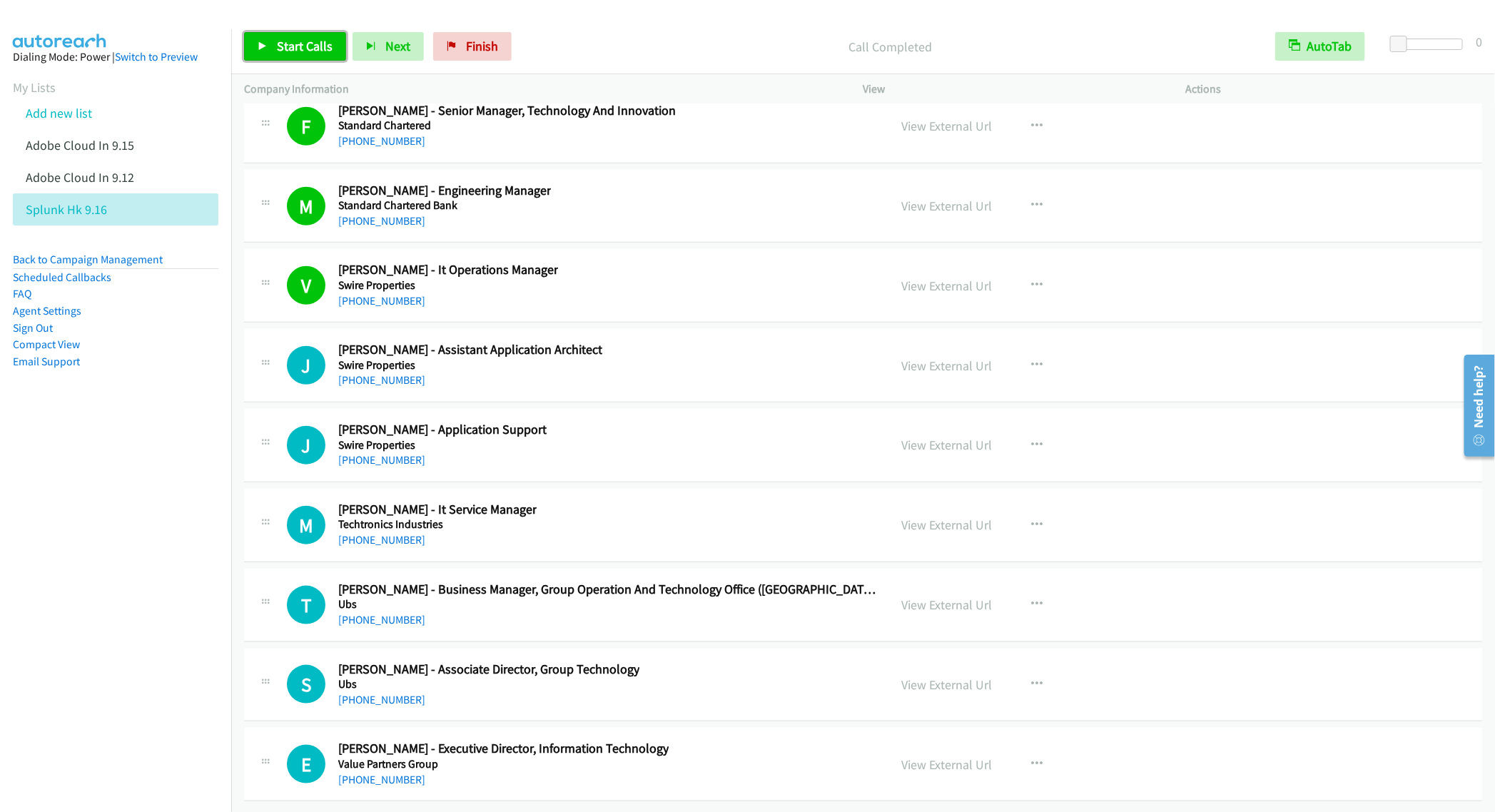
click at [291, 44] on span "Start Calls" at bounding box center [305, 46] width 55 height 16
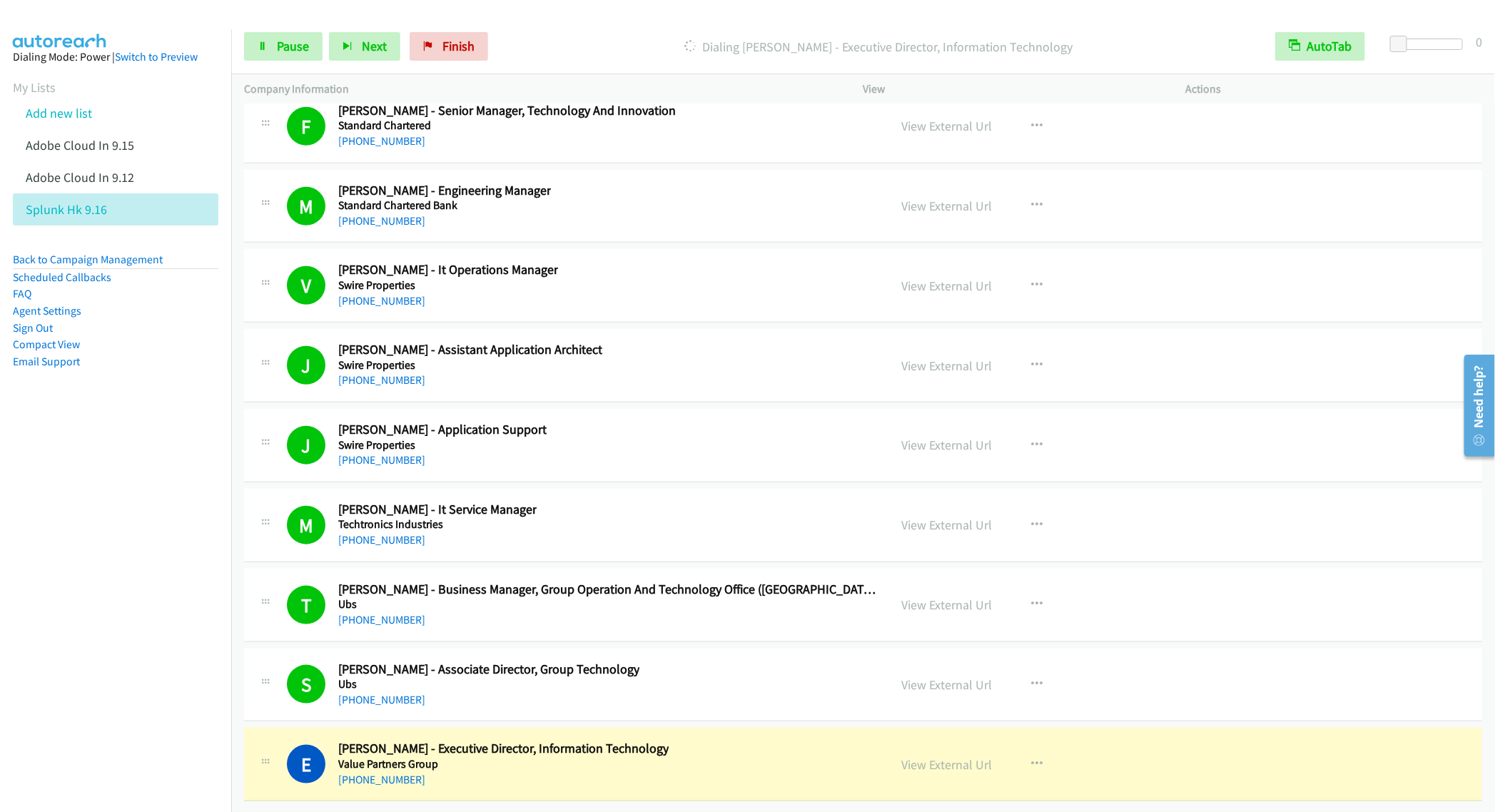
scroll to position [18704, 0]
drag, startPoint x: 270, startPoint y: 50, endPoint x: 225, endPoint y: 75, distance: 51.5
click at [270, 50] on link "Pause" at bounding box center [284, 47] width 78 height 29
